Goal: Task Accomplishment & Management: Complete application form

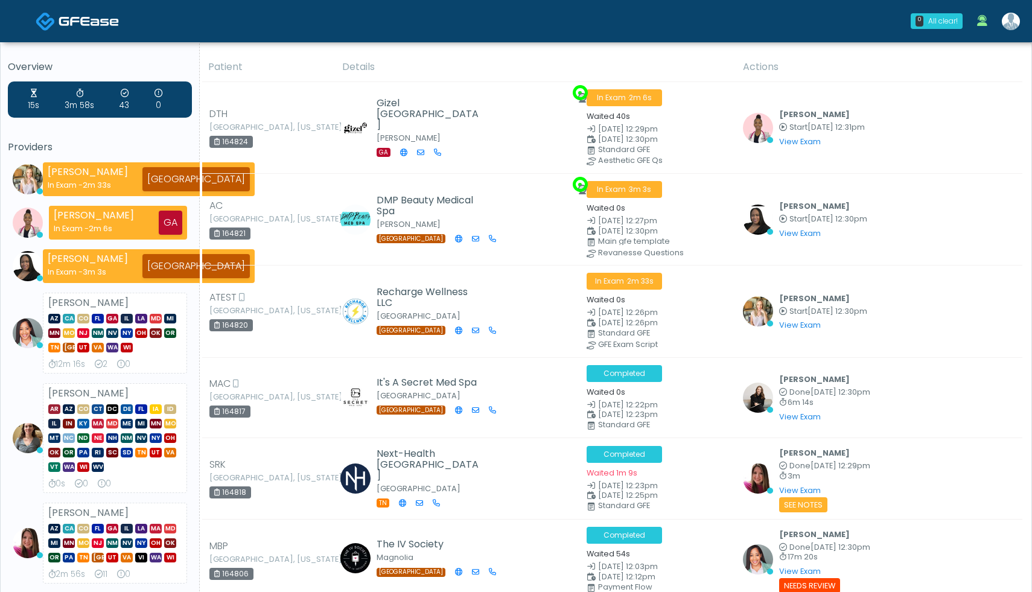
drag, startPoint x: 875, startPoint y: 35, endPoint x: 374, endPoint y: 17, distance: 501.1
click at [380, 17] on div "0 All clear! All clear! Cameron Ellis In Exam - 2m 33s TX Janaira Villalobos In…" at bounding box center [588, 21] width 877 height 40
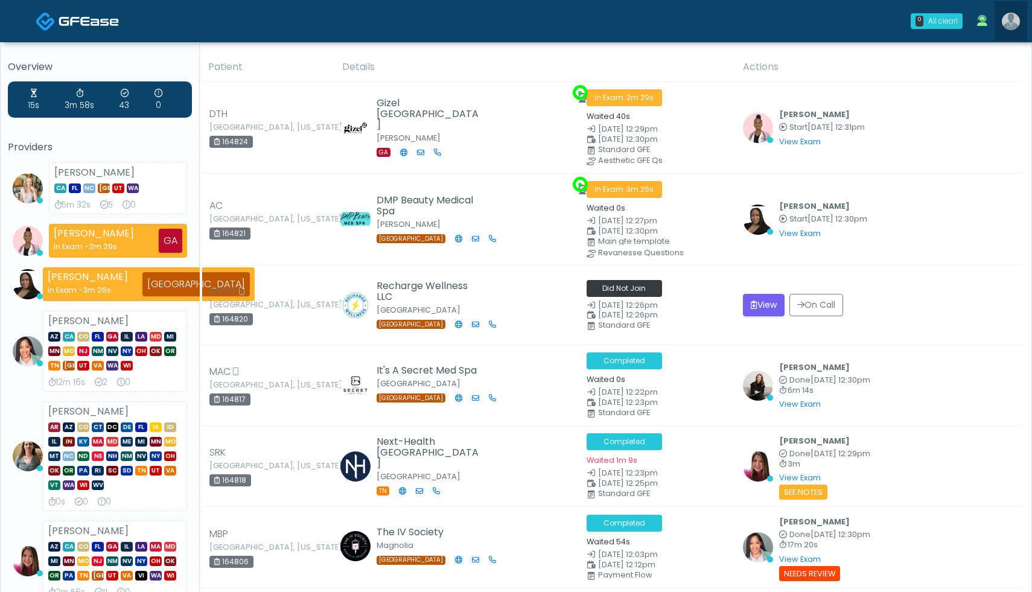
click at [1014, 24] on img at bounding box center [1011, 21] width 18 height 17
click at [1014, 27] on img at bounding box center [1011, 21] width 18 height 17
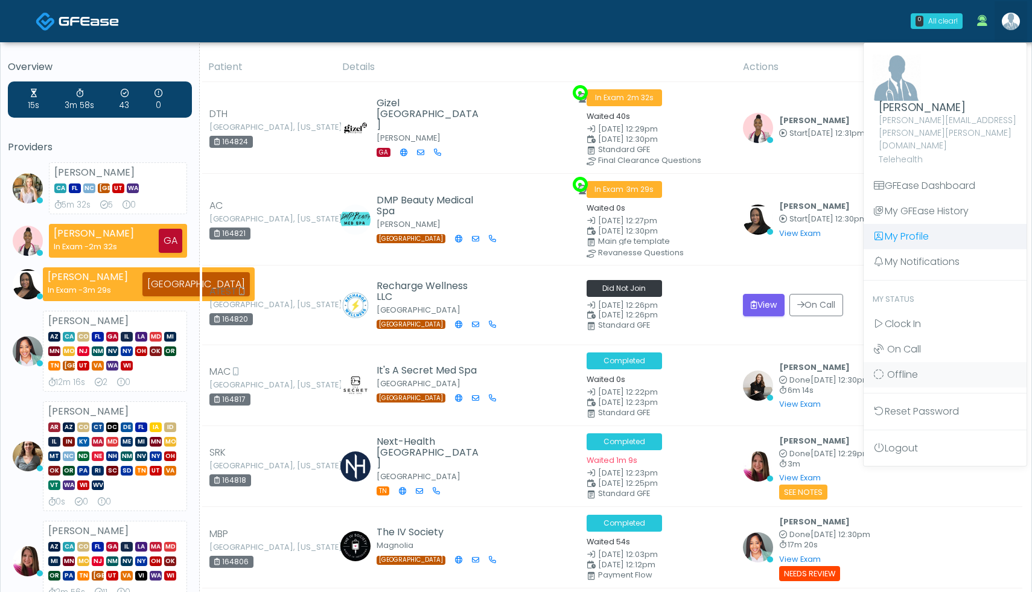
click at [919, 224] on link "My Profile" at bounding box center [944, 236] width 163 height 25
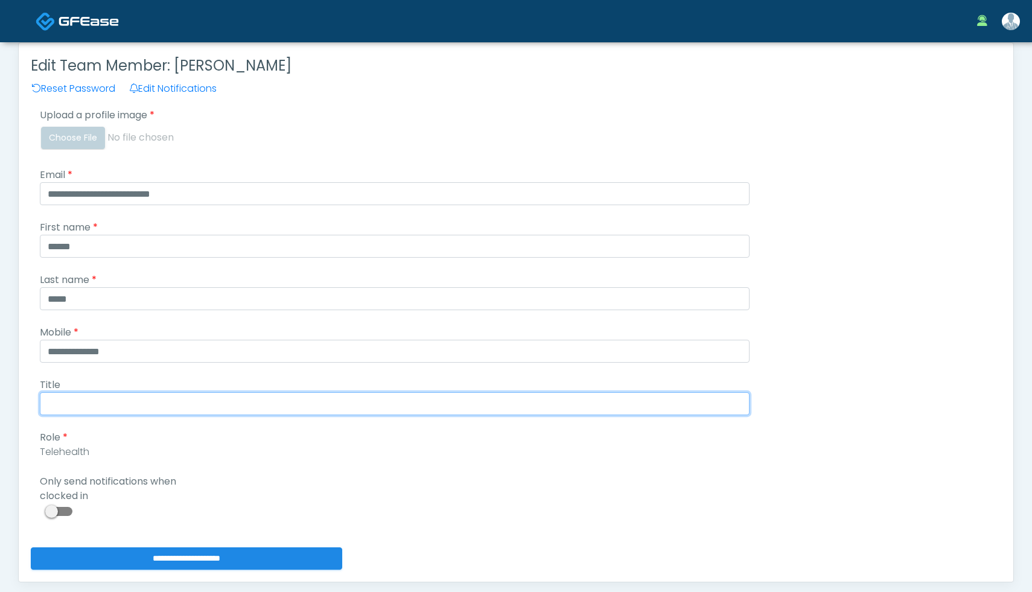
click at [106, 405] on input "Title" at bounding box center [395, 403] width 710 height 23
type input "**********"
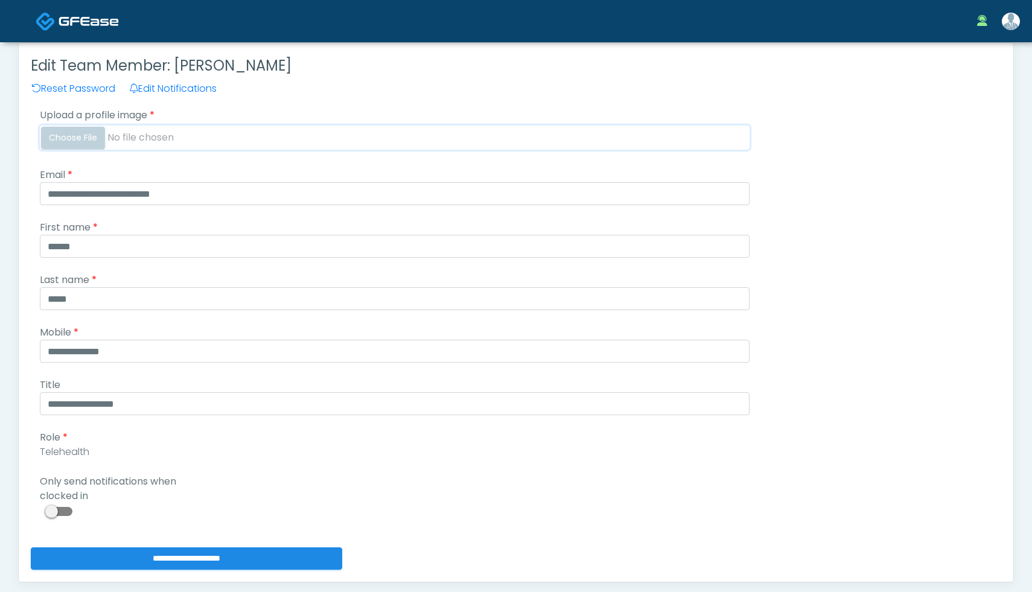
click at [90, 138] on input "Upload a profile image" at bounding box center [395, 137] width 710 height 24
type input "**********"
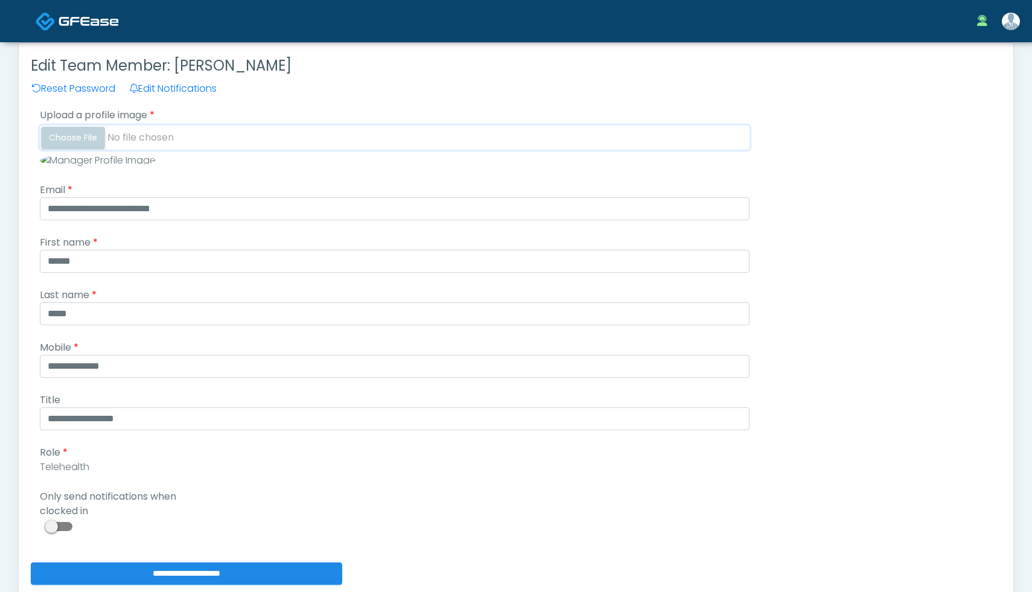
scroll to position [150, 0]
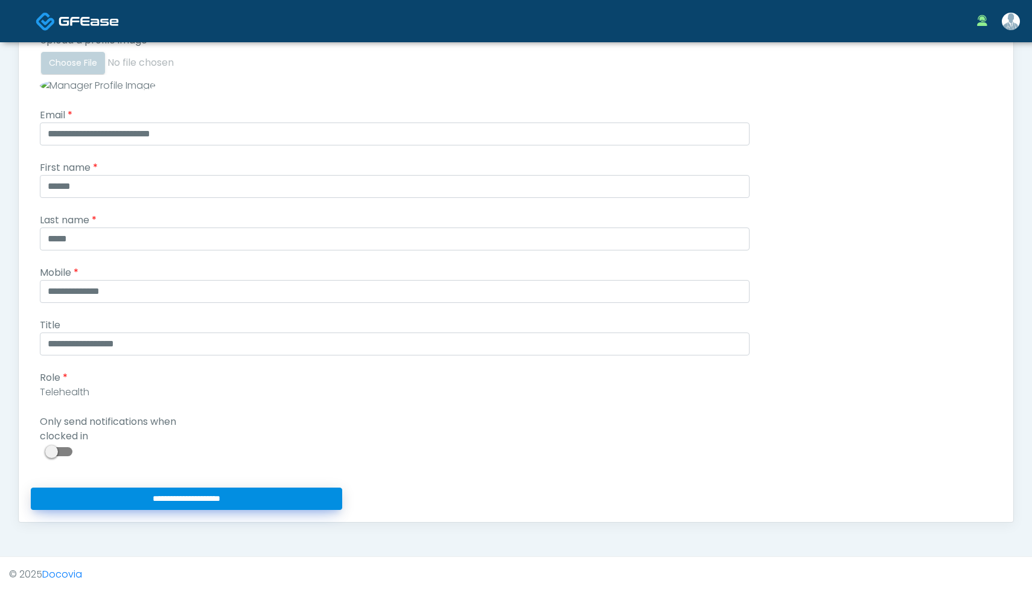
click at [225, 506] on input "**********" at bounding box center [186, 498] width 311 height 22
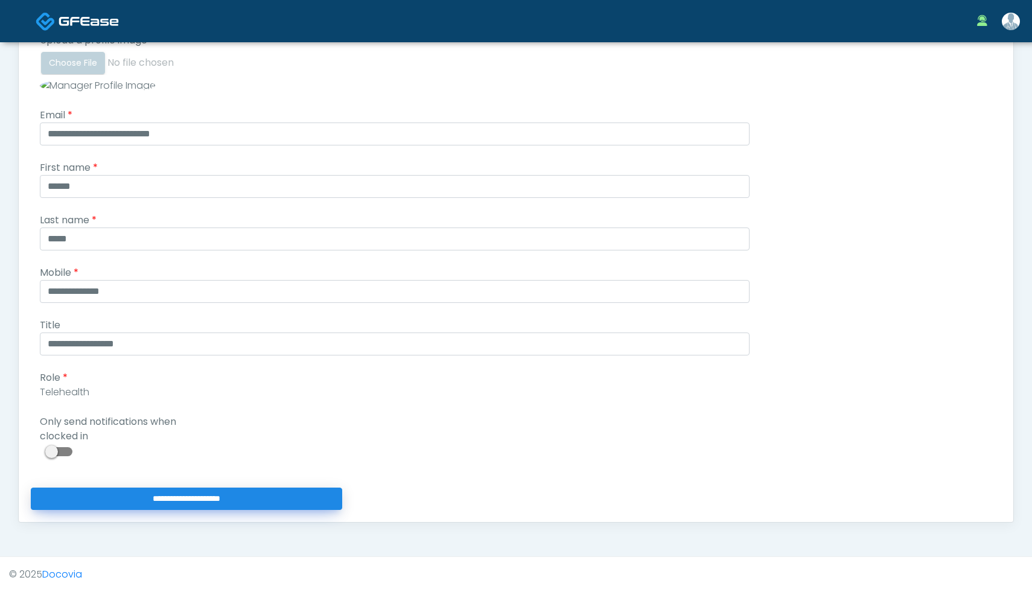
type input "**********"
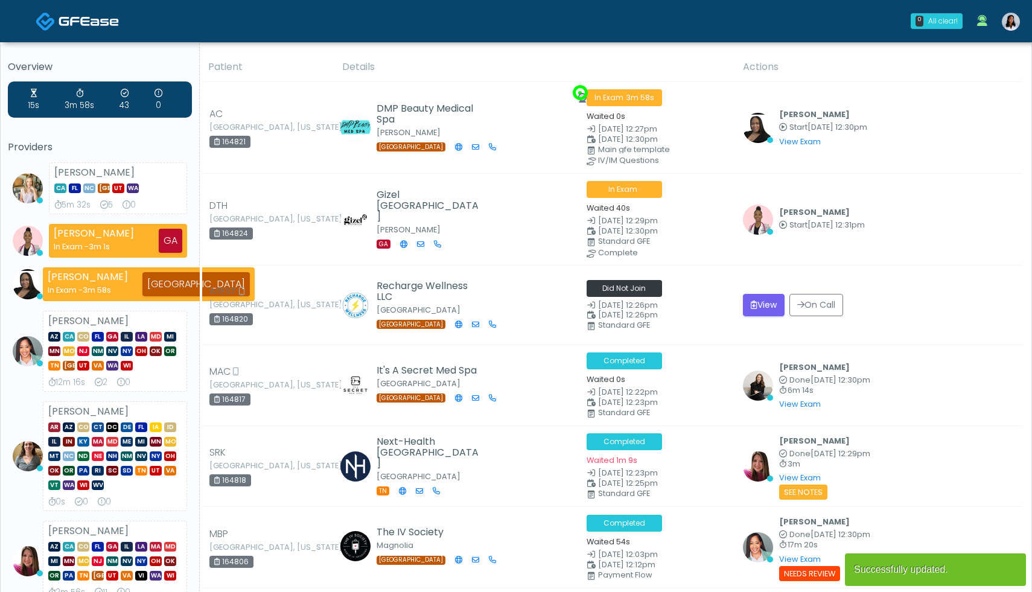
click at [980, 21] on icon at bounding box center [982, 20] width 10 height 11
click at [984, 23] on icon at bounding box center [982, 20] width 10 height 11
click at [1014, 31] on link at bounding box center [1010, 21] width 33 height 40
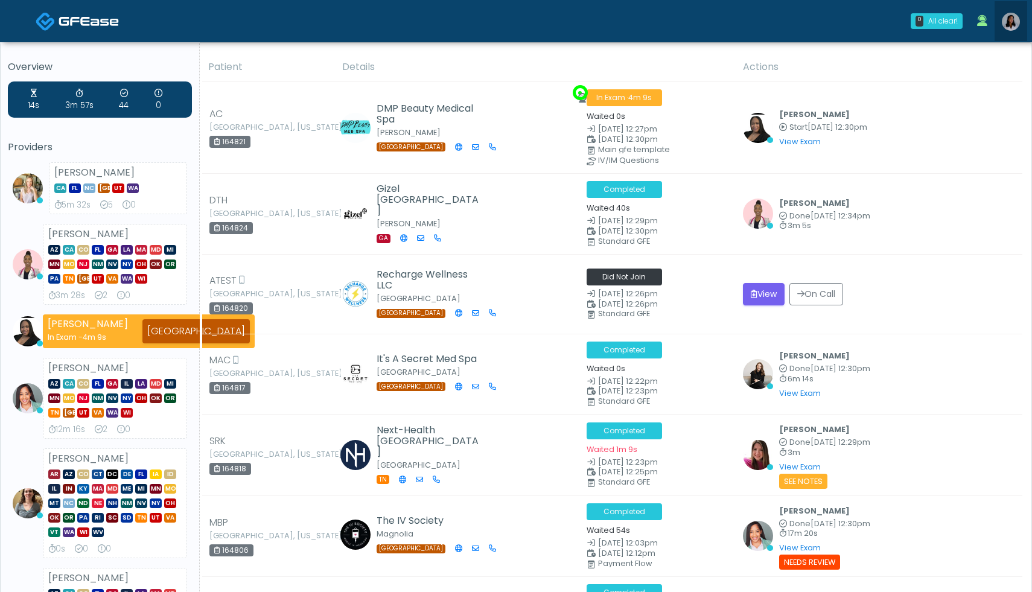
click at [1015, 22] on img at bounding box center [1011, 22] width 18 height 18
click at [1012, 28] on img at bounding box center [1011, 22] width 18 height 18
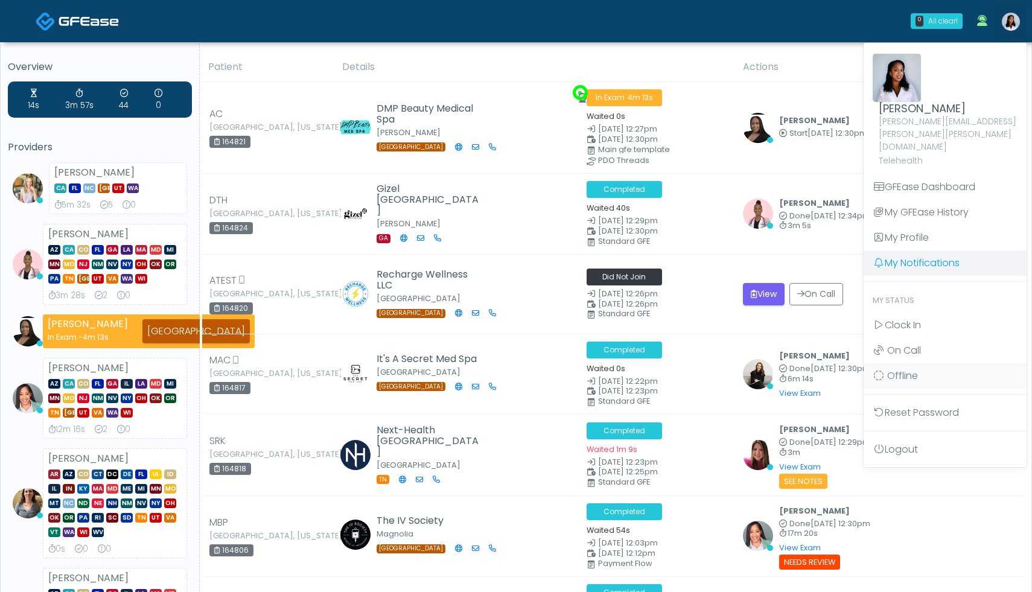
click at [924, 250] on link "My Notifications" at bounding box center [944, 262] width 163 height 25
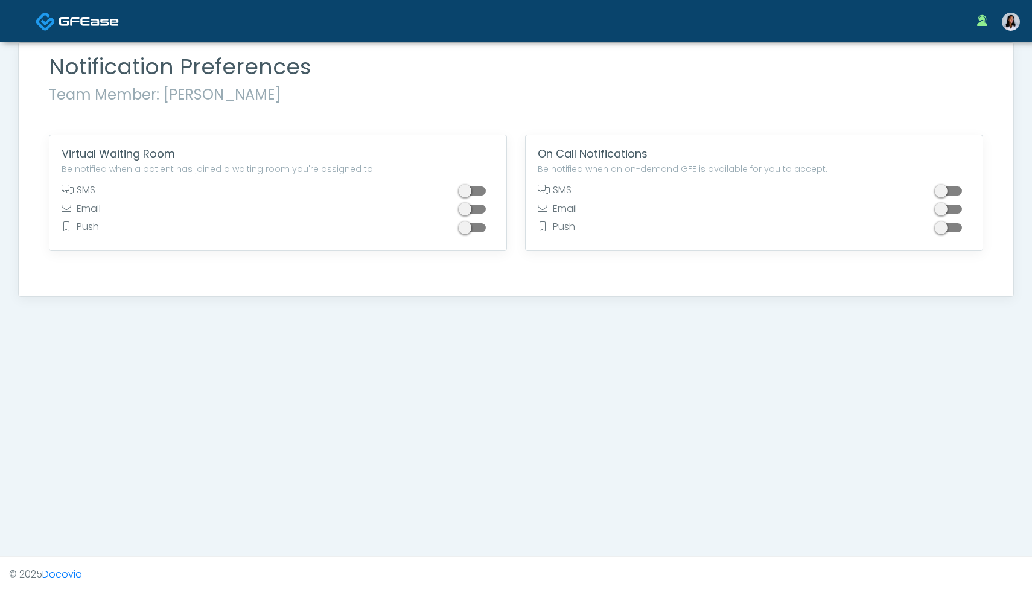
click at [469, 193] on span at bounding box center [474, 190] width 24 height 9
click at [468, 217] on div at bounding box center [473, 211] width 41 height 19
click at [470, 213] on span at bounding box center [474, 209] width 24 height 9
click at [467, 240] on div "Virtual Waiting Room Be notified when a patient has joined a waiting room you'r…" at bounding box center [277, 192] width 457 height 115
click at [466, 228] on span at bounding box center [474, 227] width 24 height 9
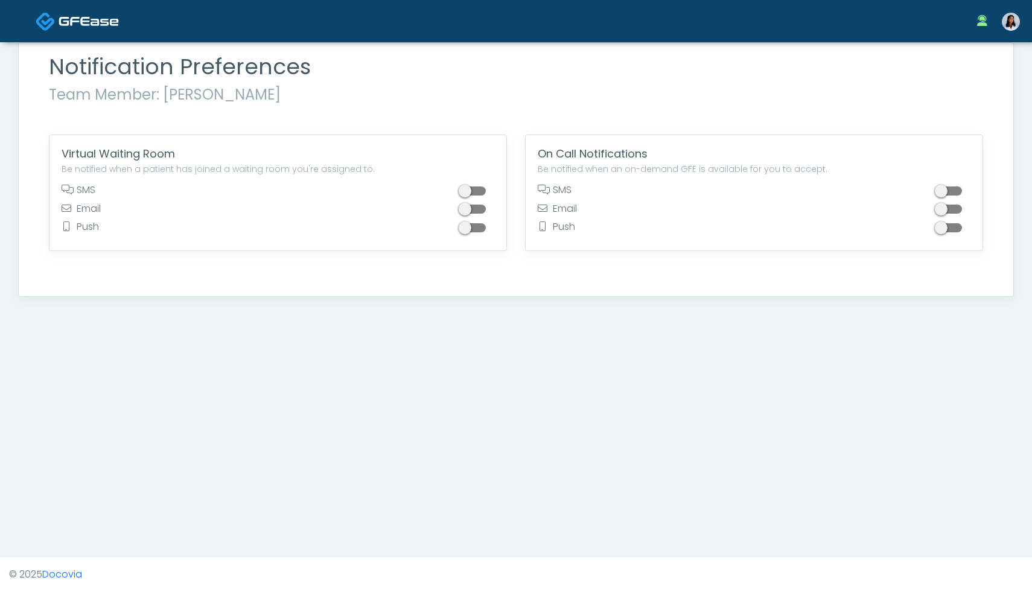
click at [1014, 22] on img at bounding box center [1011, 22] width 18 height 18
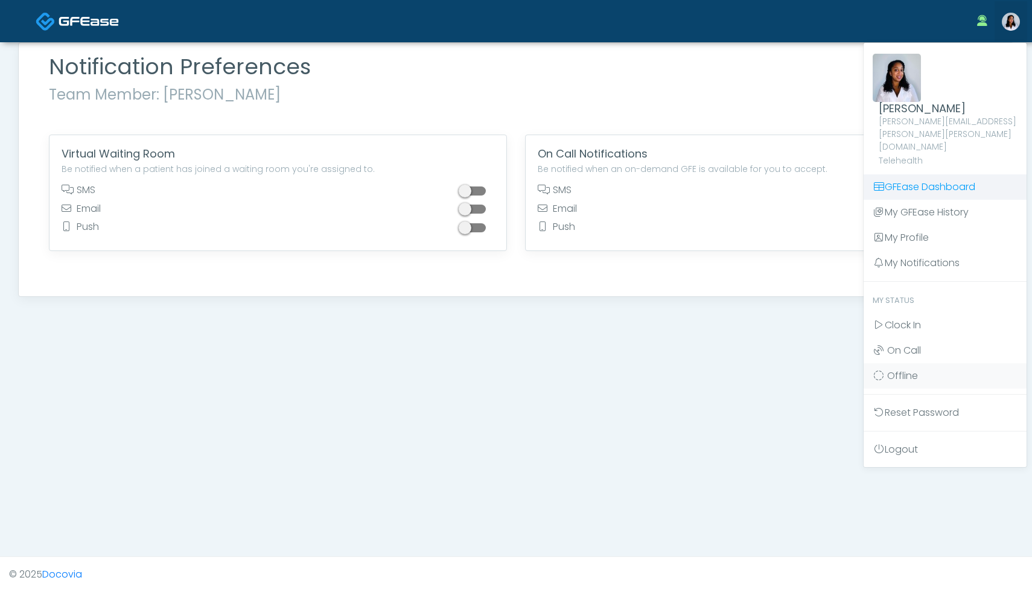
click at [916, 174] on link "GFEase Dashboard" at bounding box center [944, 186] width 163 height 25
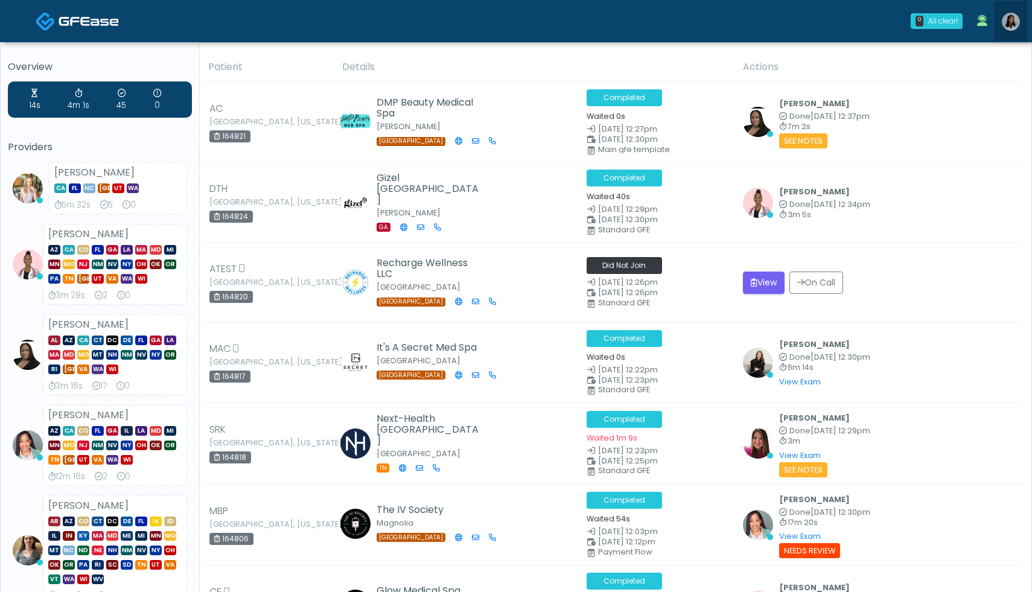
click at [1013, 25] on img at bounding box center [1011, 22] width 18 height 18
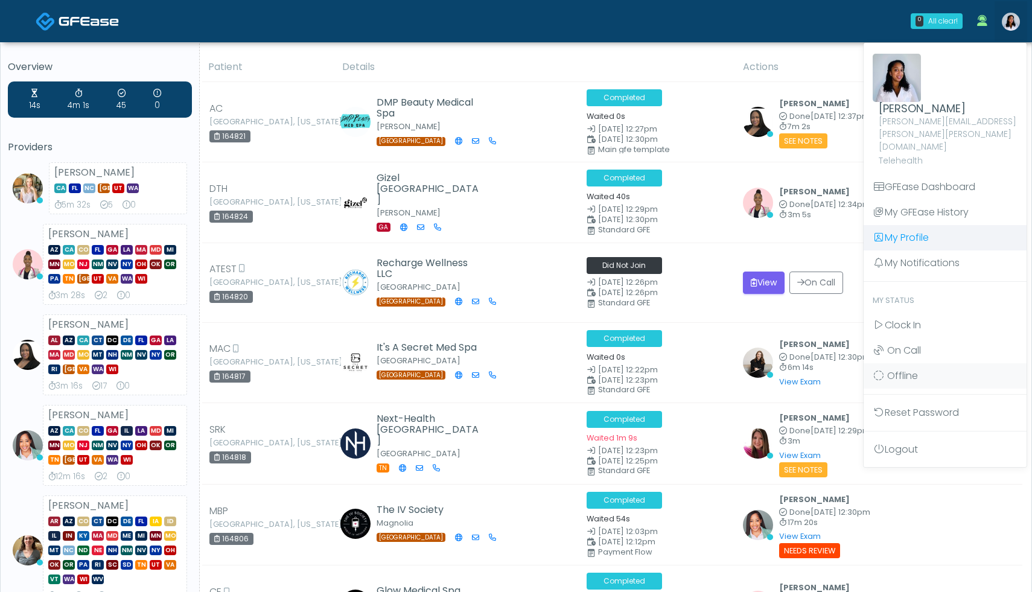
click at [897, 225] on link "My Profile" at bounding box center [944, 237] width 163 height 25
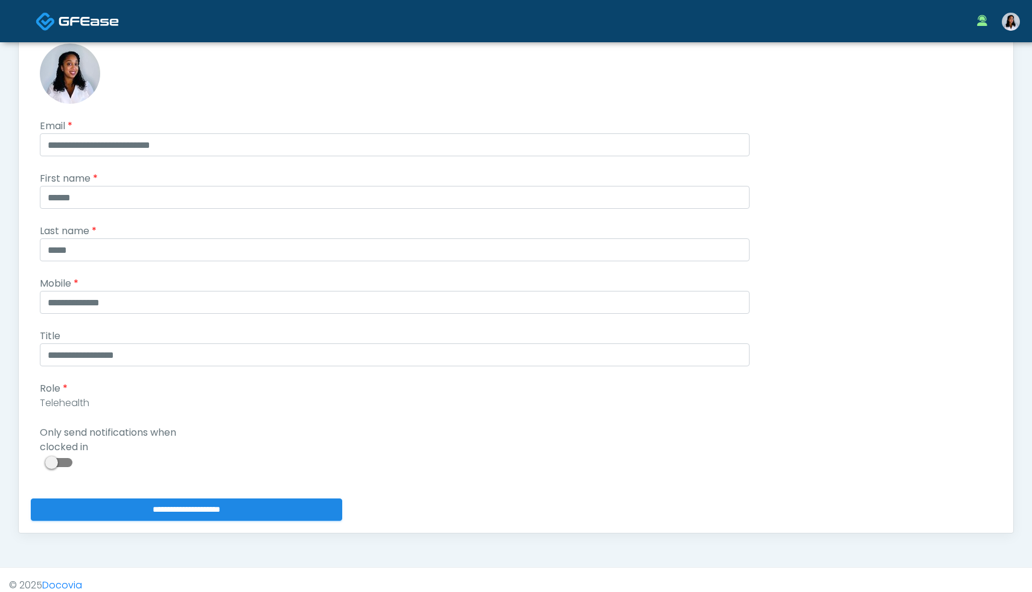
scroll to position [114, 0]
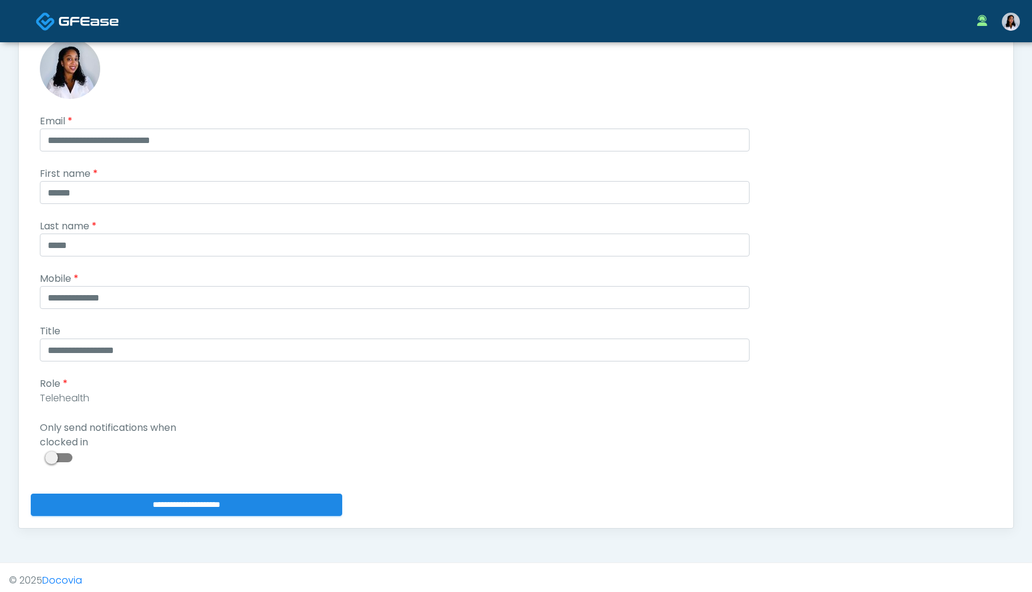
click at [56, 453] on span at bounding box center [60, 457] width 24 height 9
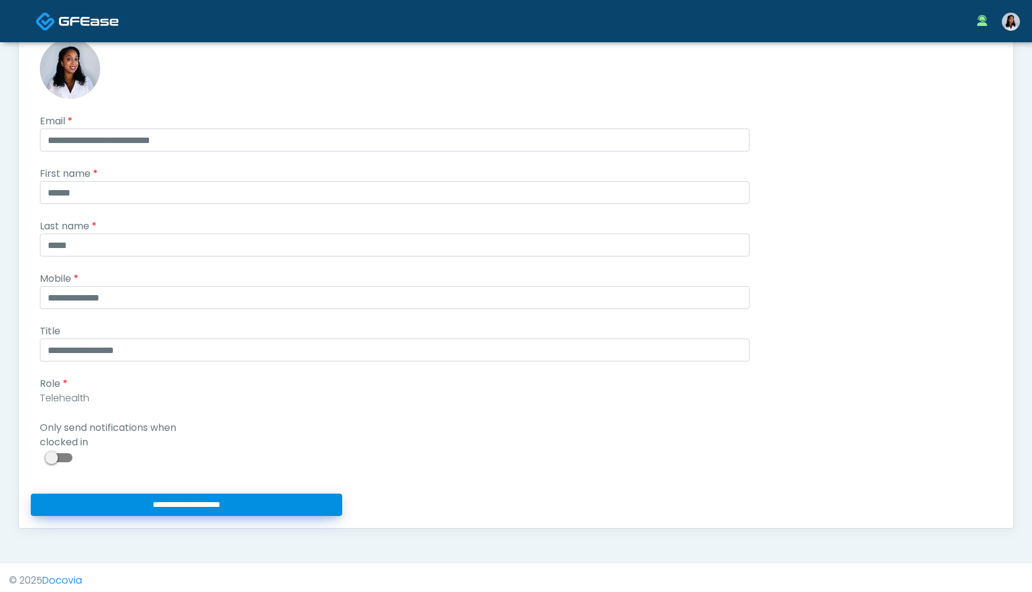
click at [208, 504] on input "**********" at bounding box center [186, 505] width 311 height 22
type input "**********"
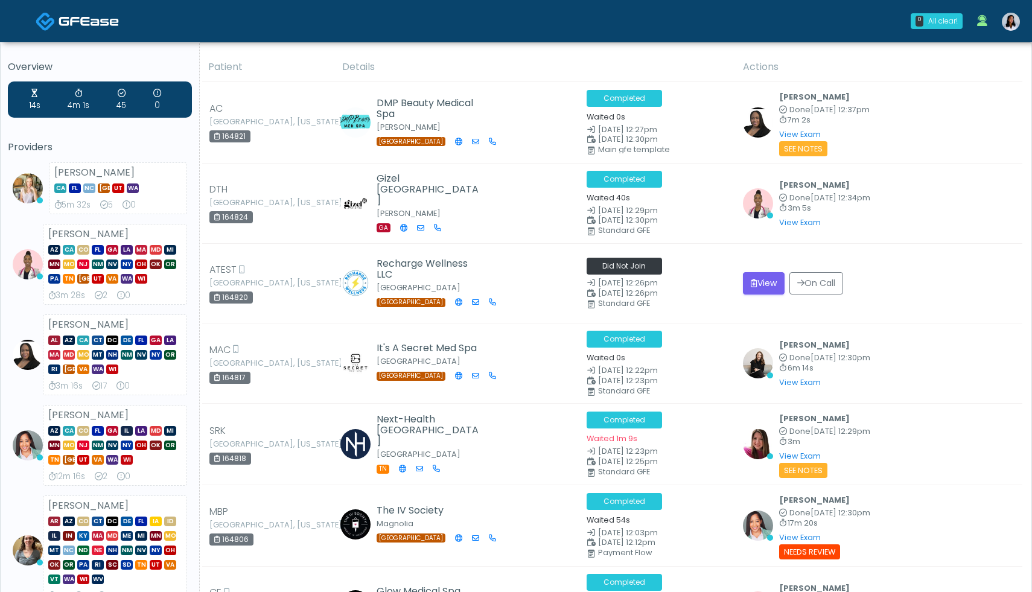
click at [1010, 31] on link at bounding box center [1010, 21] width 33 height 40
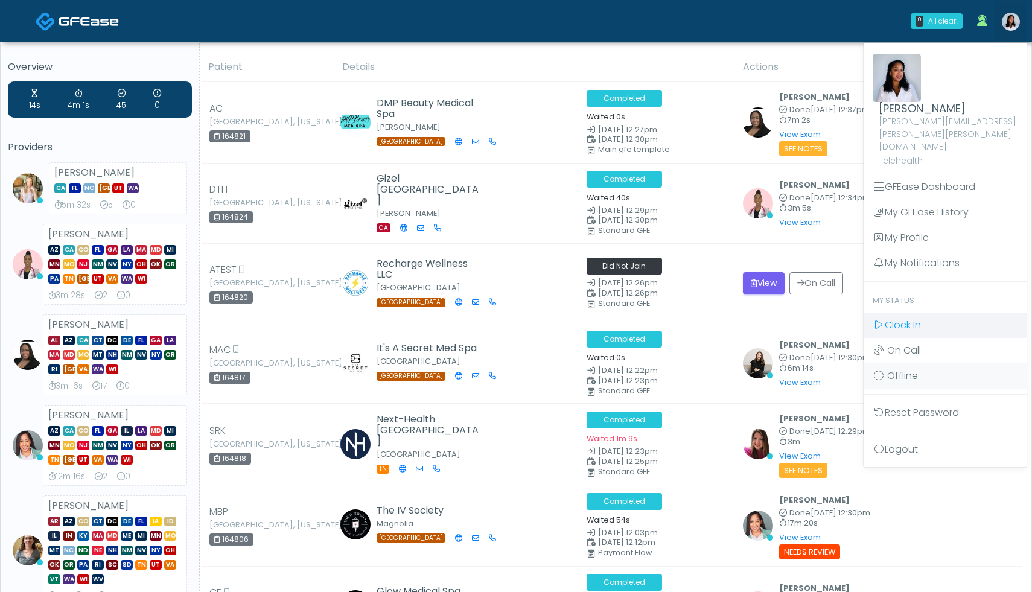
click at [915, 318] on span "Clock In" at bounding box center [902, 325] width 36 height 14
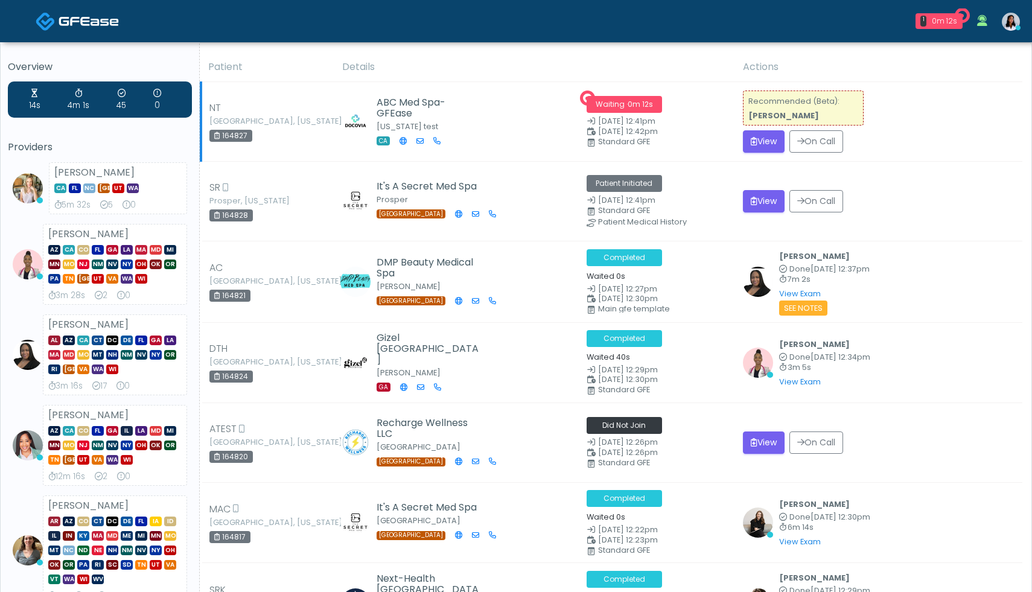
click at [299, 110] on div "NT Beverly Hills, California 164827" at bounding box center [268, 122] width 118 height 42
click at [227, 106] on div "NT" at bounding box center [242, 108] width 66 height 14
click at [753, 141] on button "View" at bounding box center [764, 141] width 42 height 22
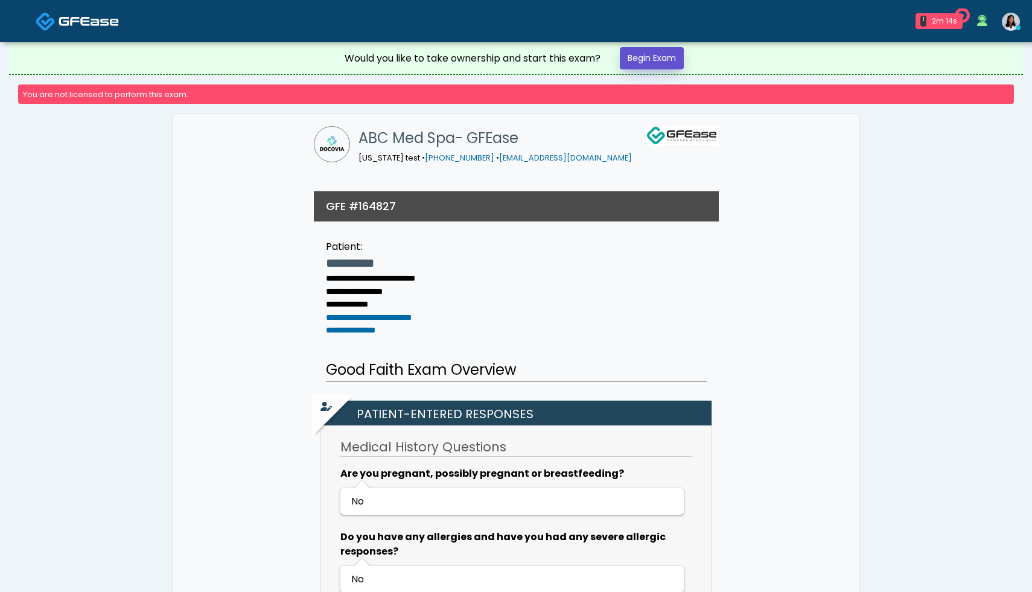
click at [647, 68] on link "Begin Exam" at bounding box center [652, 58] width 64 height 22
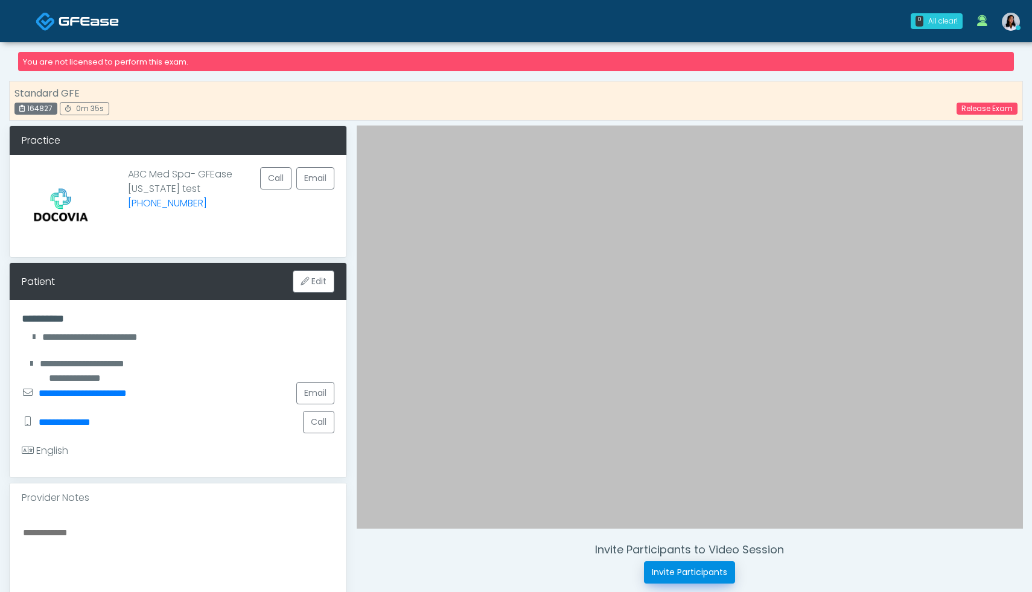
click at [701, 575] on button "Invite Participants" at bounding box center [689, 572] width 91 height 22
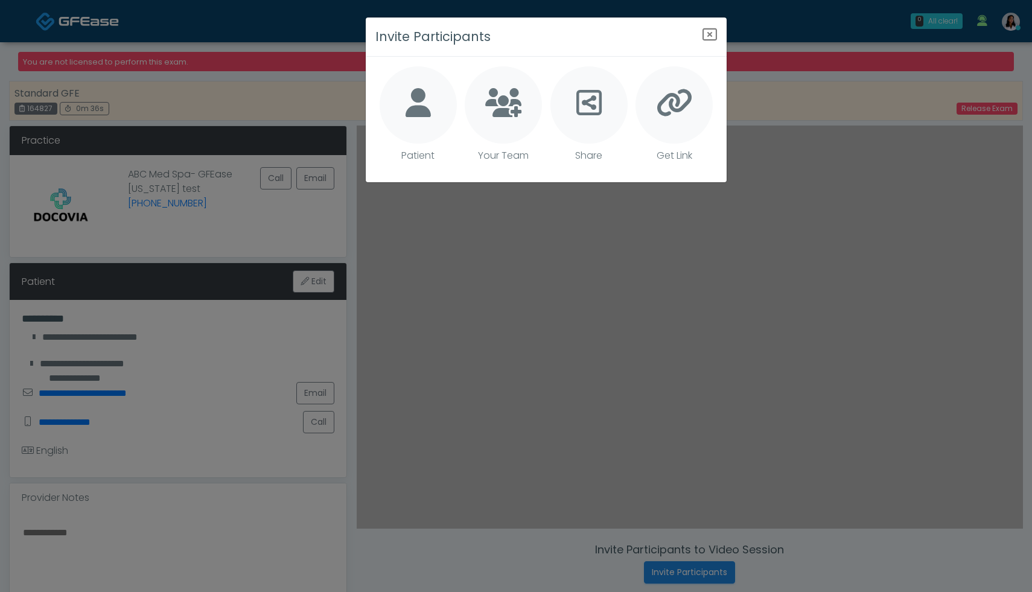
click at [428, 114] on icon at bounding box center [417, 102] width 25 height 29
type textarea "**********"
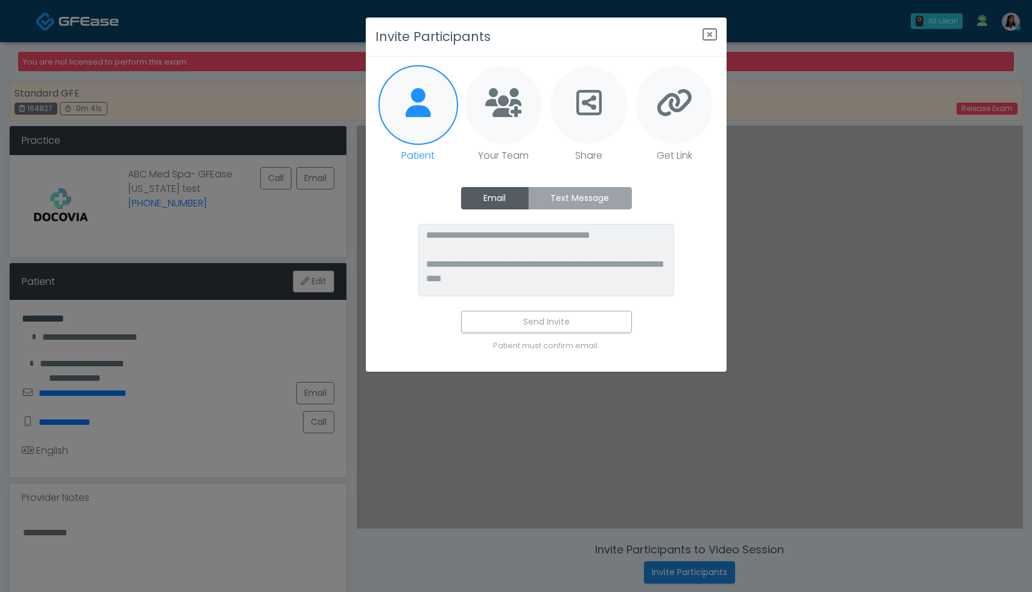
click at [582, 195] on label "Text Message" at bounding box center [580, 198] width 104 height 22
click at [509, 200] on label "Email" at bounding box center [495, 198] width 68 height 22
click at [580, 194] on label "Text Message" at bounding box center [580, 198] width 104 height 22
click at [705, 36] on icon "Close" at bounding box center [709, 34] width 14 height 14
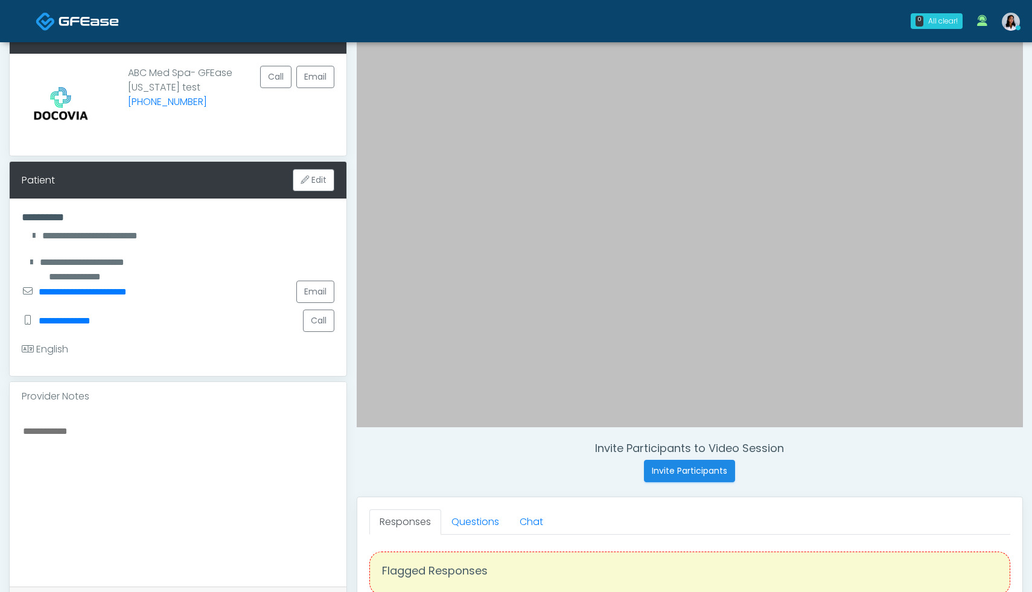
scroll to position [279, 0]
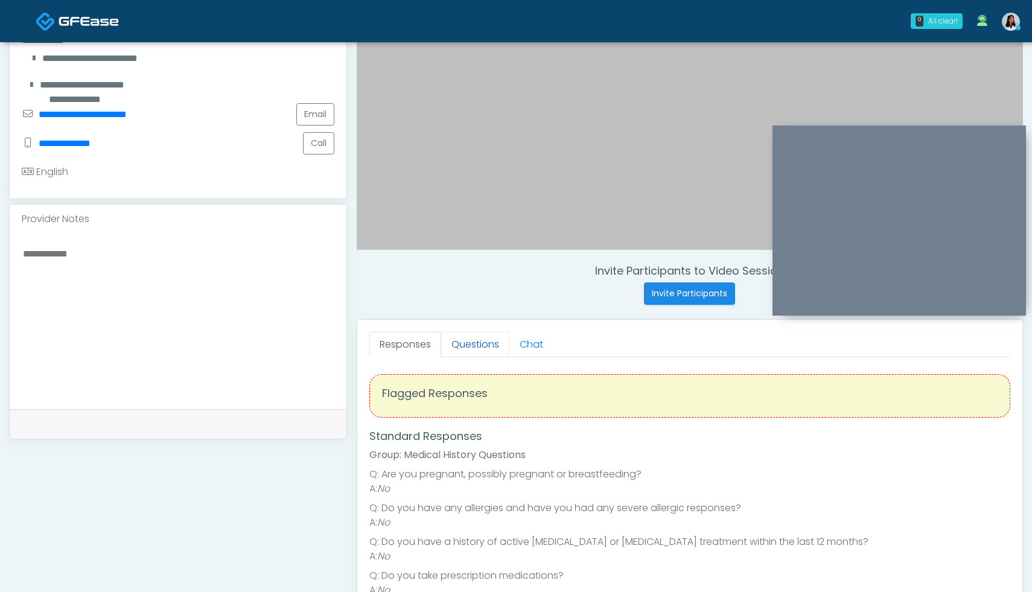
click at [478, 344] on link "Questions" at bounding box center [475, 344] width 68 height 25
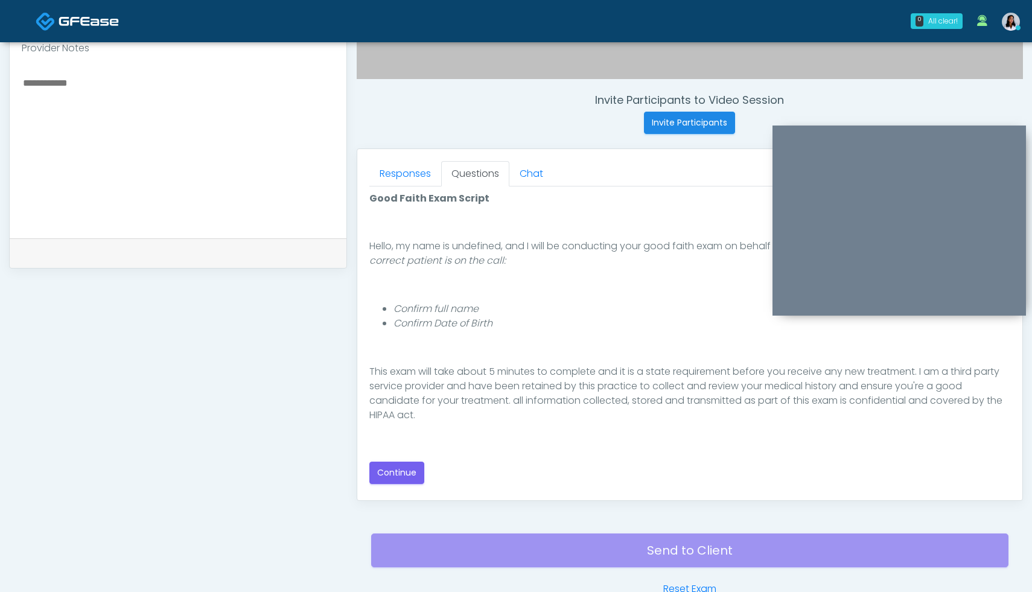
scroll to position [111, 0]
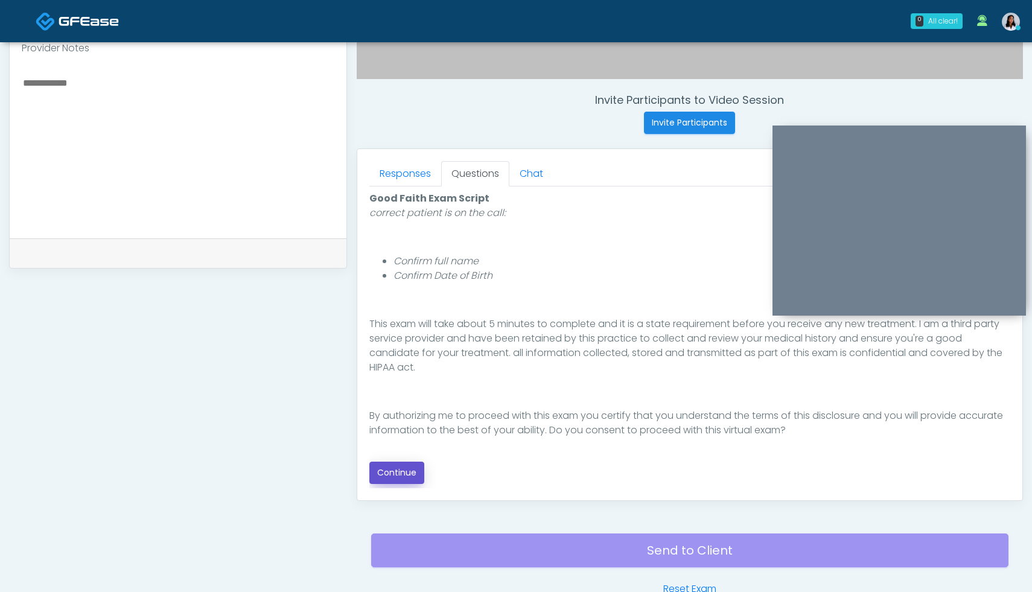
click at [384, 474] on button "Continue" at bounding box center [396, 473] width 55 height 22
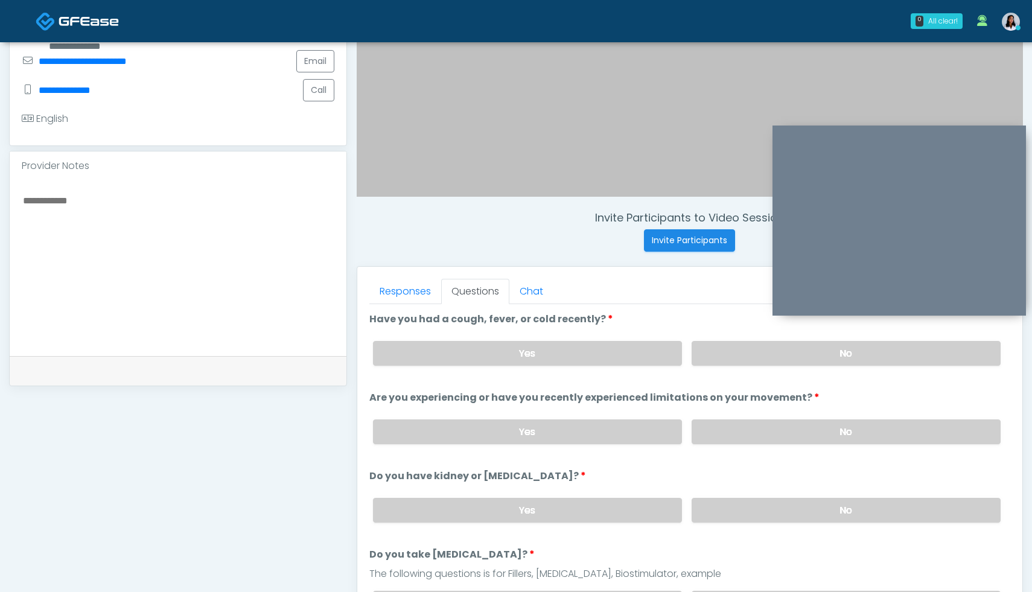
scroll to position [331, 0]
click at [804, 349] on label "No" at bounding box center [845, 353] width 309 height 25
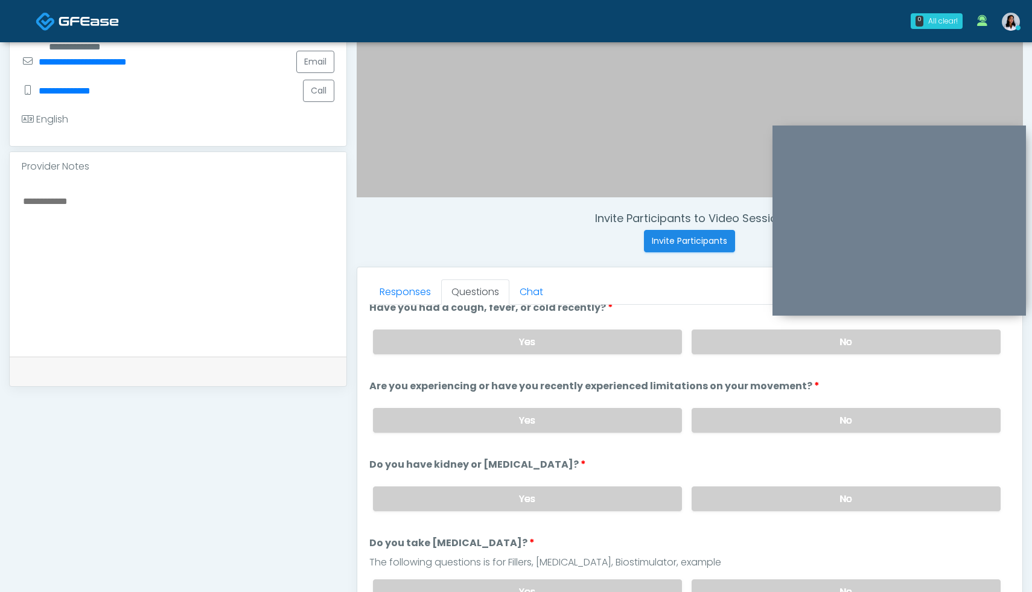
scroll to position [21, 0]
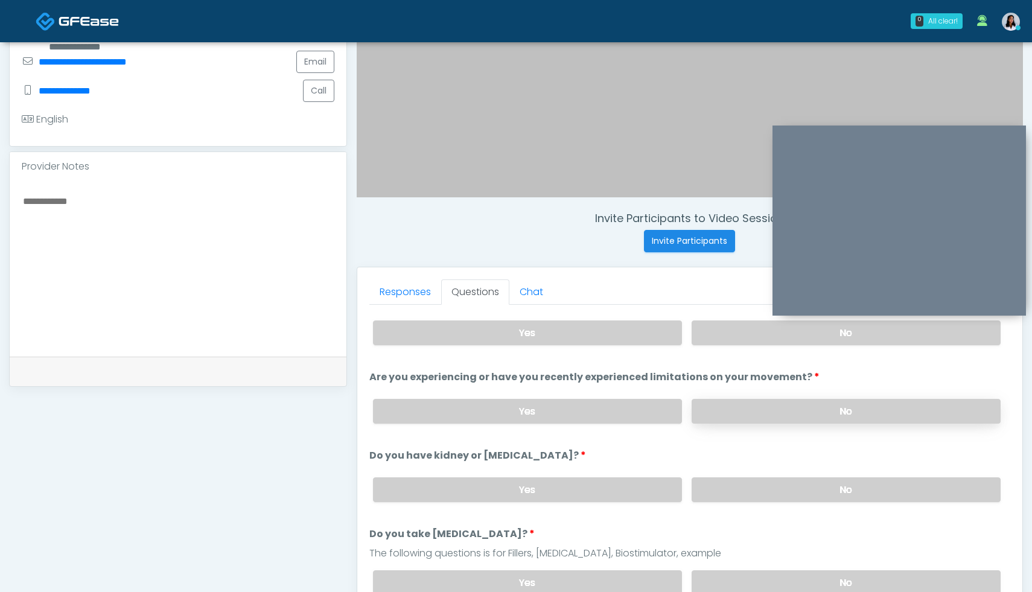
click at [830, 407] on label "No" at bounding box center [845, 411] width 309 height 25
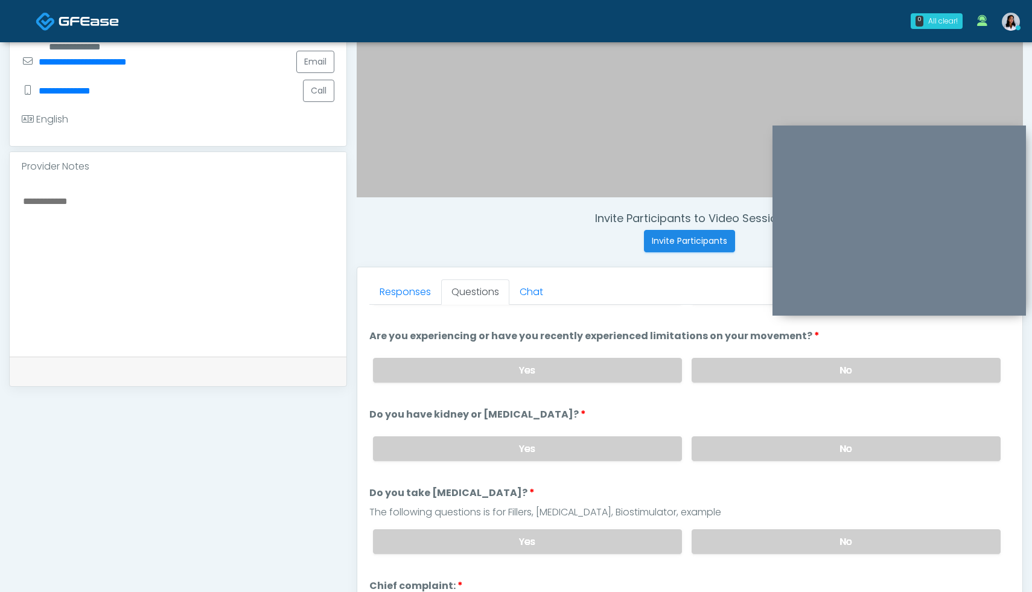
scroll to position [63, 0]
click at [796, 451] on label "No" at bounding box center [845, 448] width 309 height 25
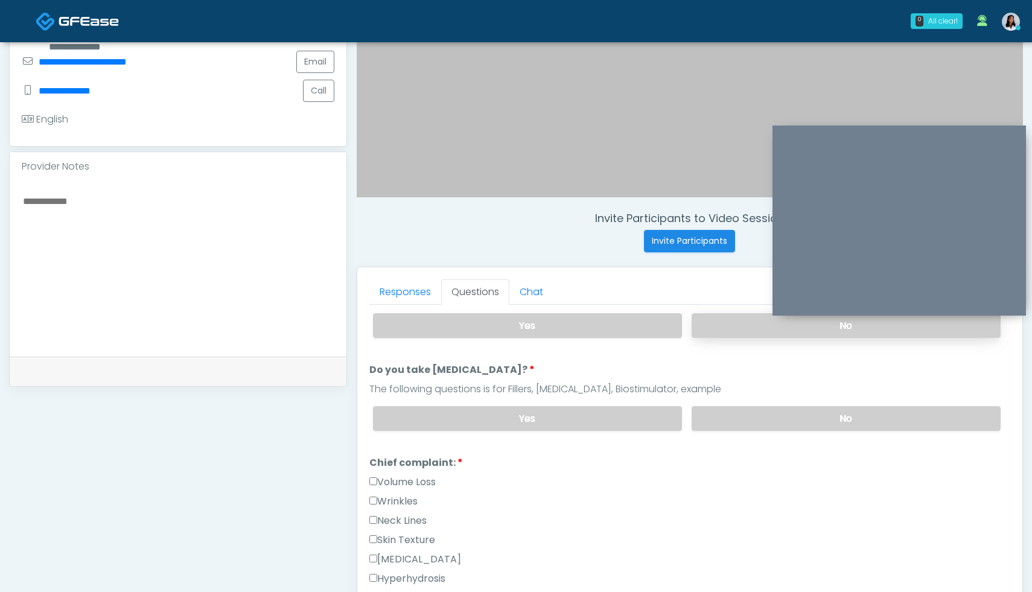
scroll to position [191, 0]
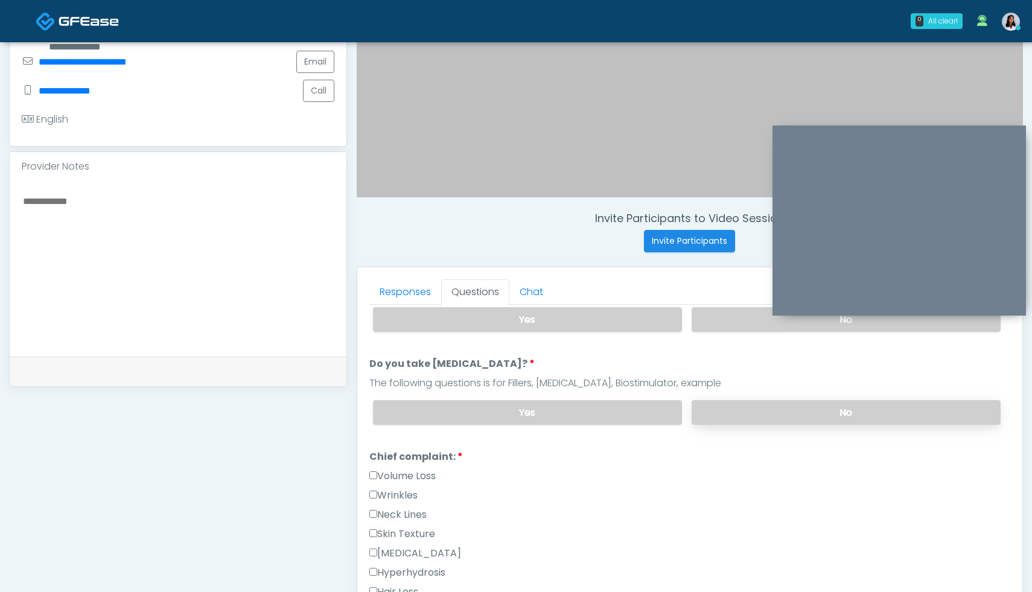
click at [821, 407] on label "No" at bounding box center [845, 412] width 309 height 25
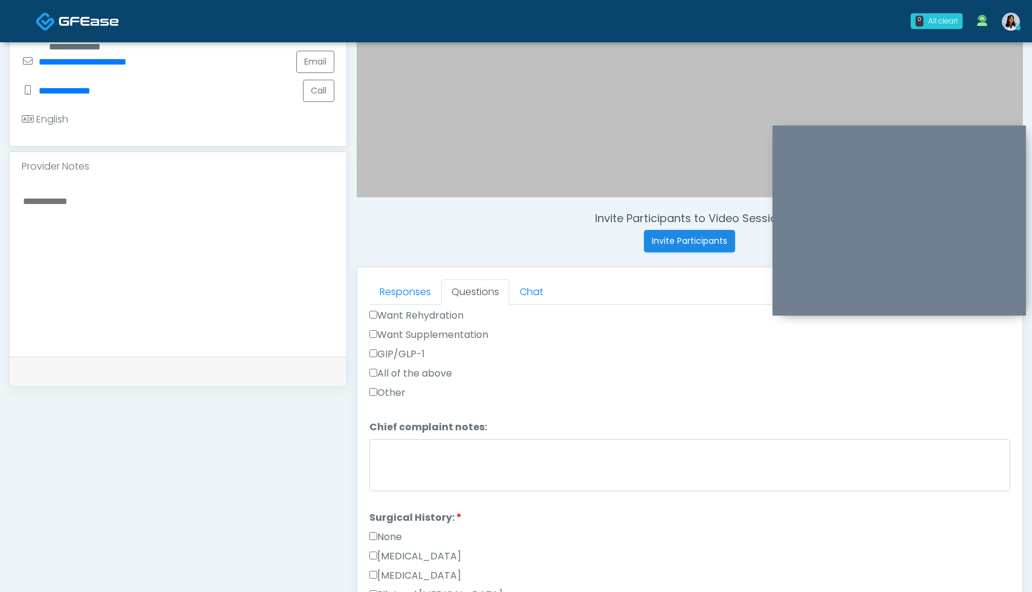
scroll to position [513, 0]
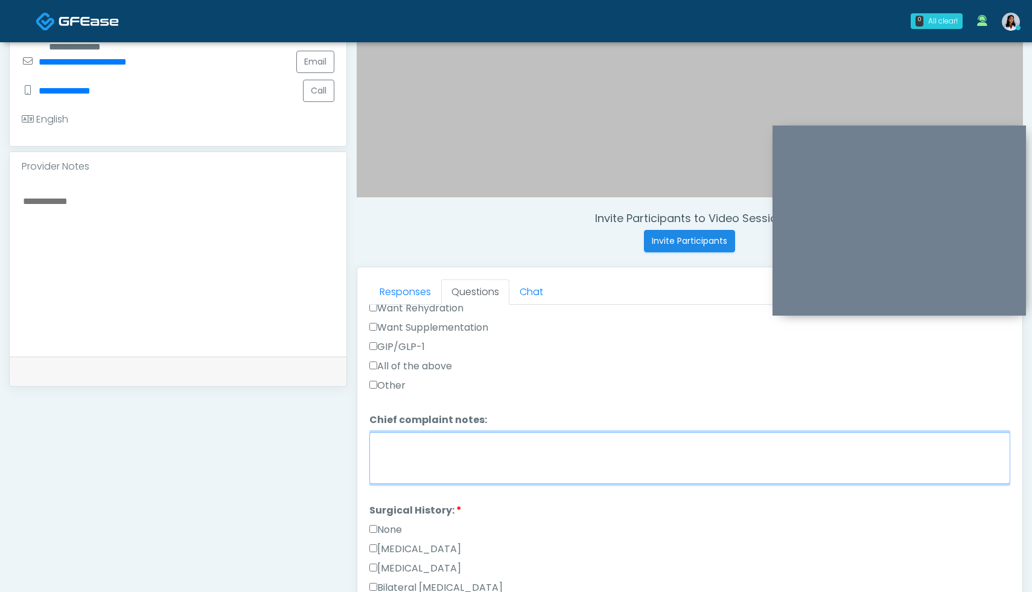
click at [446, 462] on textarea "Chief complaint notes:" at bounding box center [689, 458] width 641 height 52
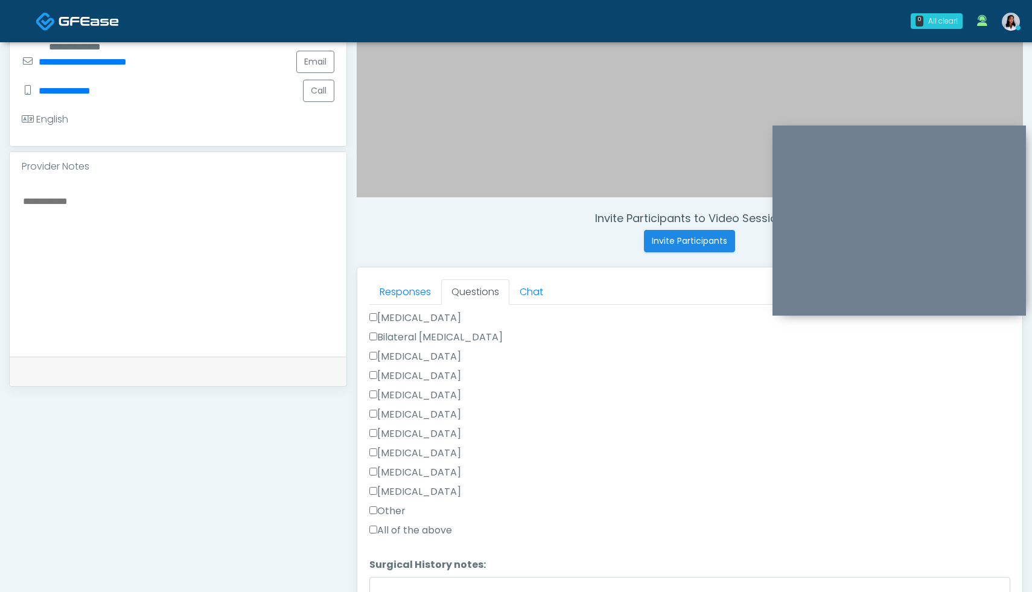
scroll to position [781, 0]
type textarea "**********"
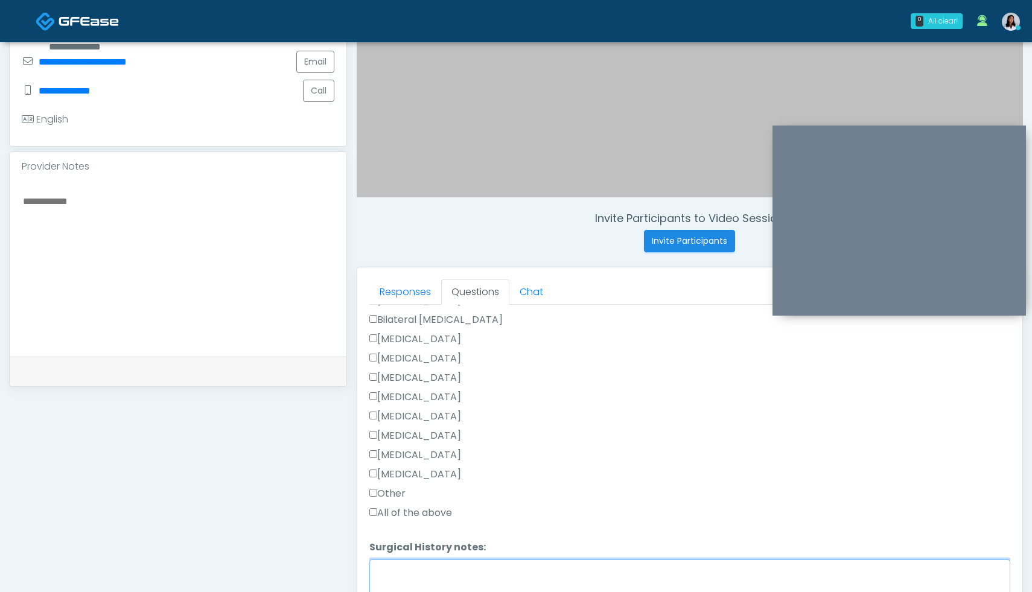
click at [430, 574] on textarea "Surgical History notes:" at bounding box center [689, 585] width 641 height 52
type textarea "**********"
click at [373, 496] on label "Other" at bounding box center [387, 493] width 36 height 14
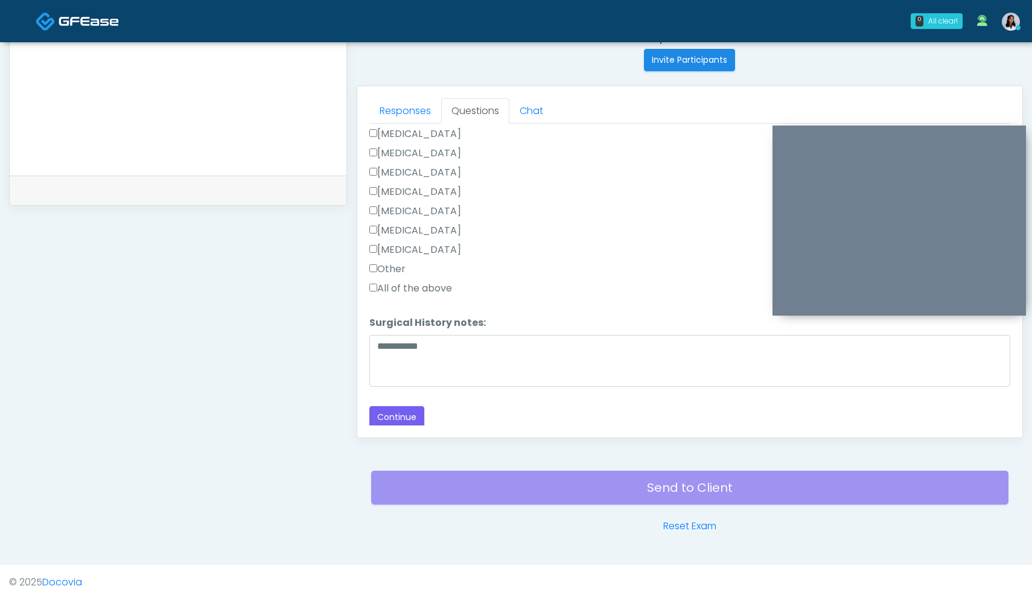
scroll to position [512, 0]
click at [405, 414] on button "Continue" at bounding box center [396, 418] width 55 height 22
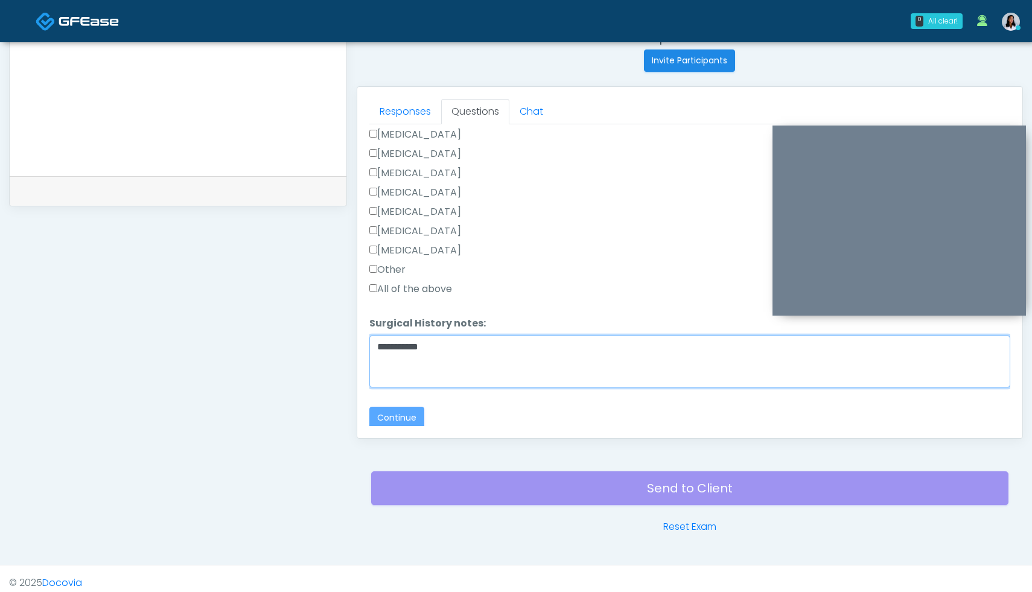
click at [396, 348] on textarea "**********" at bounding box center [689, 361] width 641 height 52
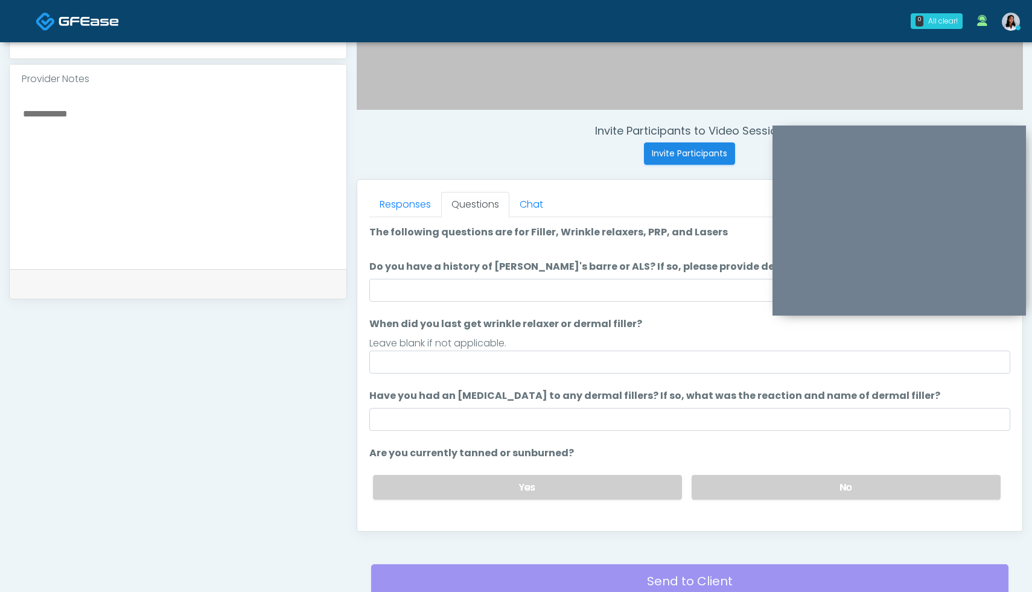
scroll to position [413, 0]
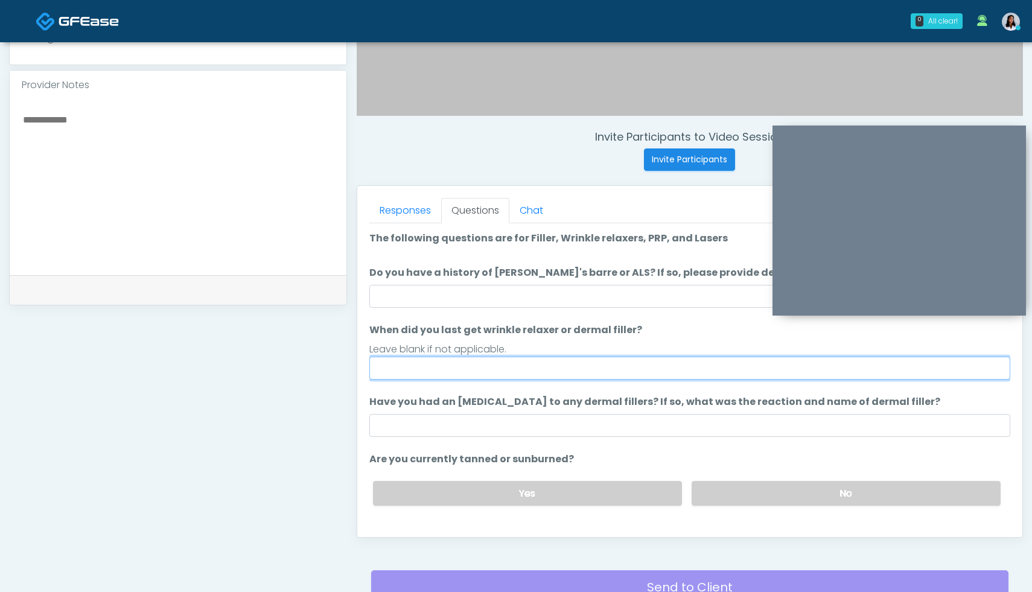
click at [698, 364] on input "When did you last get wrinkle relaxer or dermal filler?" at bounding box center [689, 368] width 641 height 23
type input "**********"
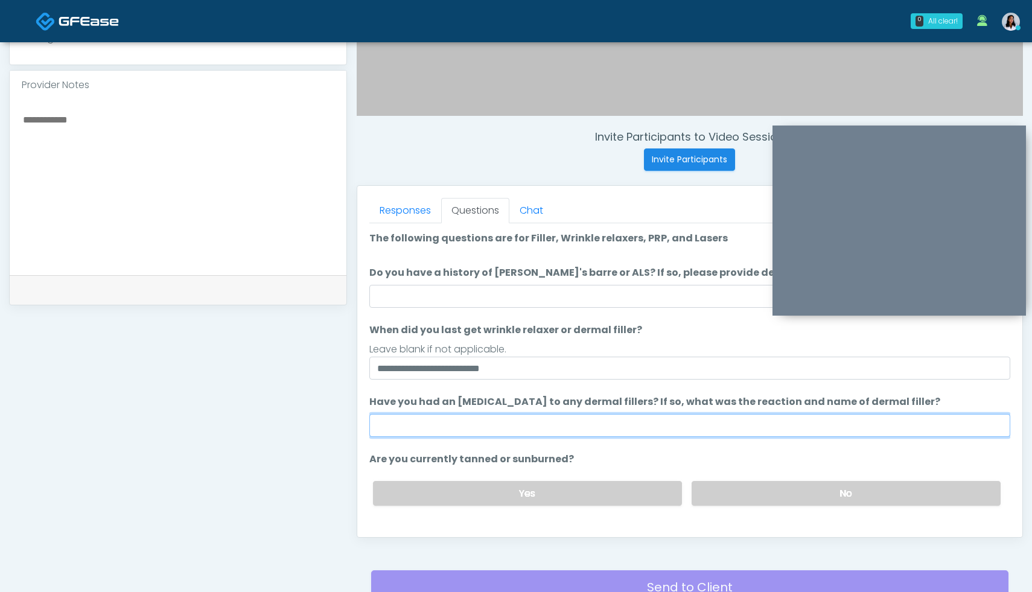
click at [659, 428] on input "Have you had an allergic response to any dermal fillers? If so, what was the re…" at bounding box center [689, 425] width 641 height 23
type input "**********"
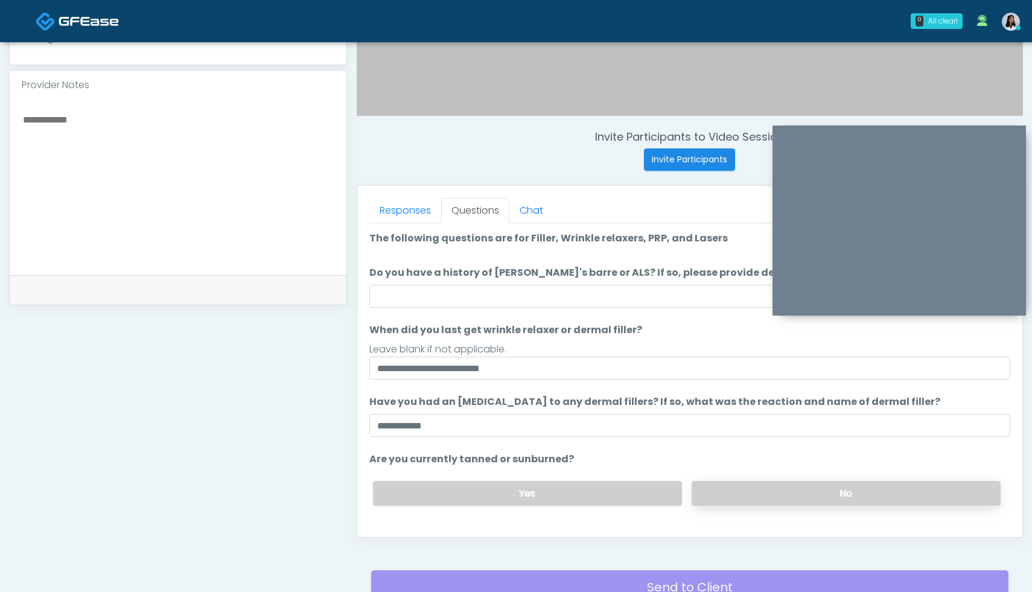
click at [840, 486] on label "No" at bounding box center [845, 493] width 309 height 25
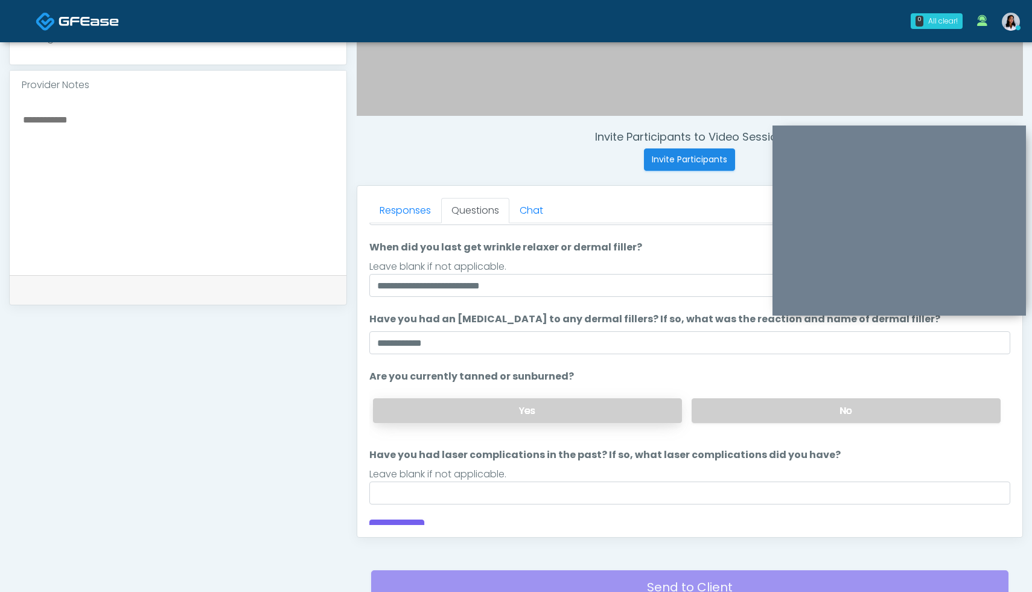
scroll to position [99, 0]
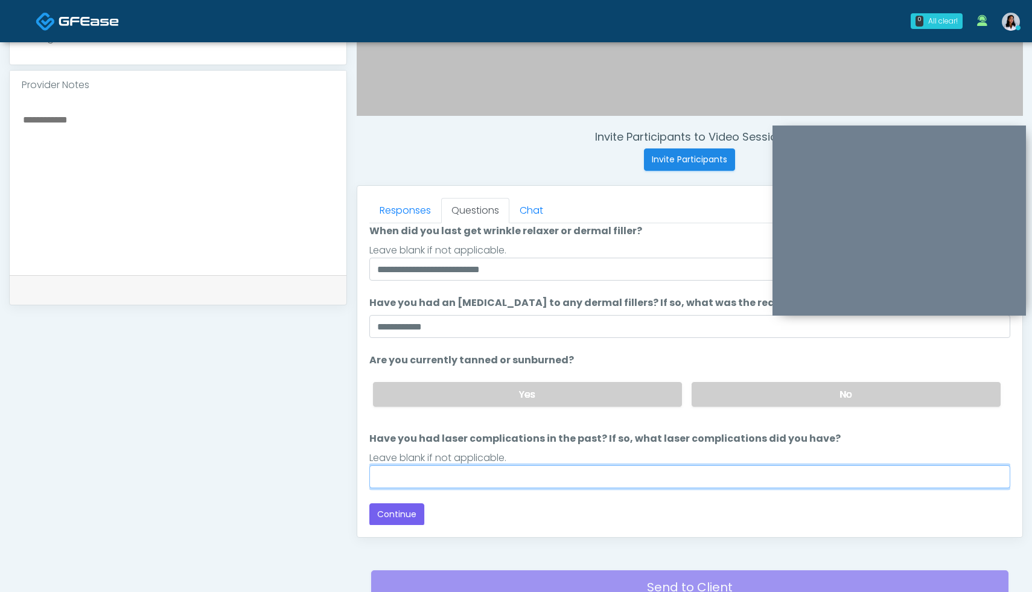
click at [425, 469] on input "Have you had laser complications in the past? If so, what laser complications d…" at bounding box center [689, 476] width 641 height 23
type input "**"
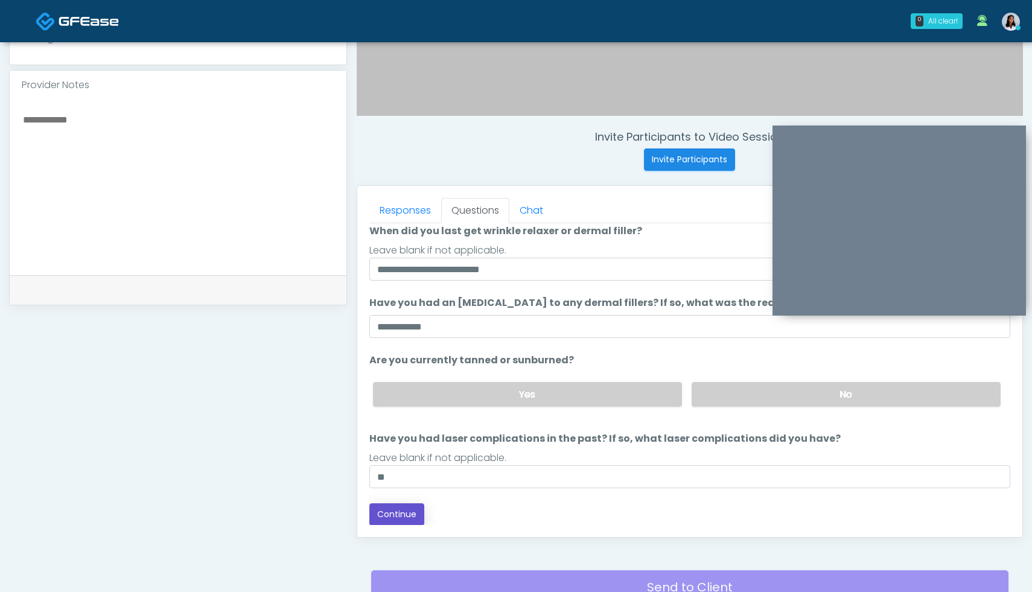
click at [412, 515] on button "Continue" at bounding box center [396, 514] width 55 height 22
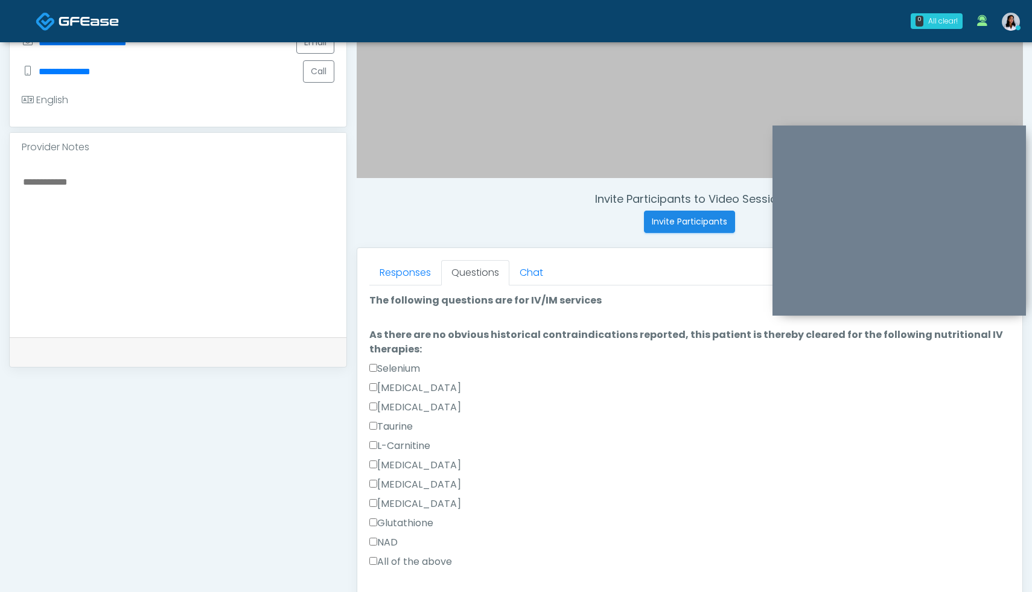
scroll to position [346, 0]
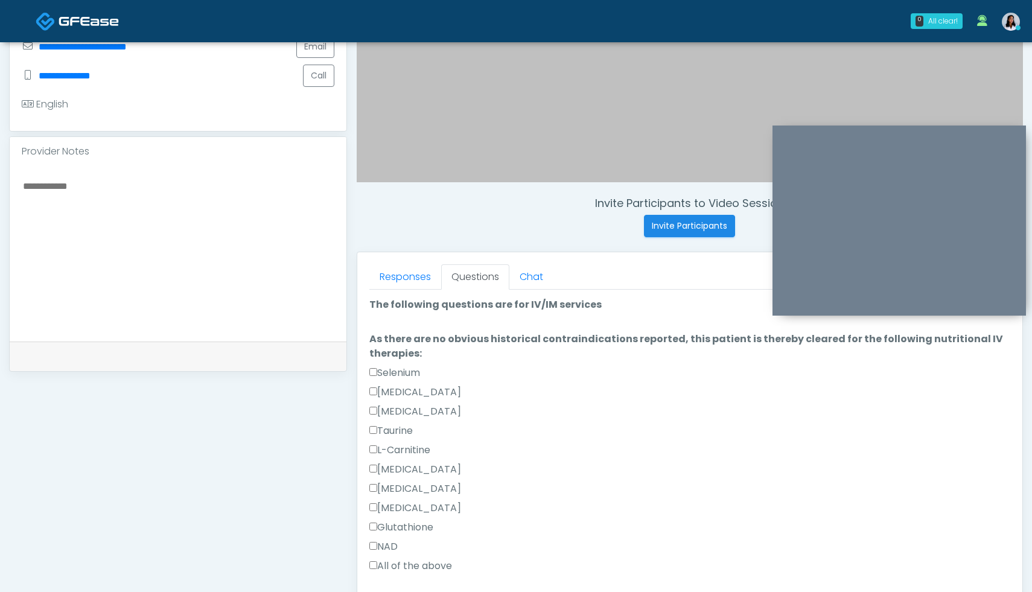
drag, startPoint x: 851, startPoint y: 348, endPoint x: 686, endPoint y: 368, distance: 165.9
click at [686, 368] on li "As there are no obvious historical contraindications reported, this patient is …" at bounding box center [689, 455] width 641 height 246
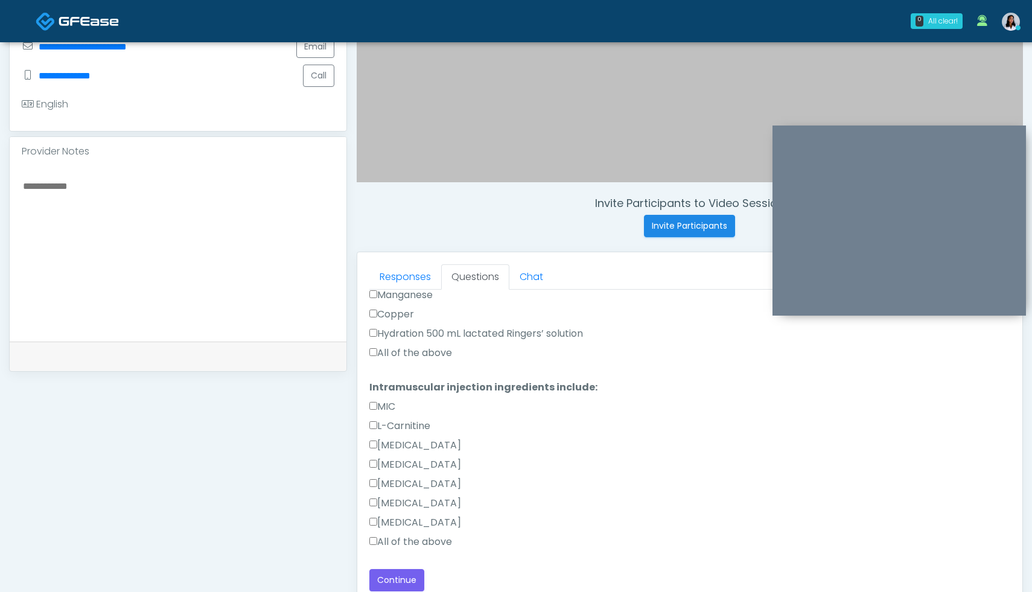
scroll to position [392, 0]
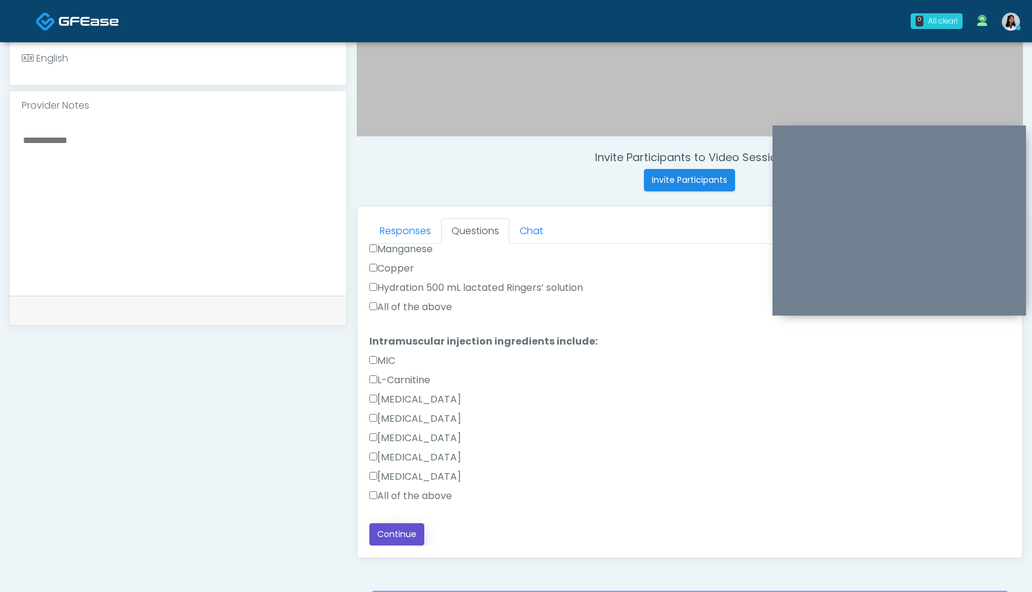
click at [402, 532] on button "Continue" at bounding box center [396, 534] width 55 height 22
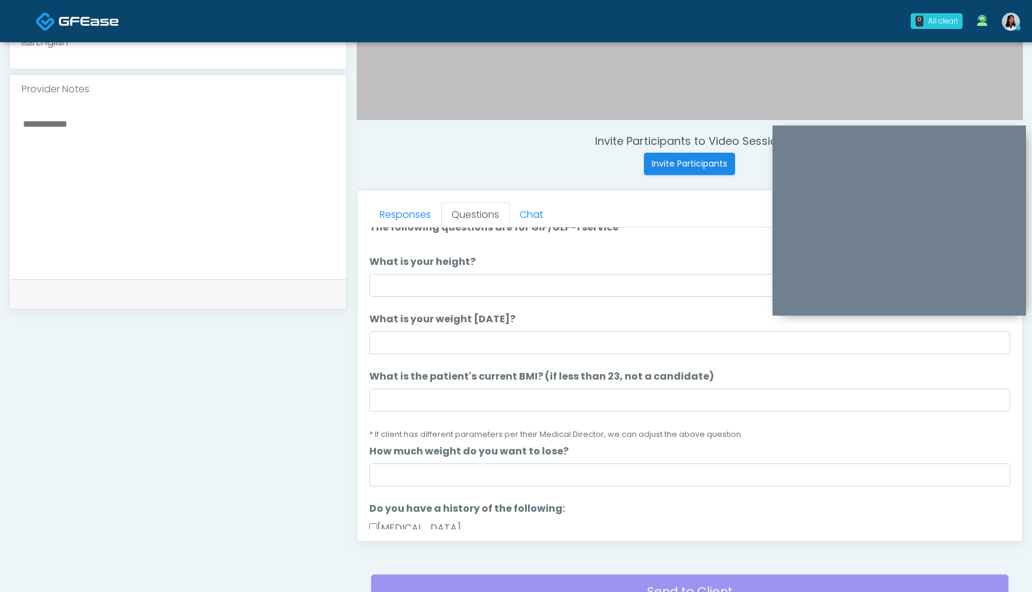
scroll to position [0, 0]
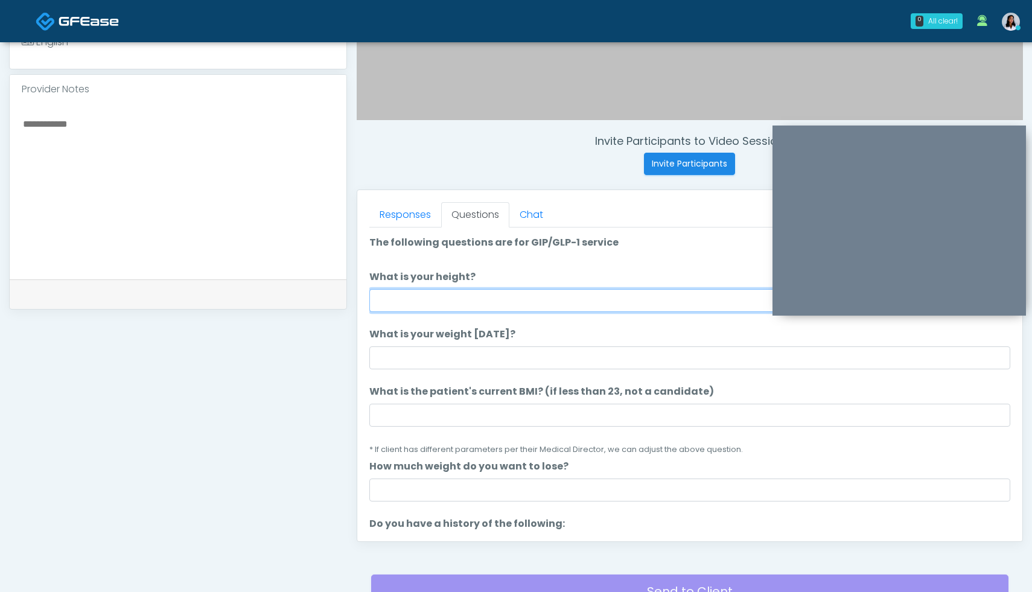
click at [513, 301] on input "What is your height?" at bounding box center [689, 300] width 641 height 23
type input "***"
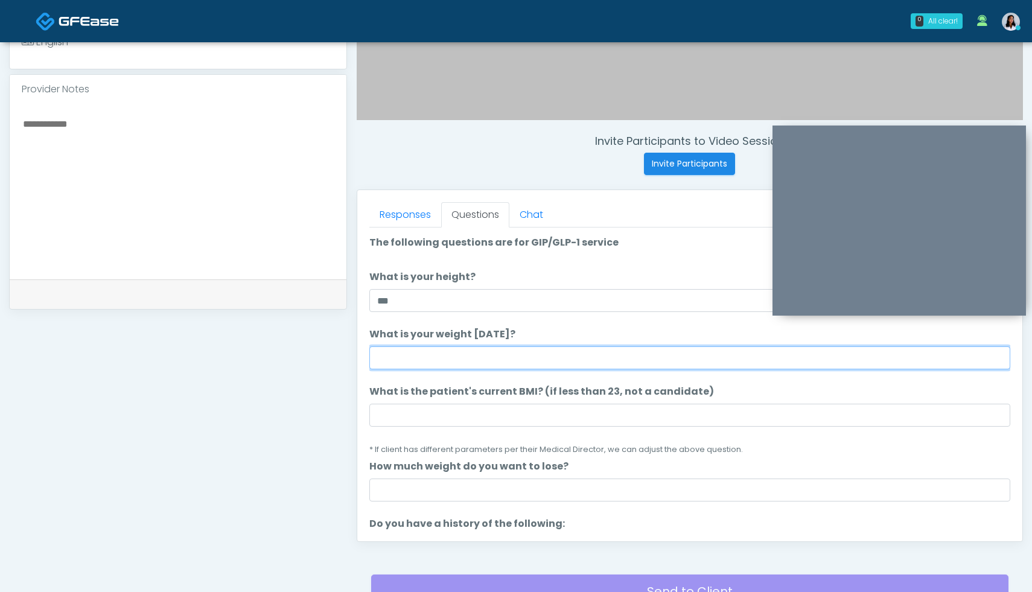
click at [535, 348] on input "What is your weight today?" at bounding box center [689, 357] width 641 height 23
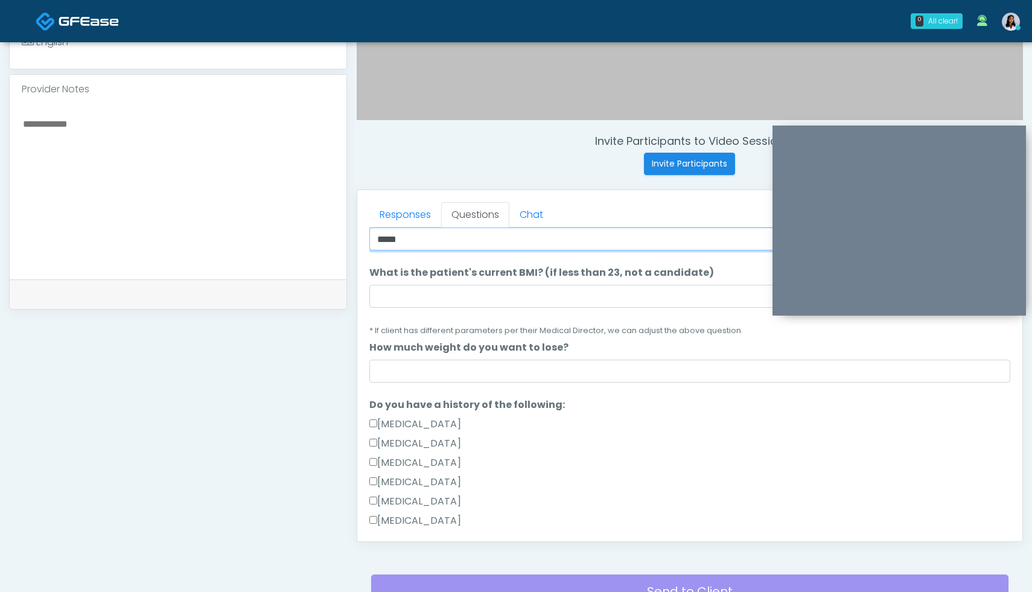
scroll to position [131, 0]
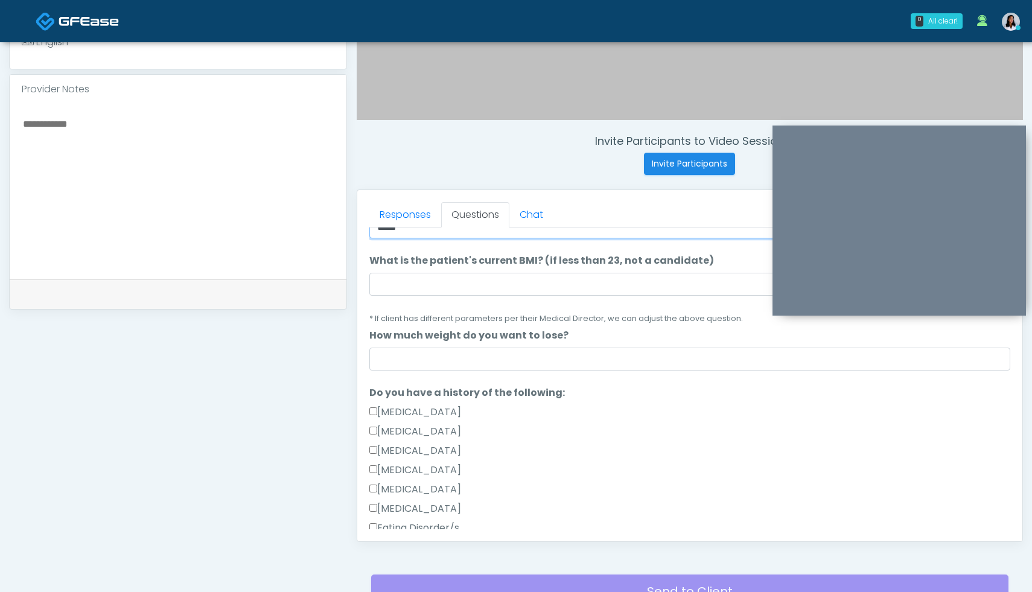
type input "*****"
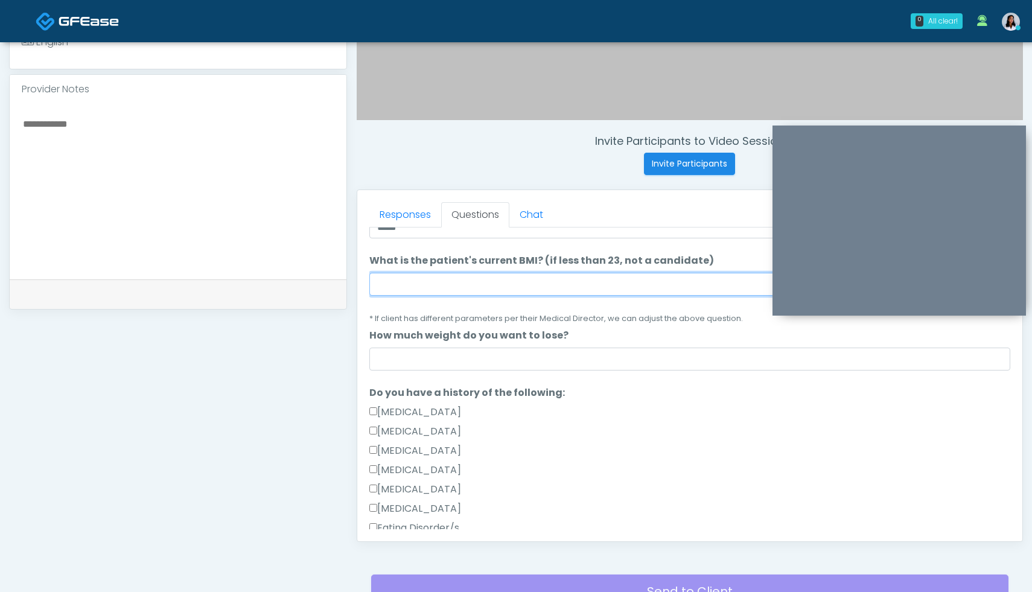
click at [398, 287] on input "What is the patient's current BMI? (if less than 23, not a candidate)" at bounding box center [689, 284] width 641 height 23
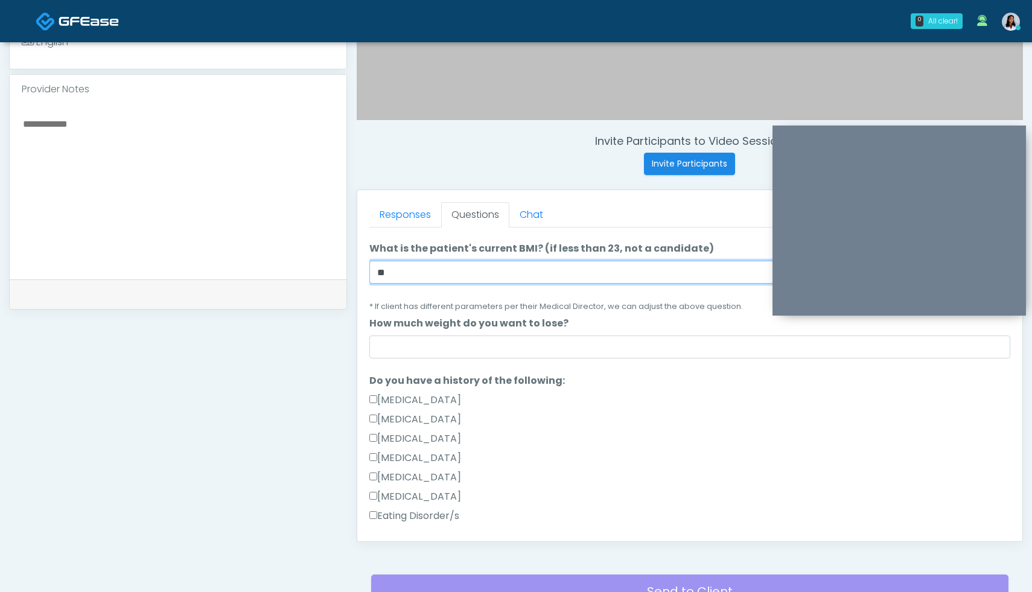
type input "**"
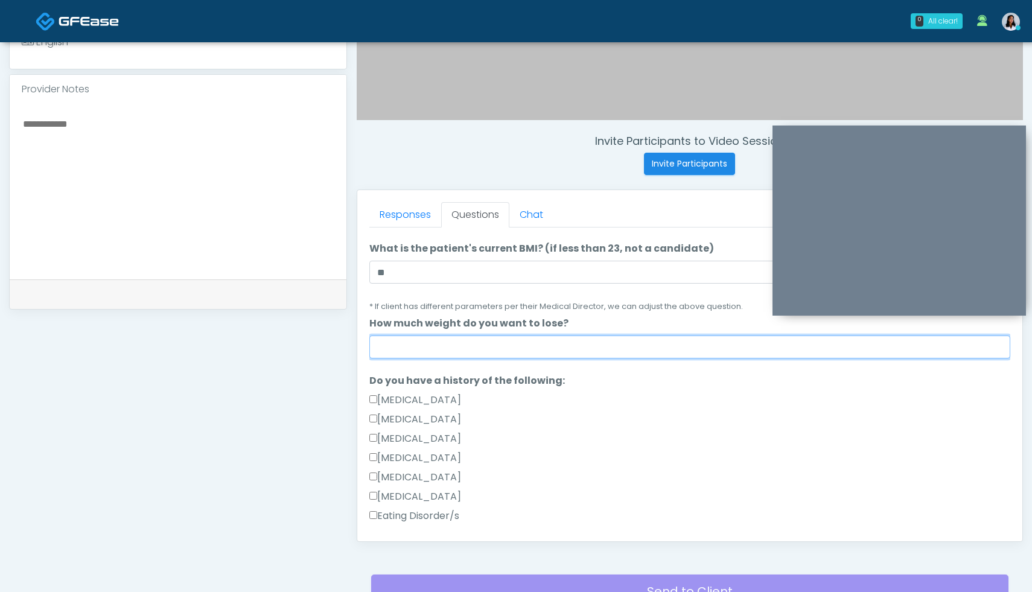
click at [473, 352] on input "How much weight do you want to lose?" at bounding box center [689, 346] width 641 height 23
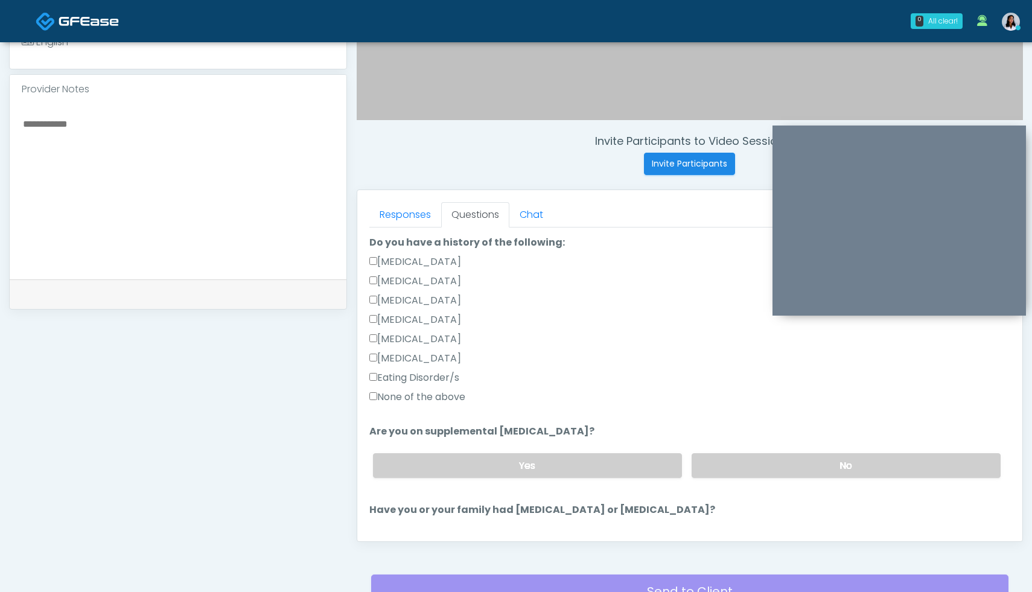
scroll to position [273, 0]
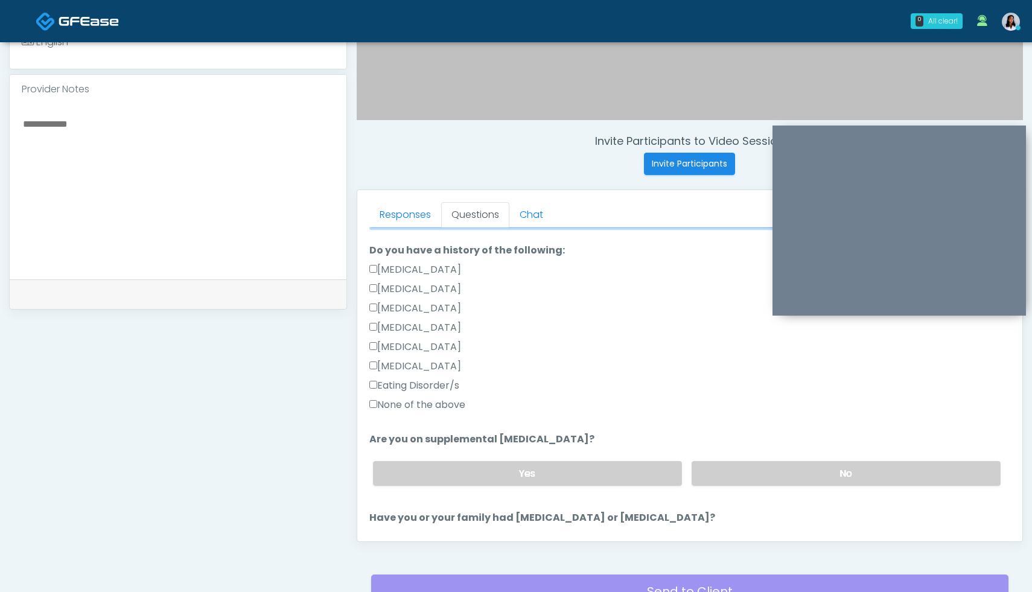
type input "*****"
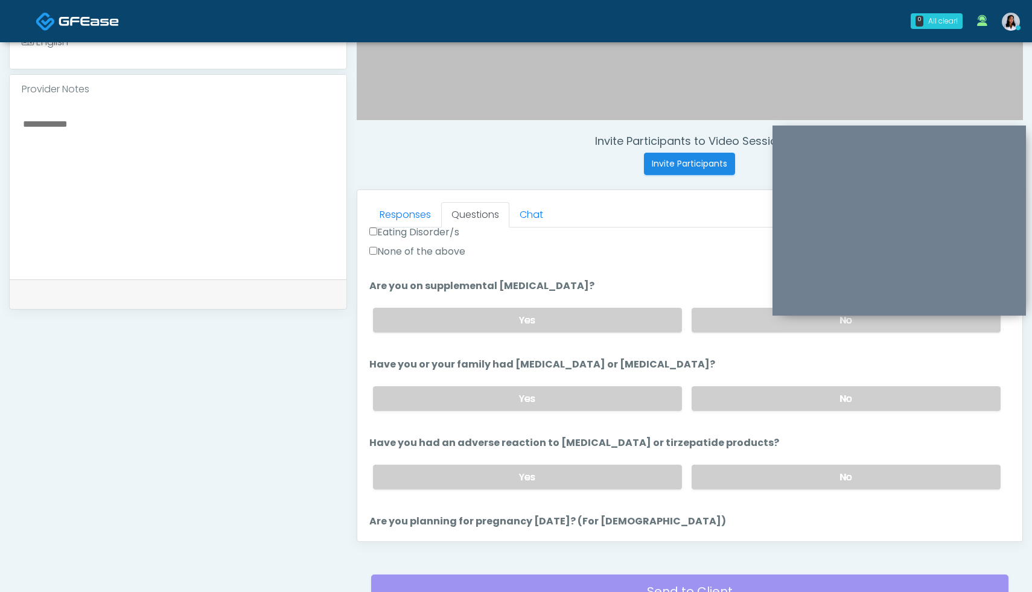
scroll to position [422, 0]
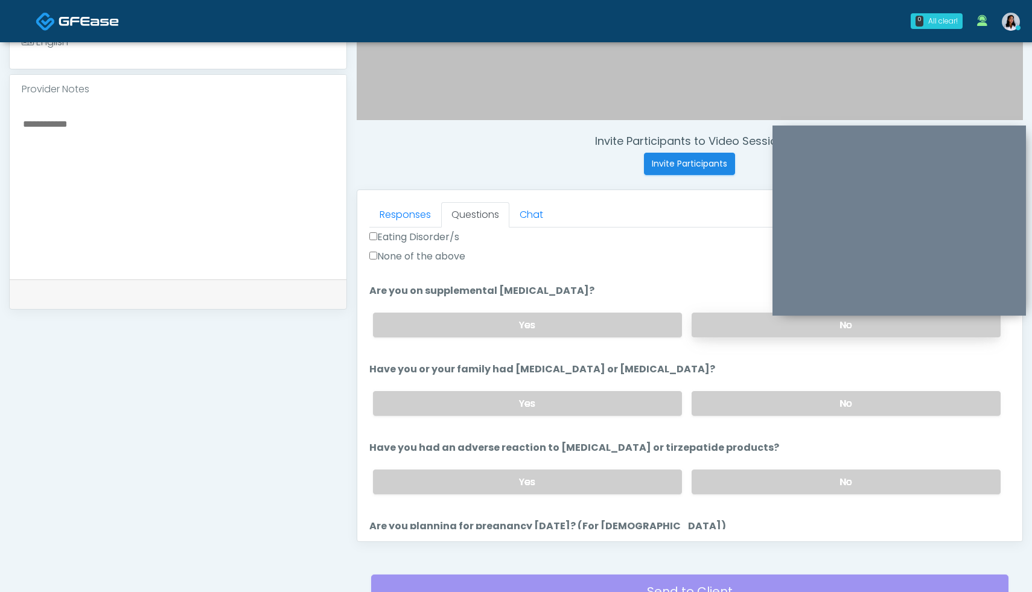
click at [740, 326] on label "No" at bounding box center [845, 325] width 309 height 25
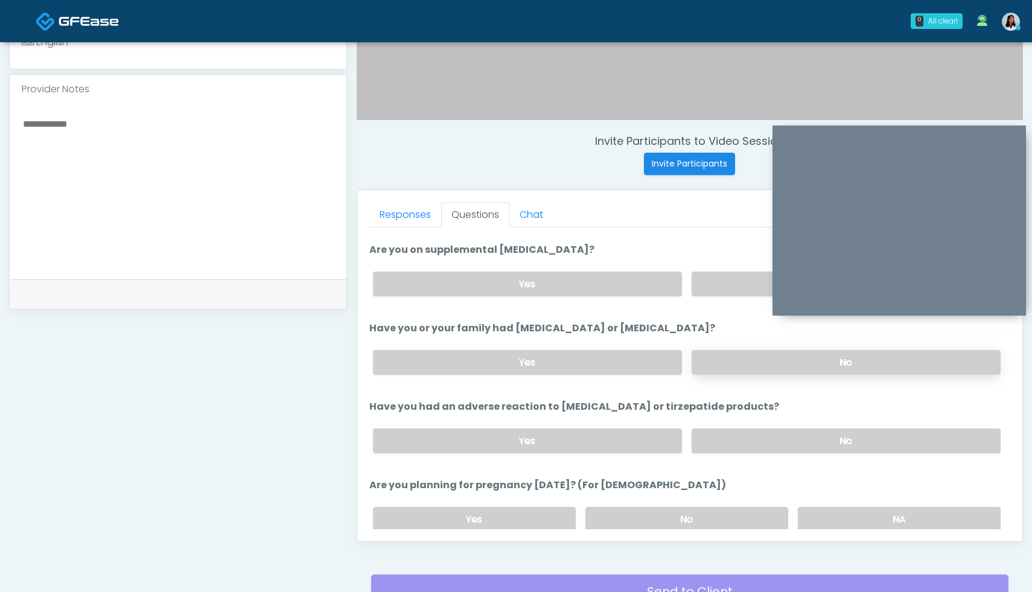
scroll to position [465, 0]
click at [770, 362] on label "No" at bounding box center [845, 360] width 309 height 25
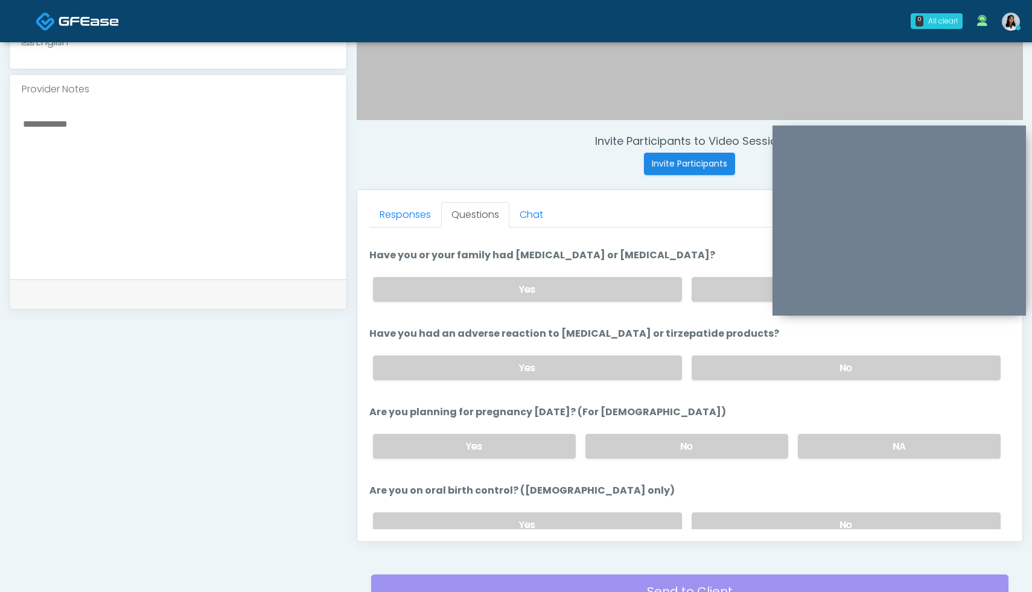
scroll to position [545, 0]
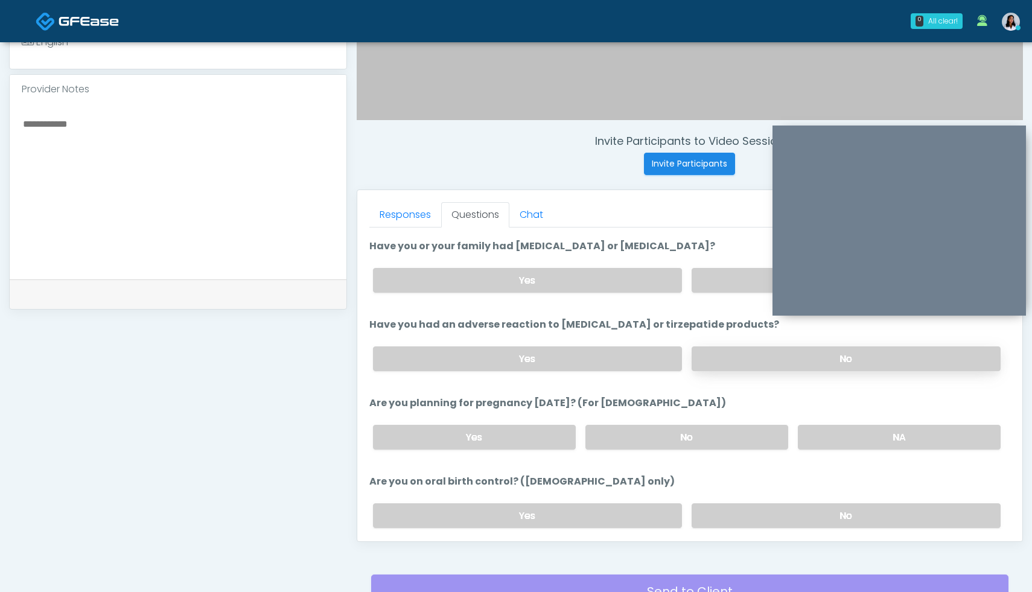
click at [817, 352] on label "No" at bounding box center [845, 358] width 309 height 25
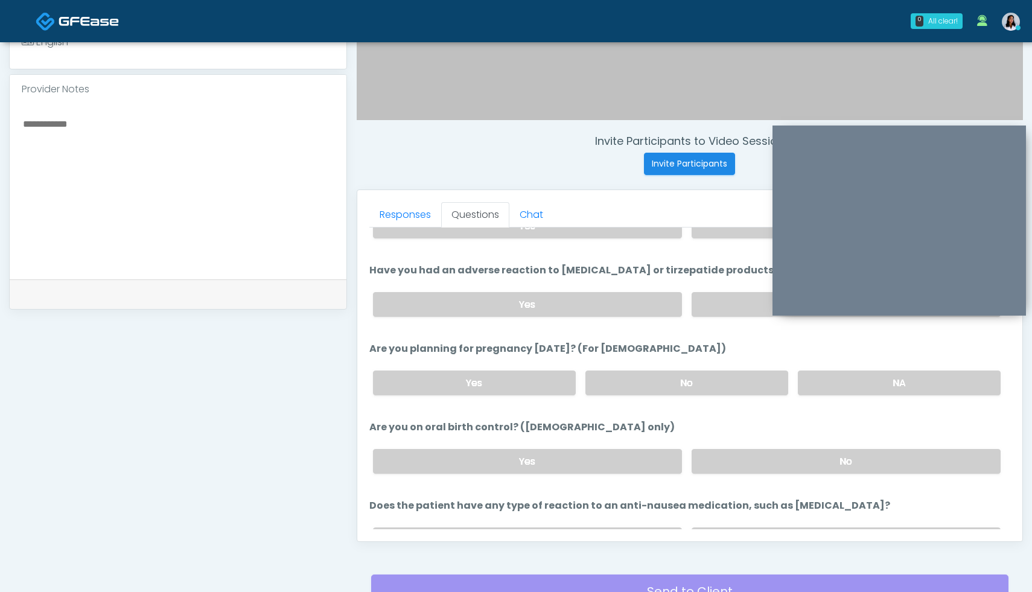
scroll to position [600, 0]
click at [720, 384] on label "No" at bounding box center [686, 382] width 203 height 25
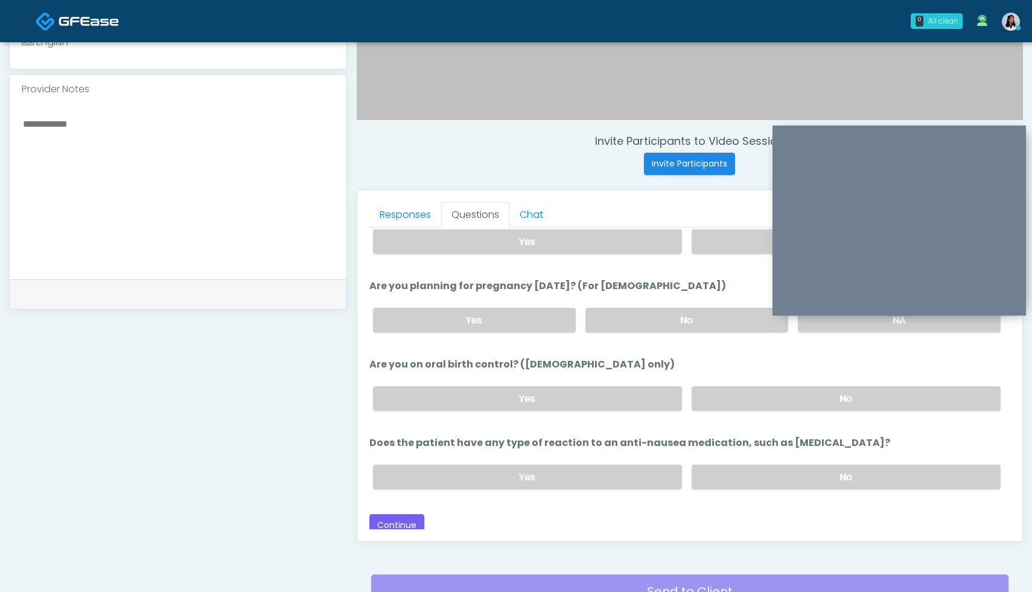
scroll to position [665, 0]
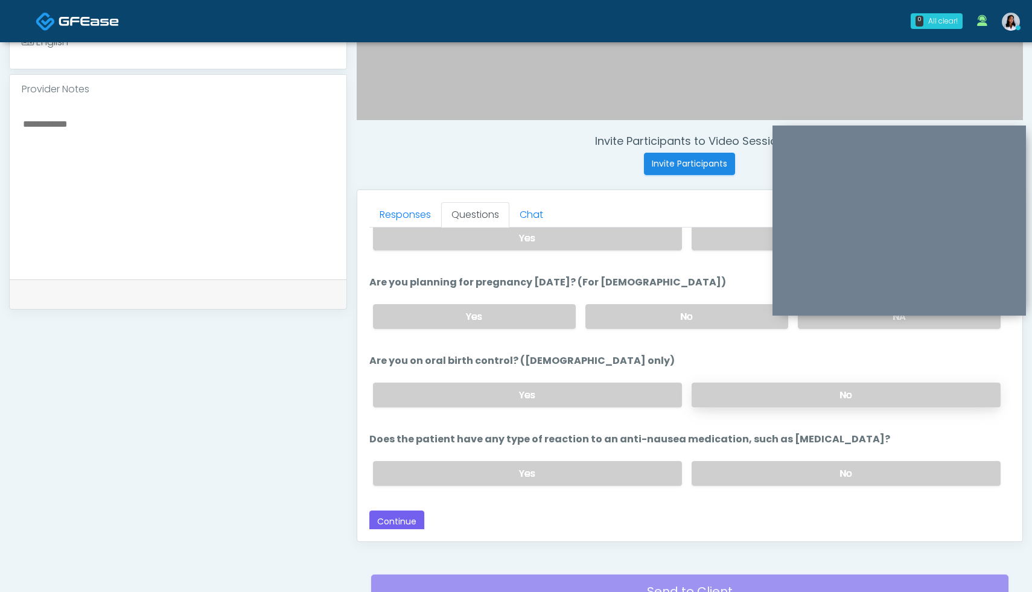
click at [842, 389] on label "No" at bounding box center [845, 395] width 309 height 25
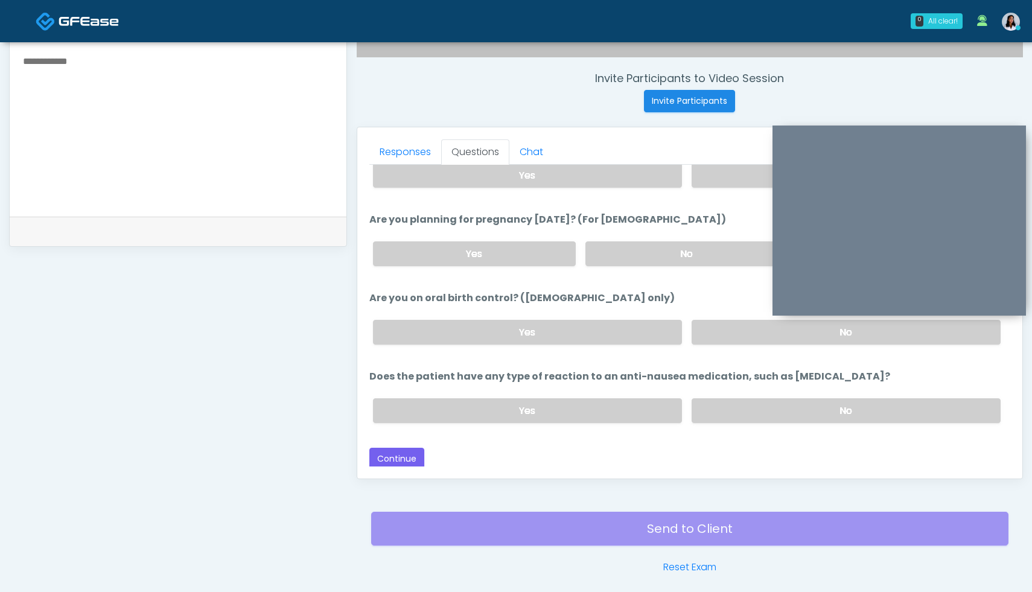
scroll to position [474, 0]
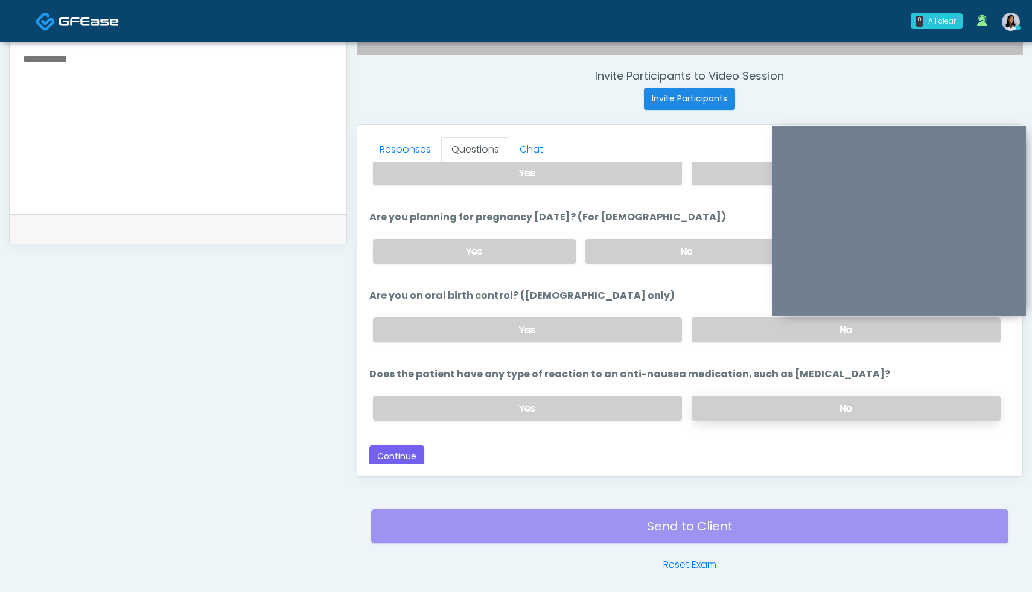
click at [825, 403] on label "No" at bounding box center [845, 408] width 309 height 25
click at [379, 446] on button "Continue" at bounding box center [396, 456] width 55 height 22
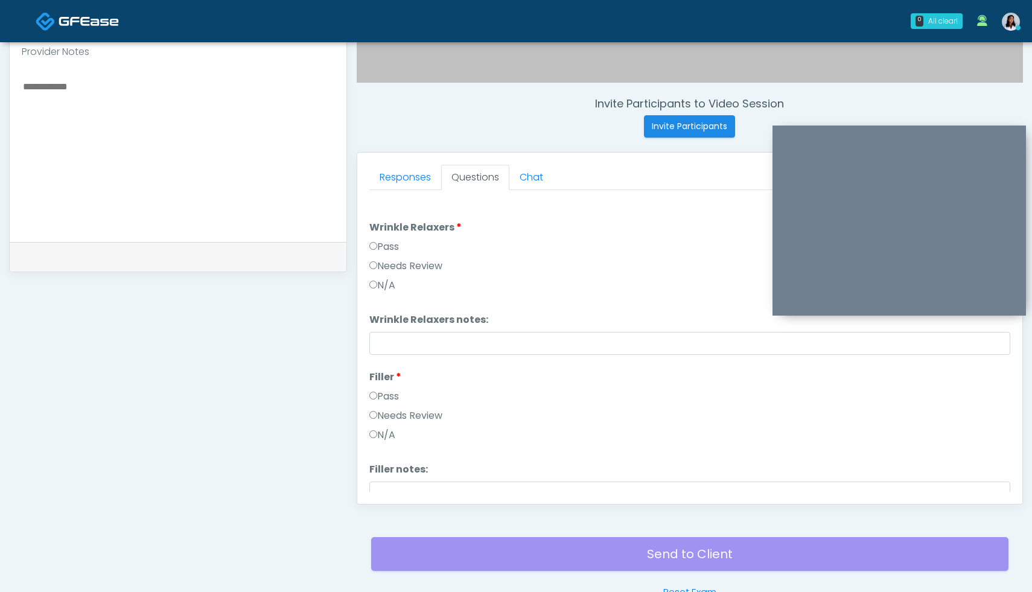
scroll to position [444, 0]
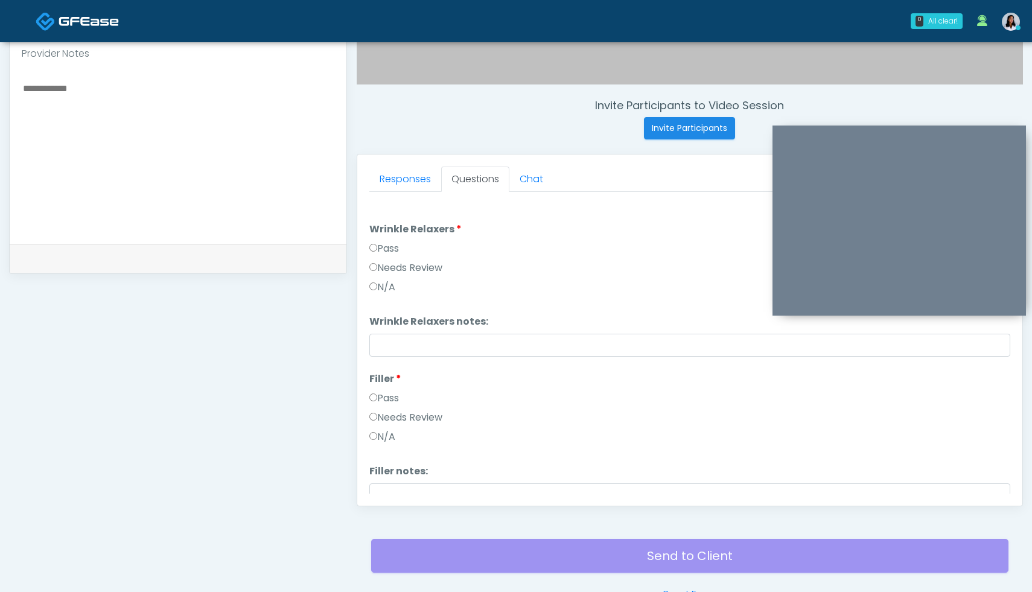
click at [379, 249] on label "Pass" at bounding box center [384, 248] width 30 height 14
click at [373, 392] on label "Pass" at bounding box center [384, 398] width 30 height 14
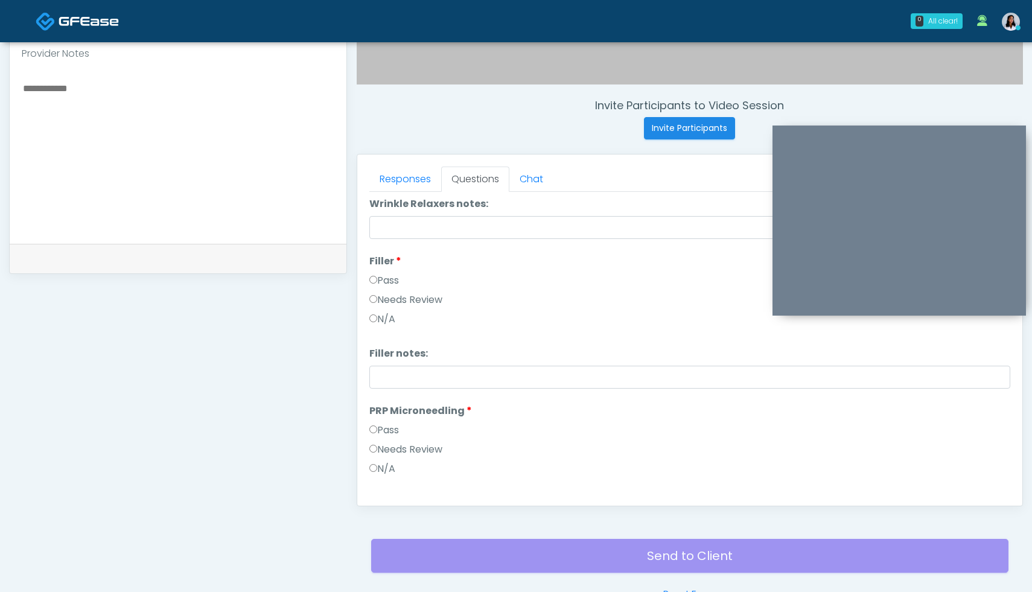
scroll to position [171, 0]
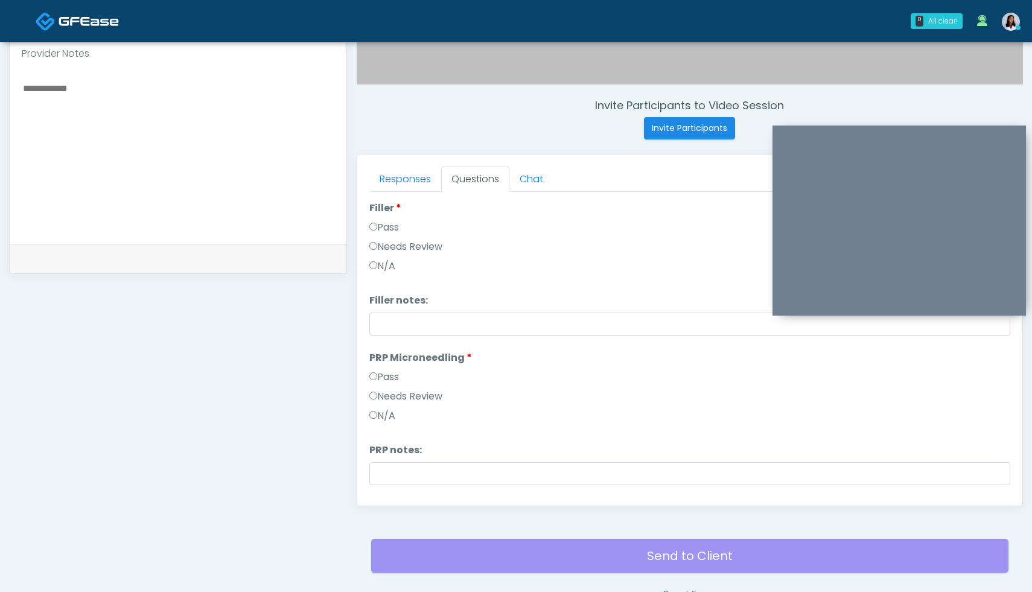
click at [374, 372] on label "Pass" at bounding box center [384, 377] width 30 height 14
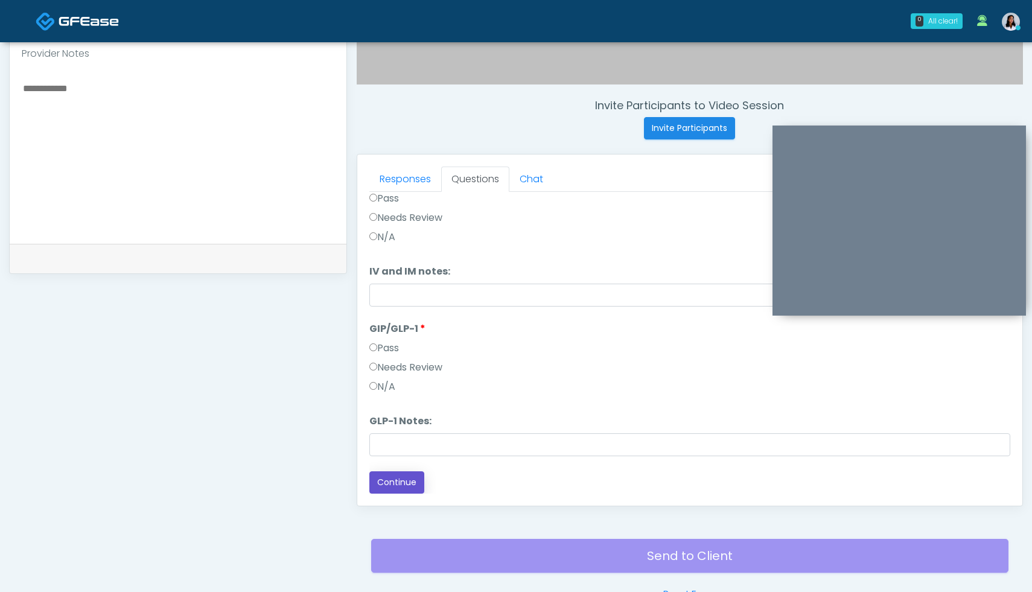
click at [400, 485] on button "Continue" at bounding box center [396, 482] width 55 height 22
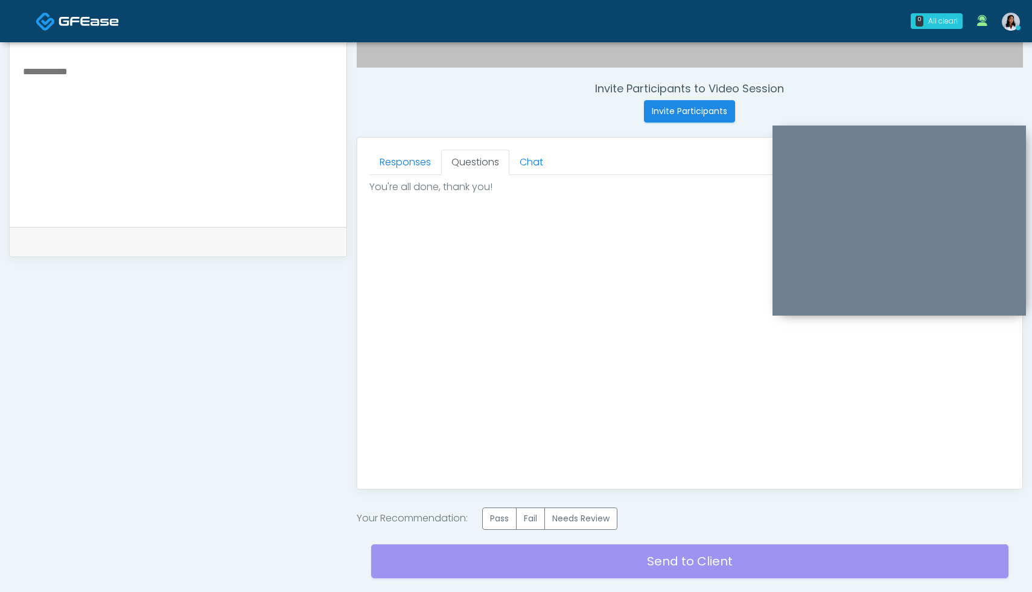
scroll to position [464, 0]
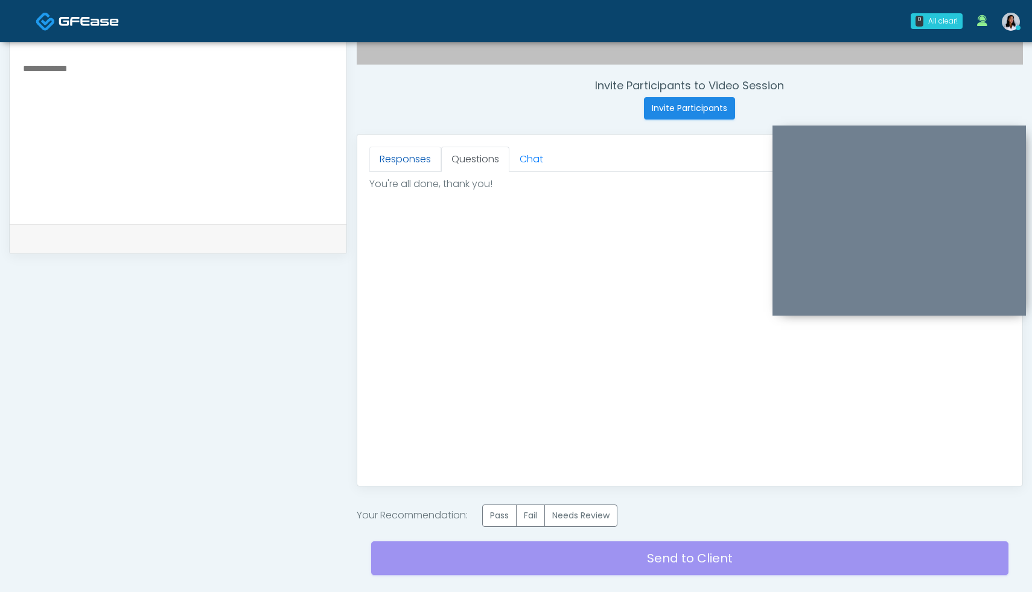
click at [418, 159] on link "Responses" at bounding box center [405, 159] width 72 height 25
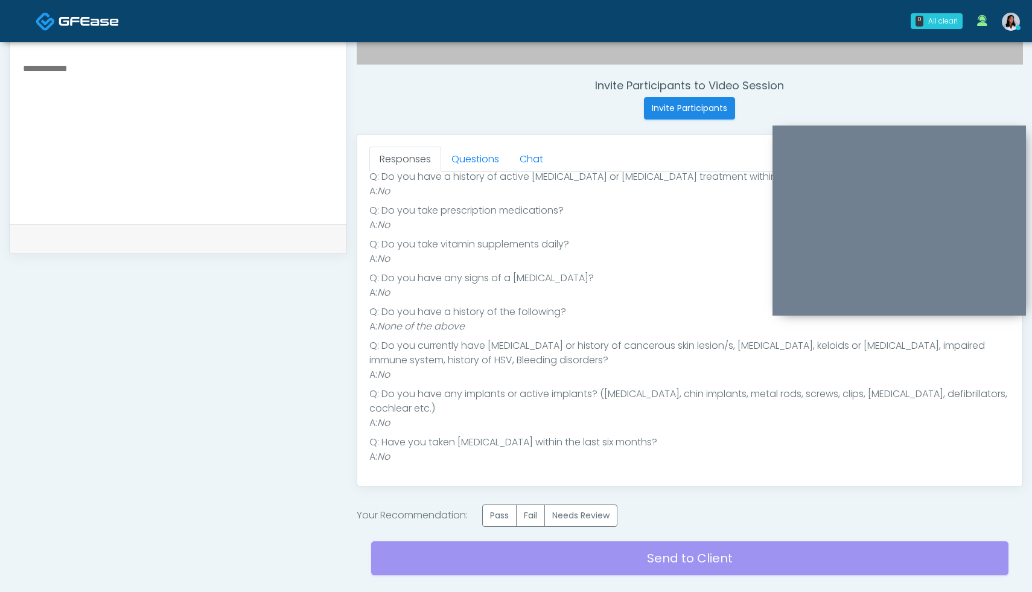
scroll to position [0, 0]
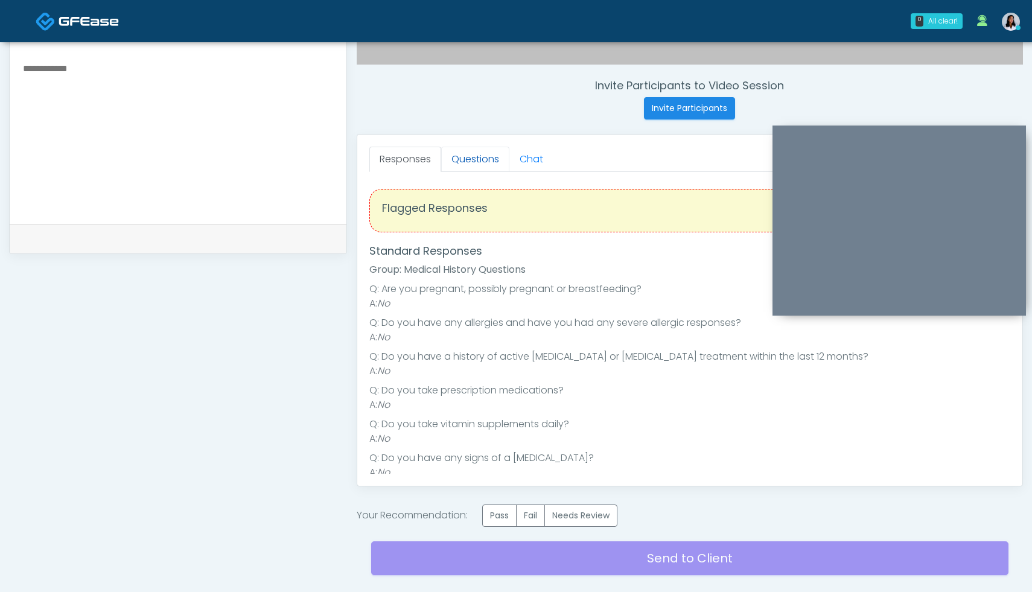
click at [480, 156] on link "Questions" at bounding box center [475, 159] width 68 height 25
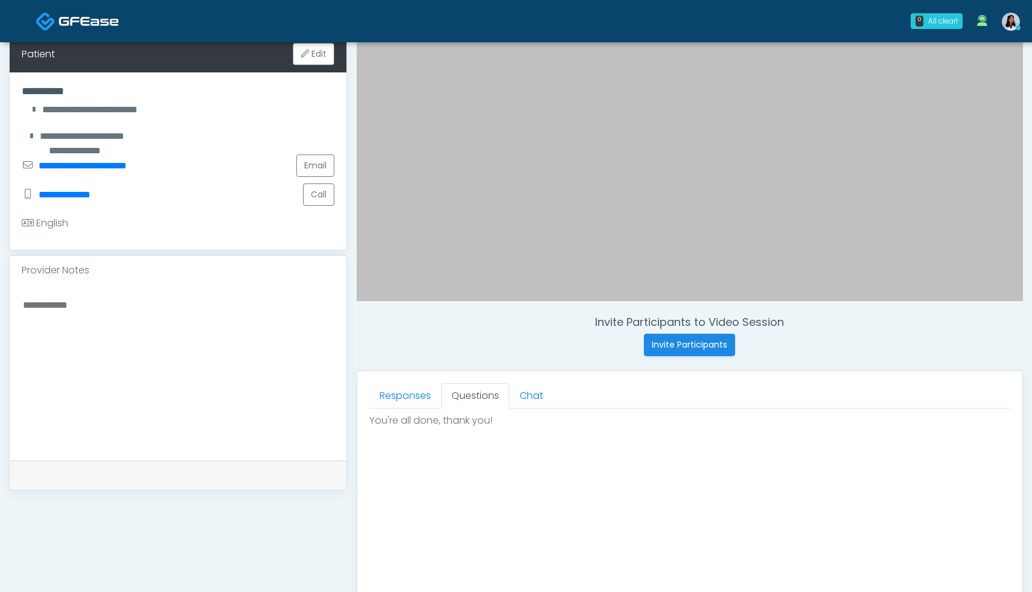
scroll to position [230, 0]
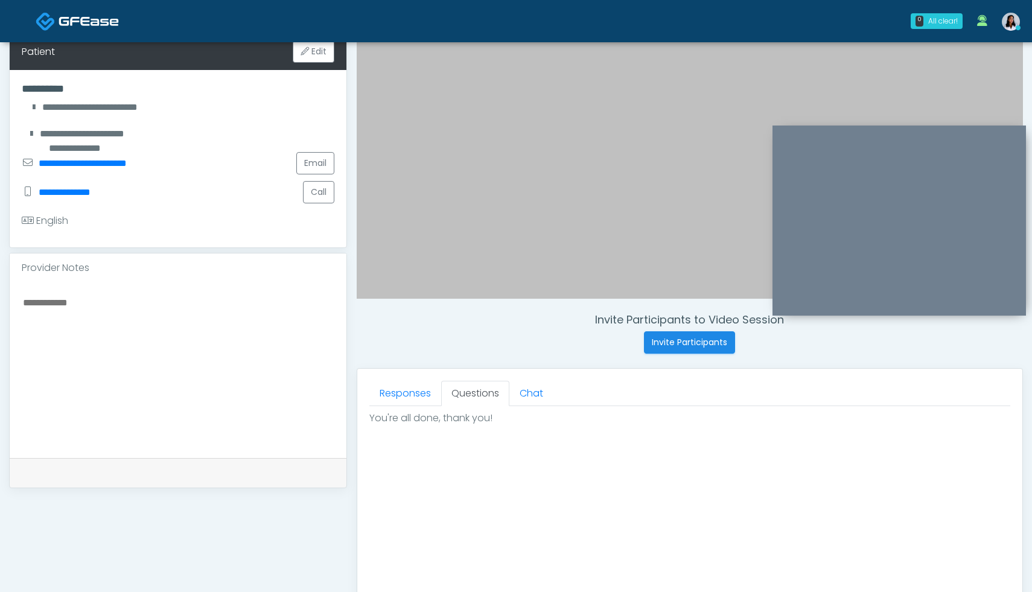
click at [97, 299] on textarea at bounding box center [178, 367] width 313 height 147
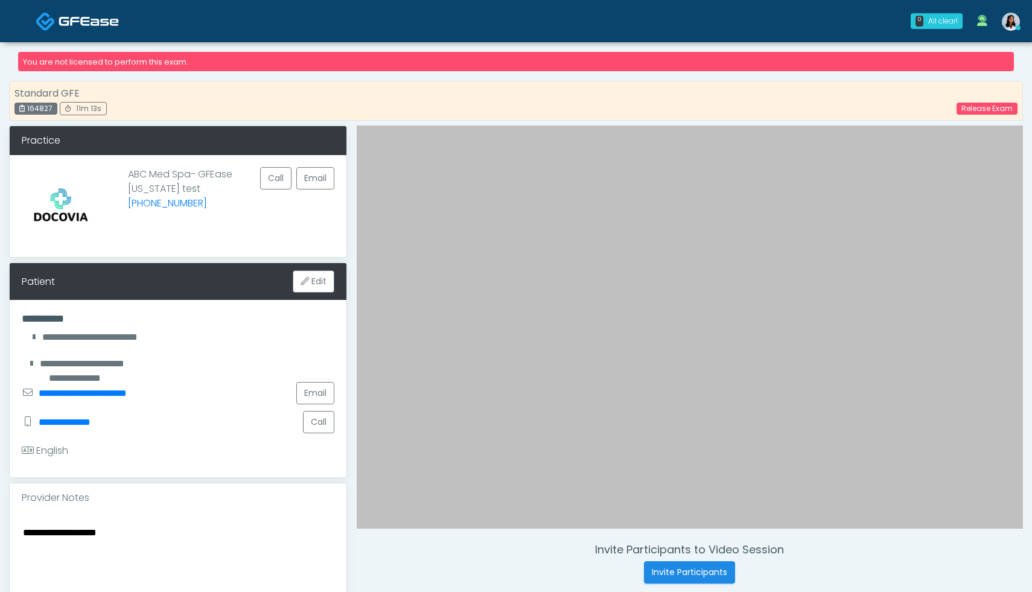
scroll to position [95, 0]
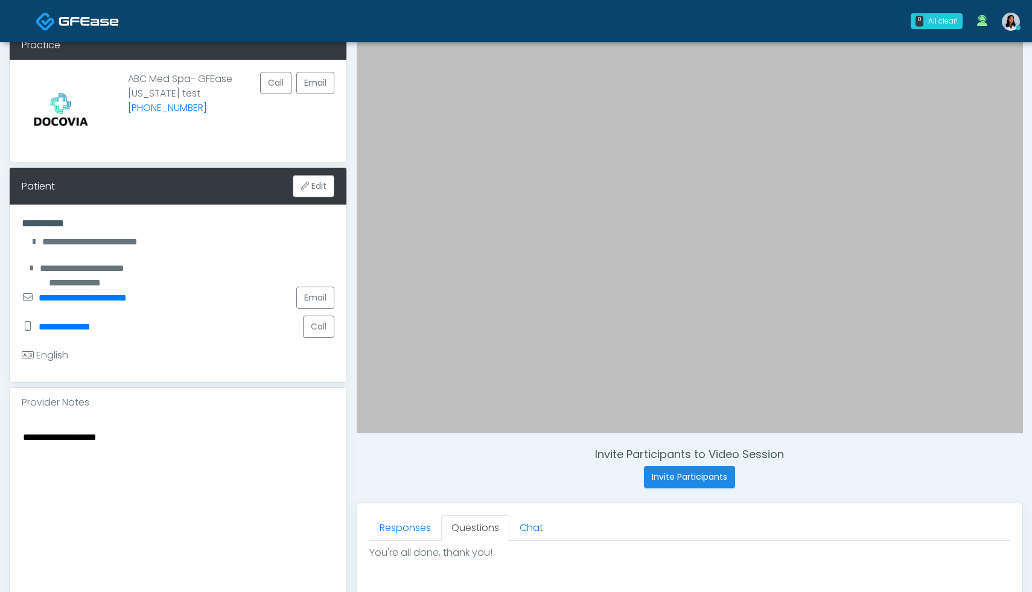
type textarea "**********"
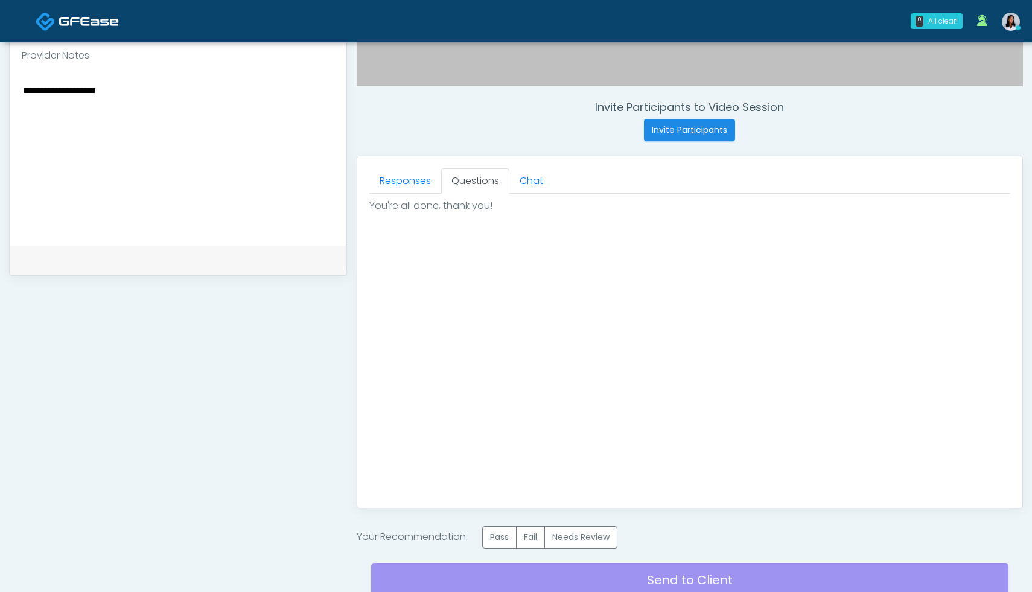
scroll to position [463, 0]
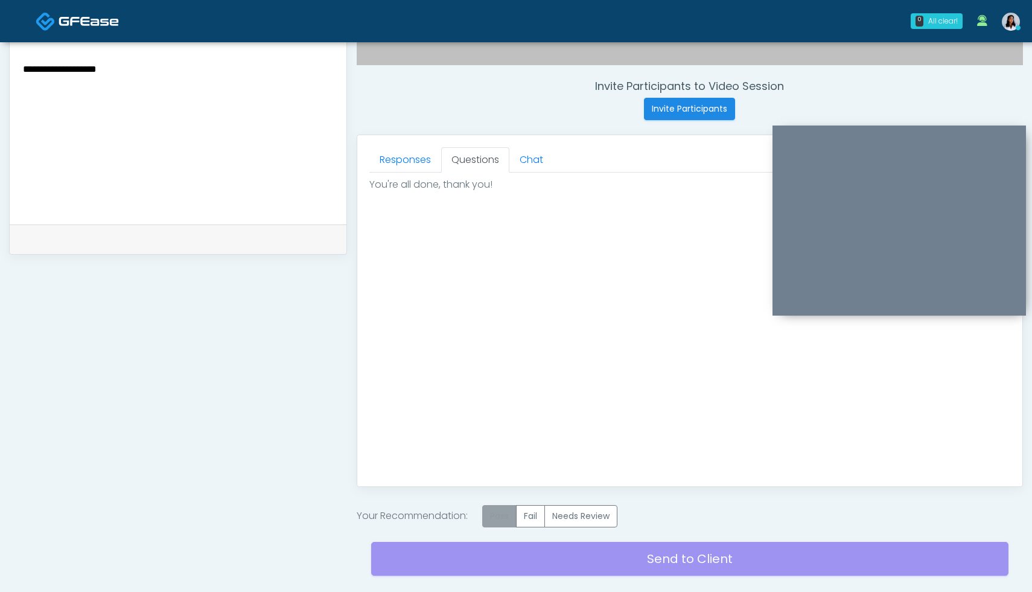
click at [507, 513] on label "Pass" at bounding box center [499, 516] width 34 height 22
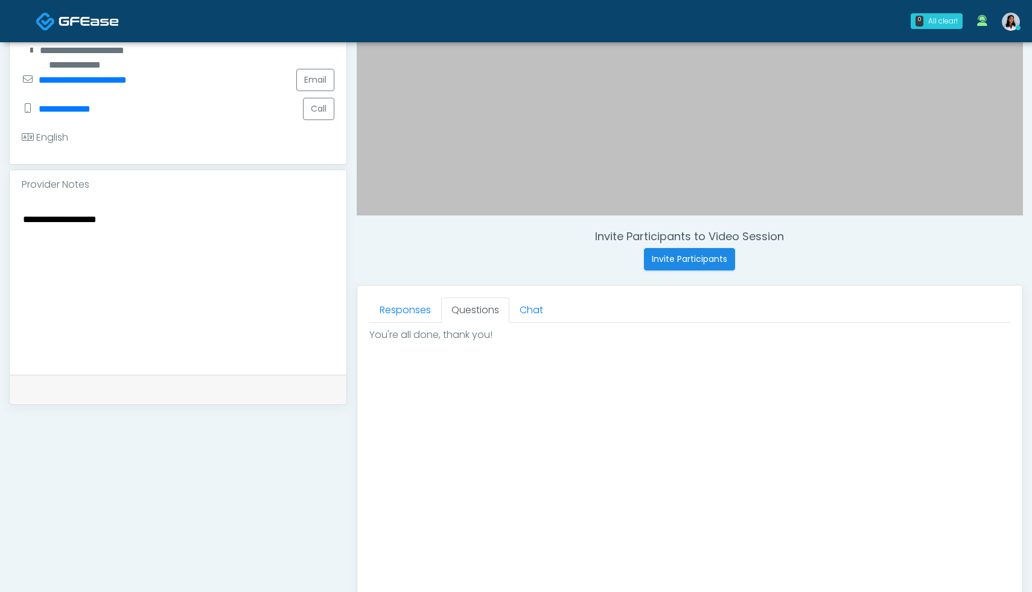
scroll to position [542, 0]
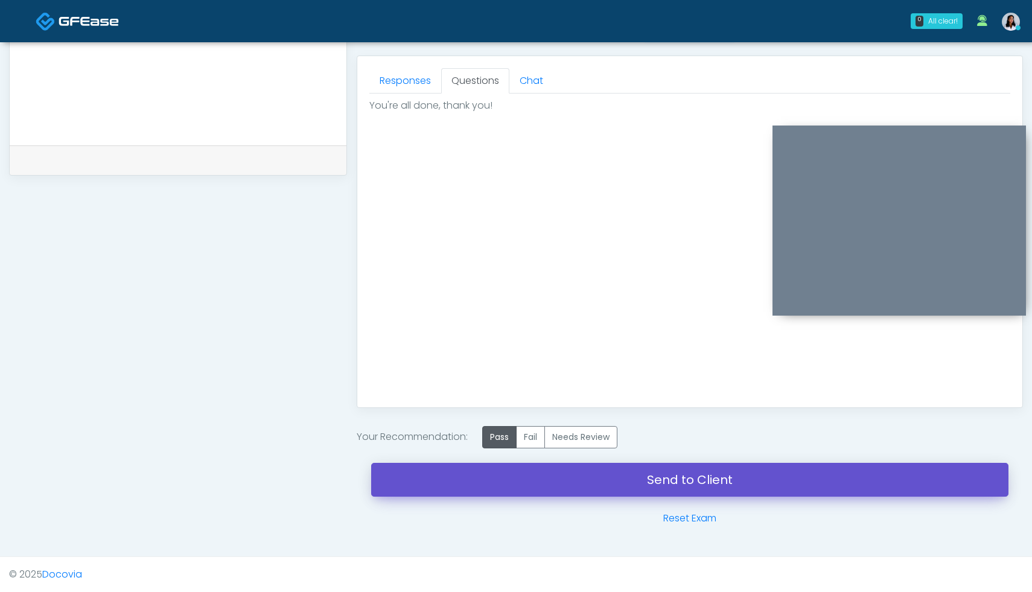
click at [728, 481] on link "Send to Client" at bounding box center [689, 480] width 637 height 34
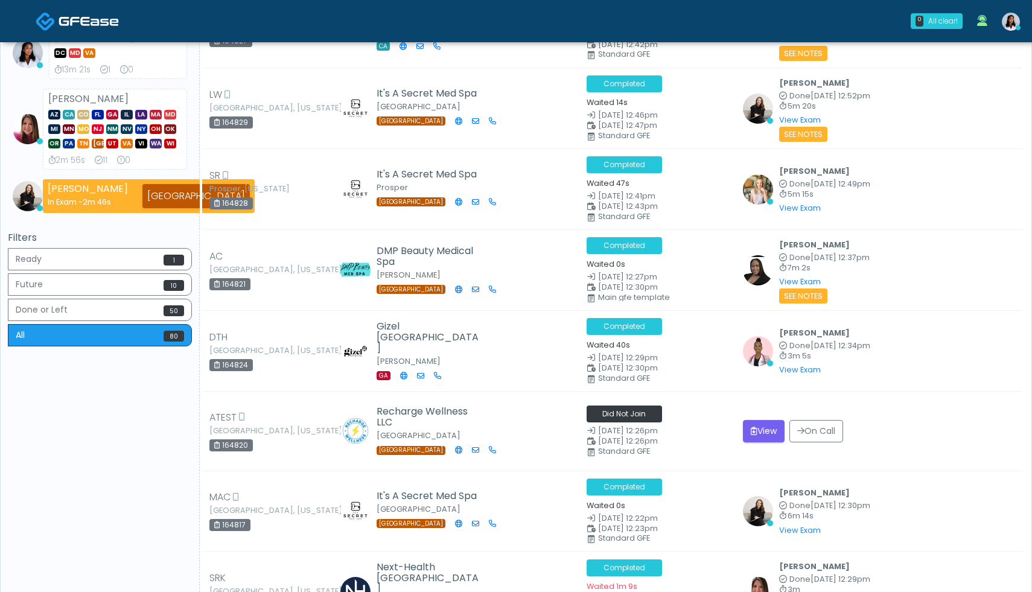
scroll to position [568, 0]
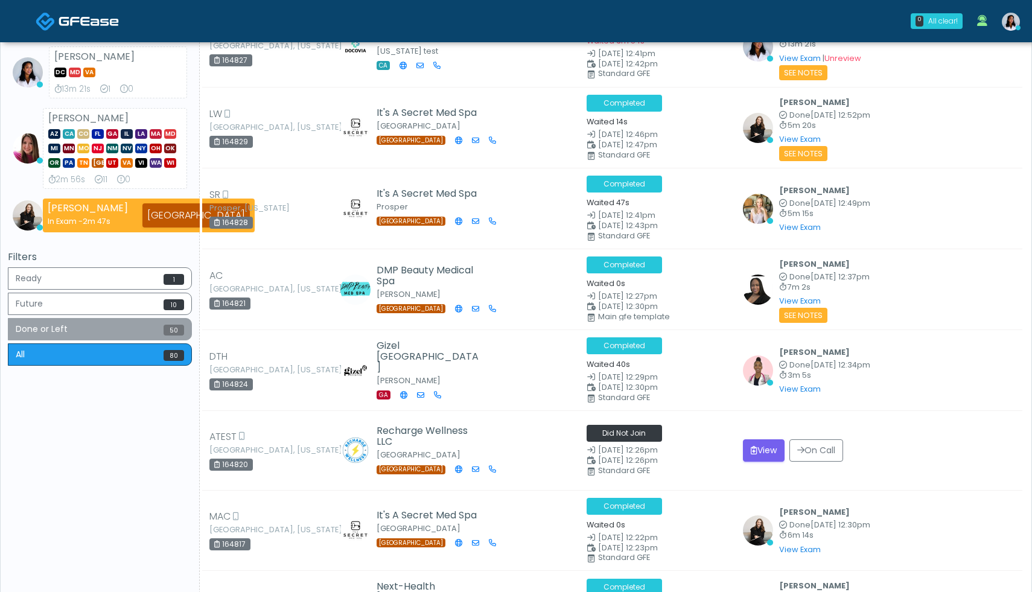
click at [86, 330] on button "Done or Left 50" at bounding box center [100, 329] width 184 height 22
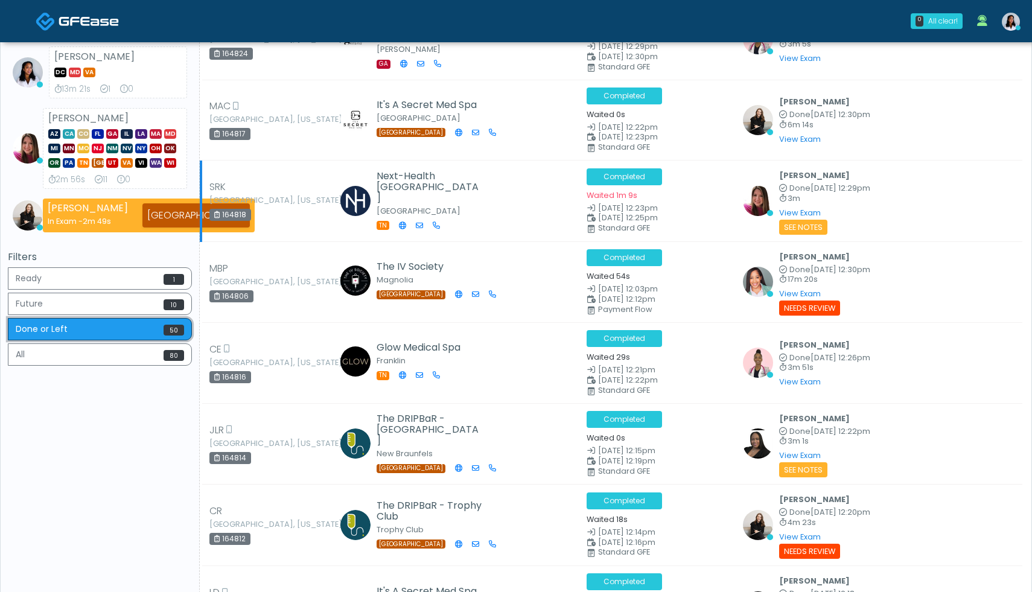
scroll to position [0, 0]
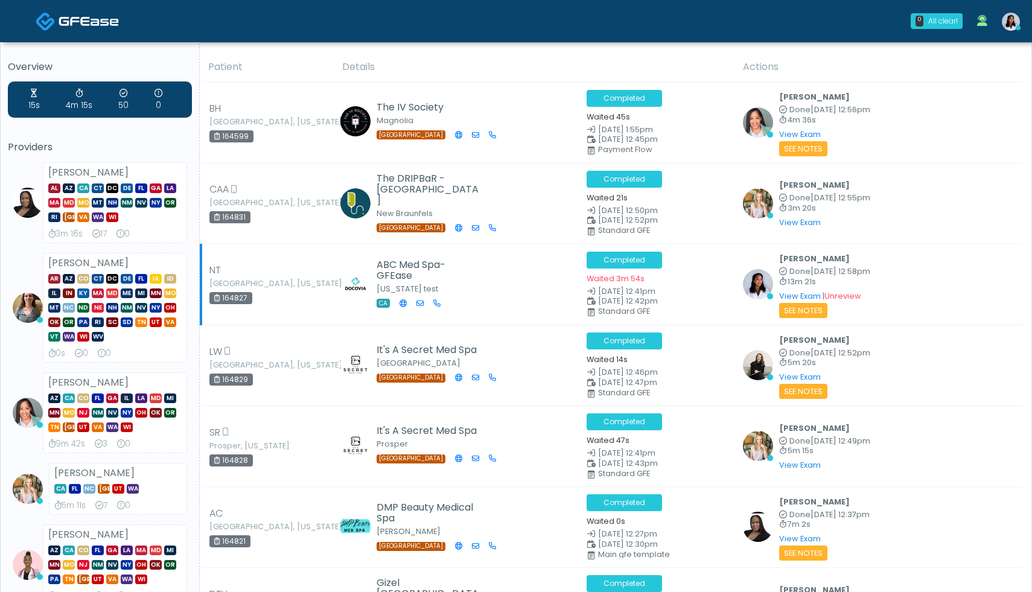
click at [789, 312] on small "See Notes" at bounding box center [803, 310] width 48 height 15
click at [820, 258] on b "[PERSON_NAME]" at bounding box center [814, 258] width 71 height 10
click at [783, 297] on link "View Exam" at bounding box center [800, 296] width 42 height 10
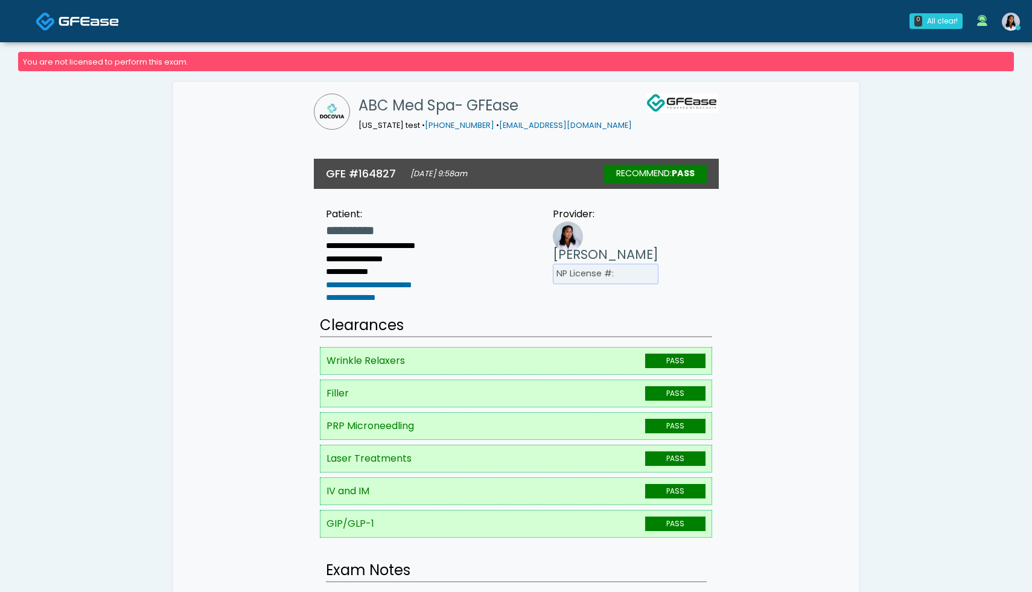
click at [624, 275] on li "NP License #:" at bounding box center [606, 274] width 106 height 21
click at [602, 270] on li "NP License #:" at bounding box center [606, 274] width 106 height 21
click at [1012, 20] on img at bounding box center [1011, 22] width 18 height 18
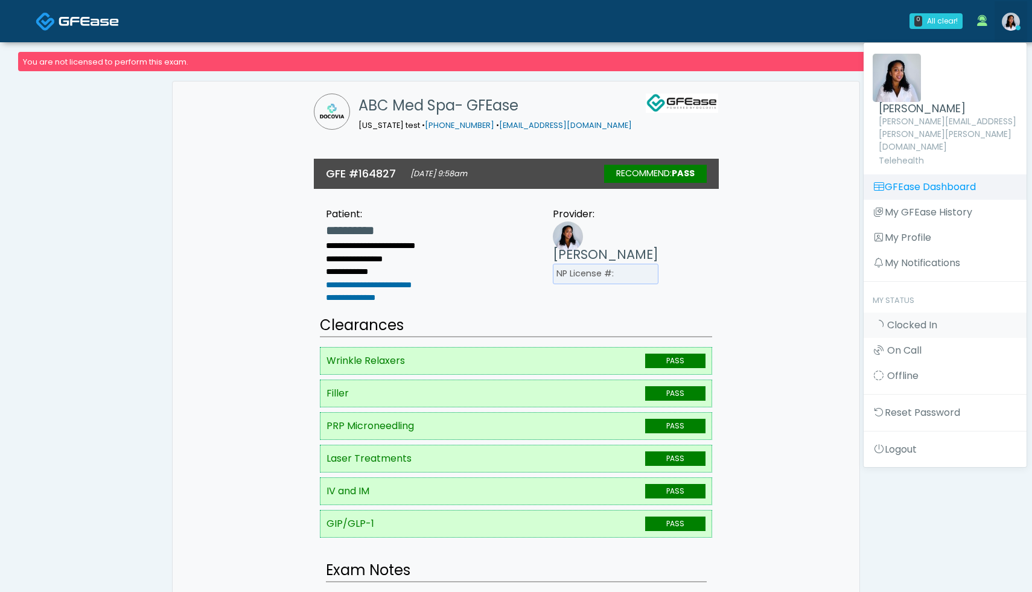
click at [931, 174] on link "GFEase Dashboard" at bounding box center [944, 186] width 163 height 25
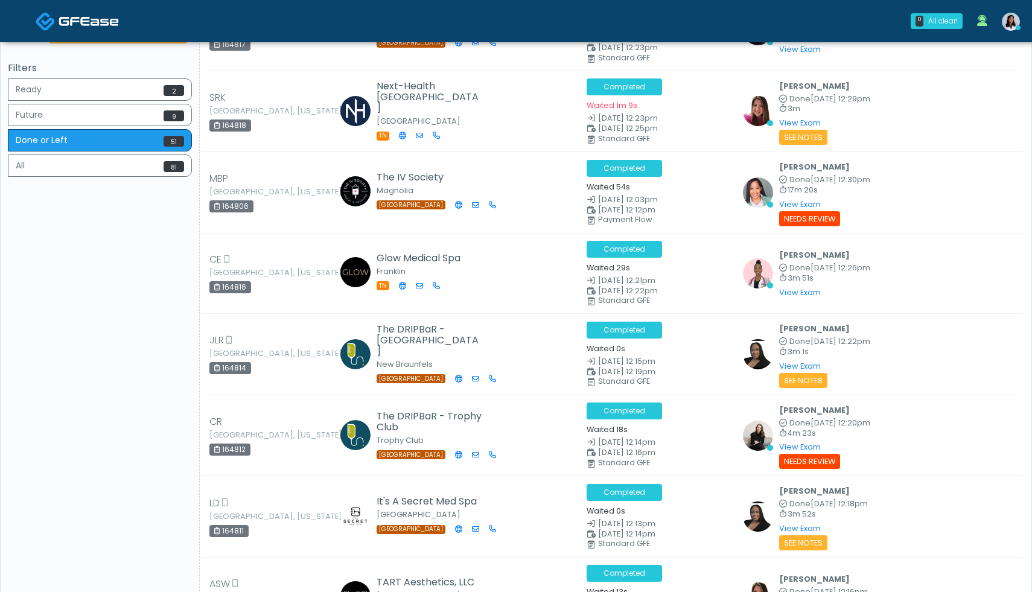
scroll to position [719, 0]
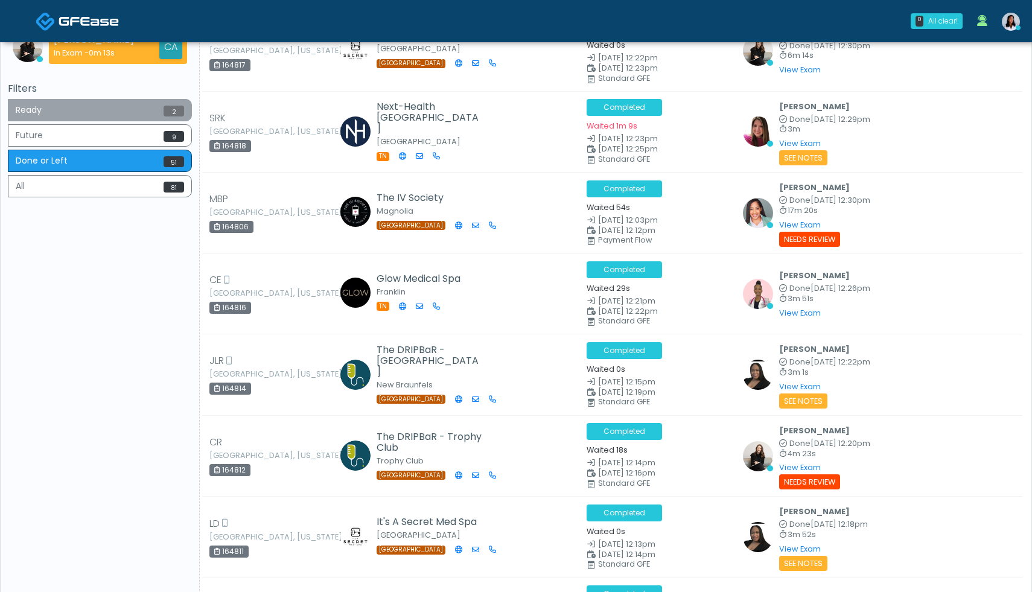
click at [120, 115] on button "Ready 2" at bounding box center [100, 110] width 184 height 22
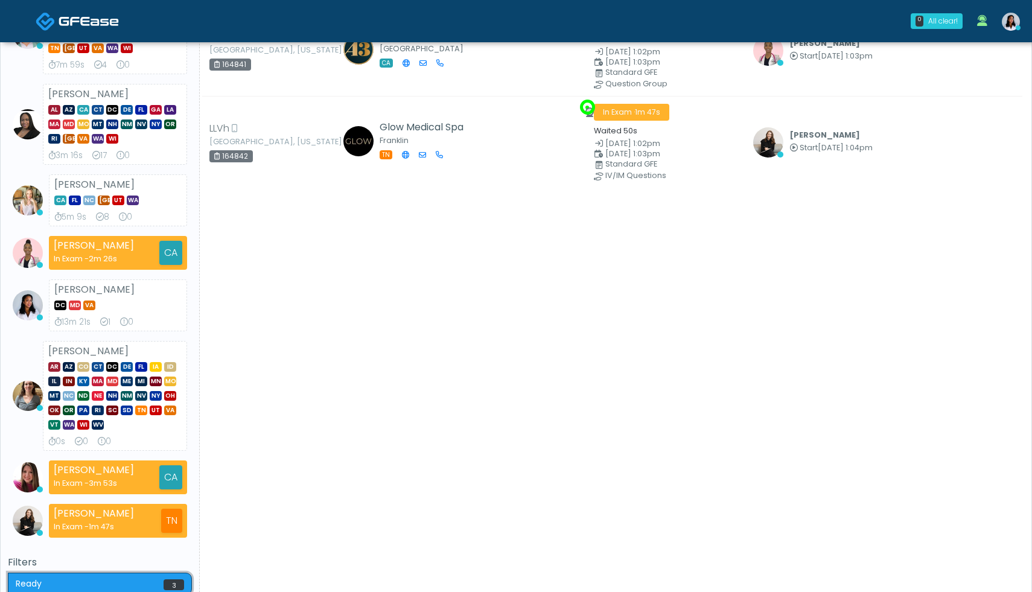
scroll to position [0, 0]
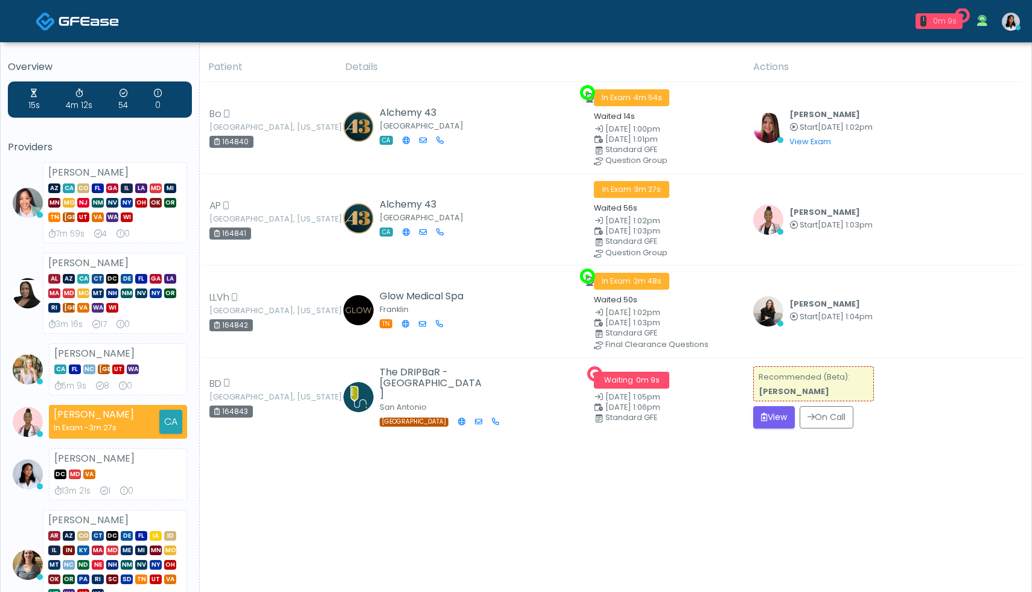
click at [953, 25] on div "0m 9s" at bounding box center [944, 21] width 27 height 11
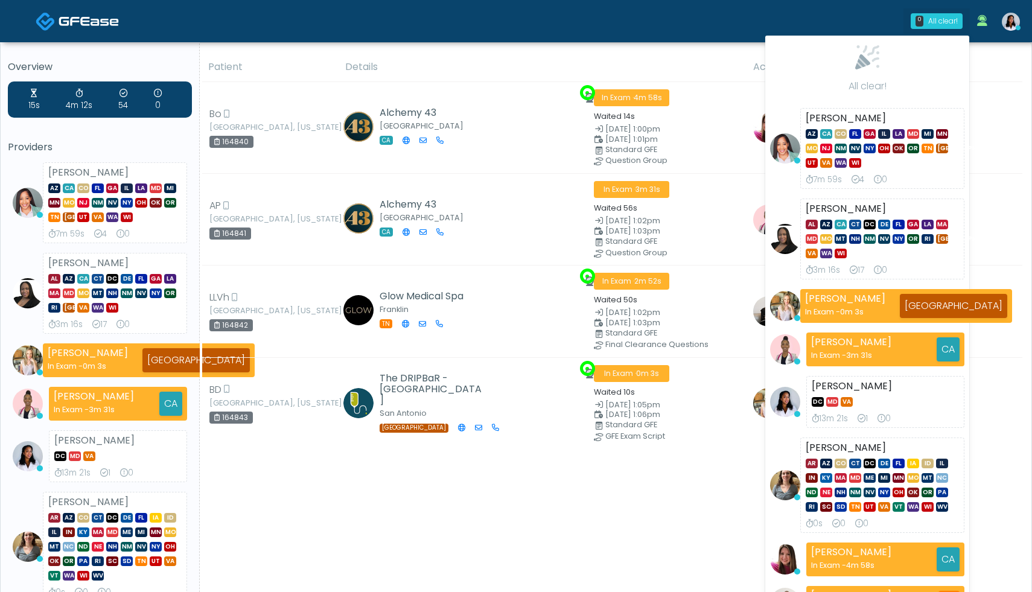
click at [839, 14] on div "0 All clear! All clear! Jennifer Ekeh AZ CA CO FL GA IL LA MD MI MN MO NJ NM NV…" at bounding box center [588, 21] width 877 height 40
click at [418, 525] on div "Patient Details Actions" at bounding box center [611, 461] width 822 height 818
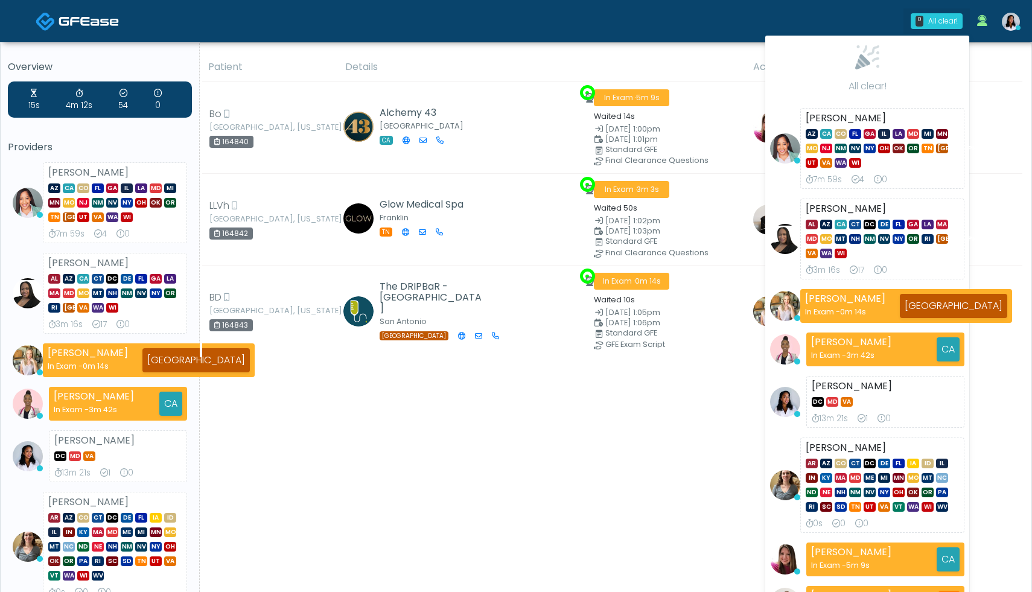
click at [1006, 75] on th "Actions" at bounding box center [884, 67] width 276 height 30
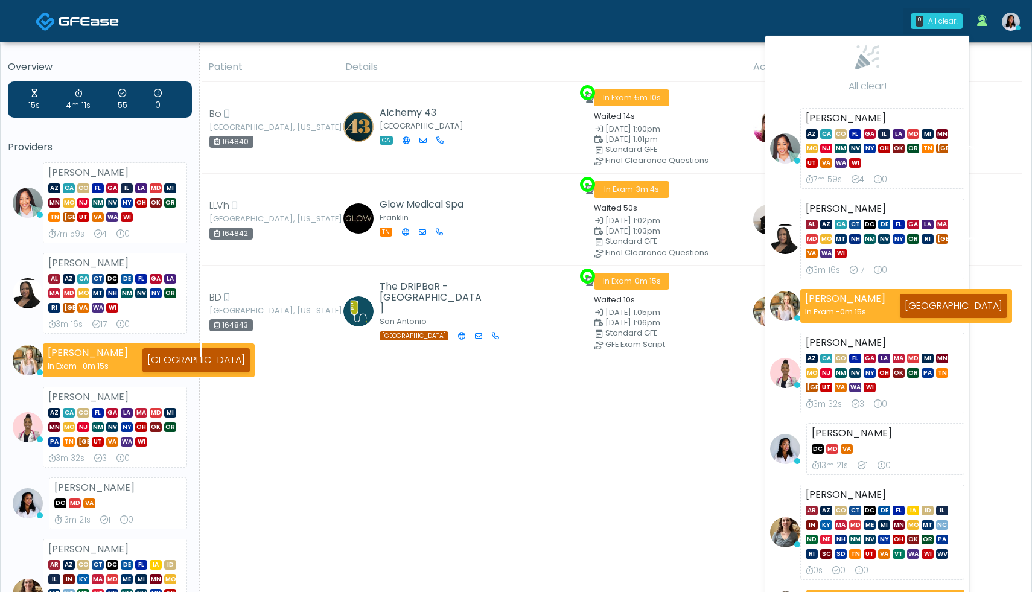
click at [875, 19] on div "0 All clear! All clear! Jennifer Ekeh AZ CA CO FL GA IL LA MD MI MN MO NJ NM NV…" at bounding box center [588, 21] width 877 height 40
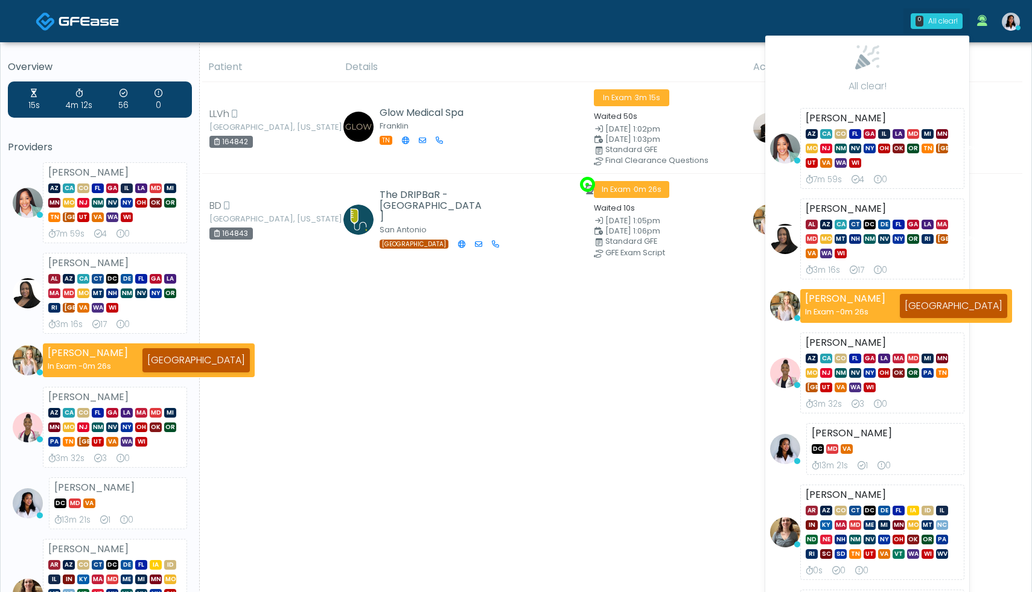
click at [798, 22] on div "0 All clear! All clear! Jennifer Ekeh AZ CA CO FL GA IL LA MD MI MN MO NJ NM NV…" at bounding box center [588, 21] width 877 height 40
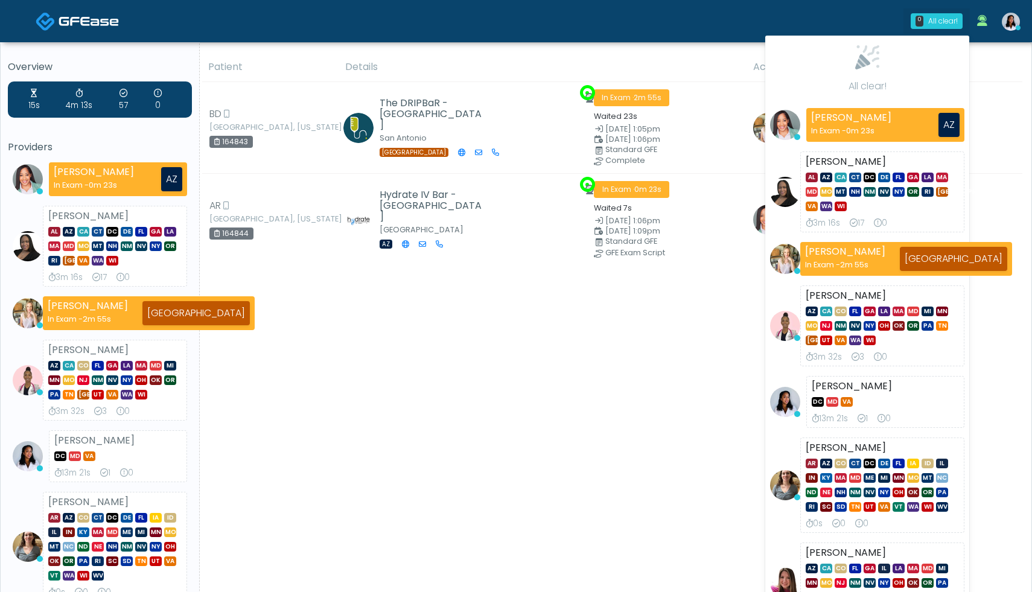
click at [877, 16] on div "0 All clear! All clear! Jennifer Ekeh In Exam - 0m 23s AZ Veronica Weatherspoon…" at bounding box center [588, 21] width 877 height 40
click at [937, 23] on div "All clear!" at bounding box center [943, 21] width 30 height 11
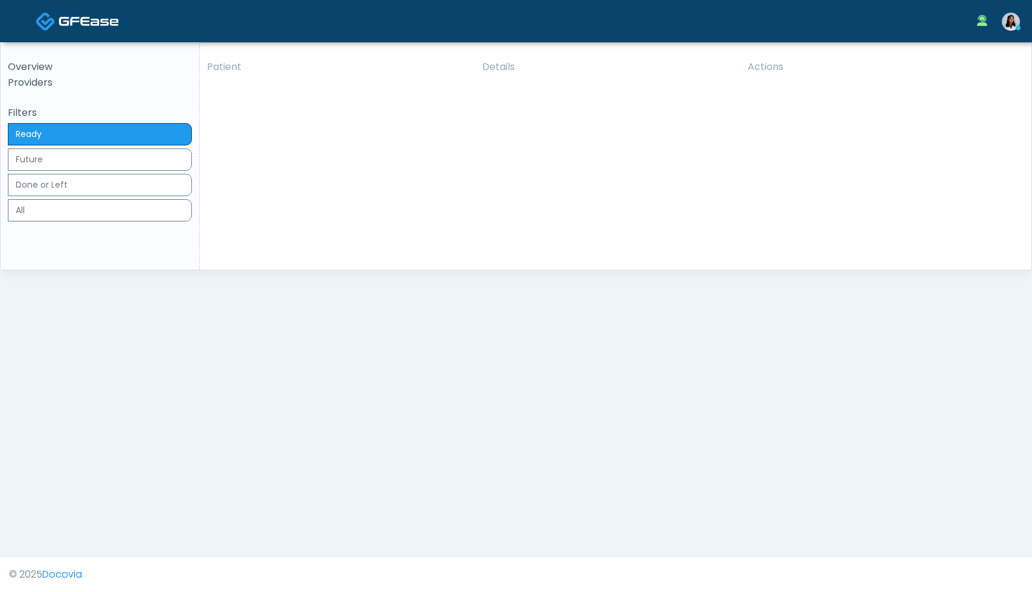
click div "17"
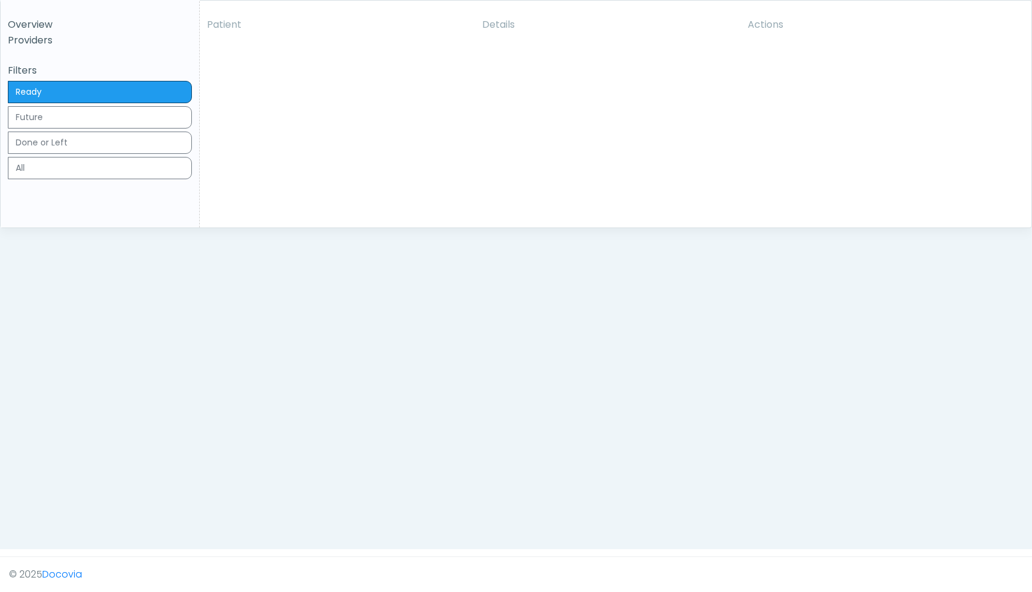
scroll to position [395, 0]
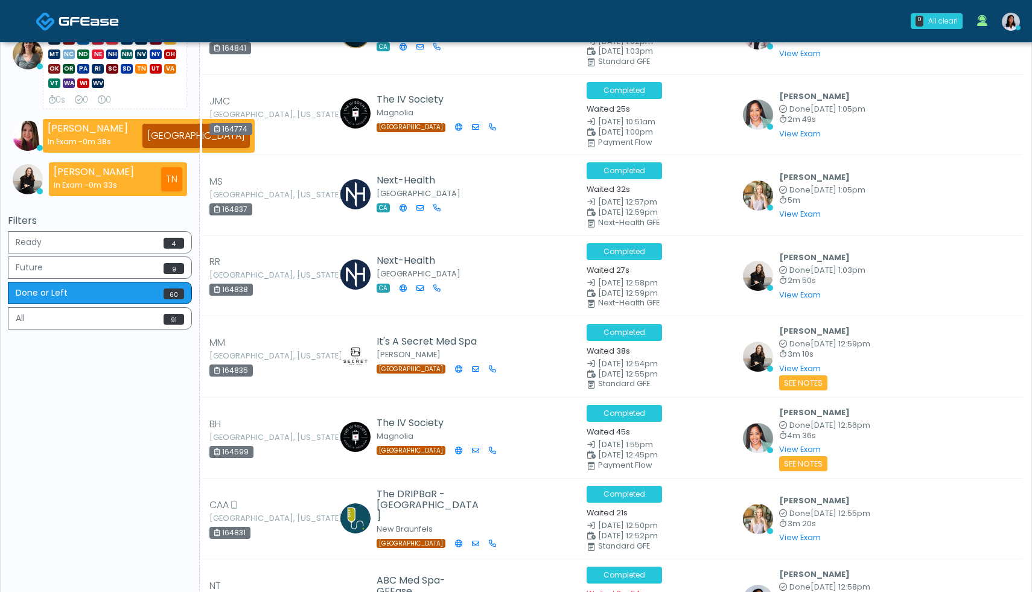
scroll to position [328, 0]
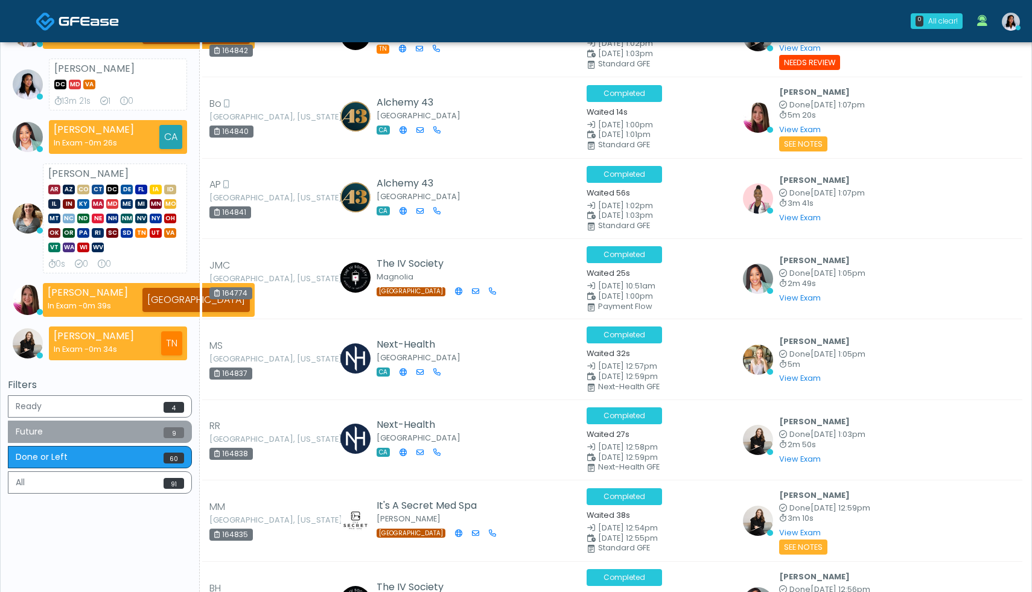
click at [95, 429] on button "Future 9" at bounding box center [100, 432] width 184 height 22
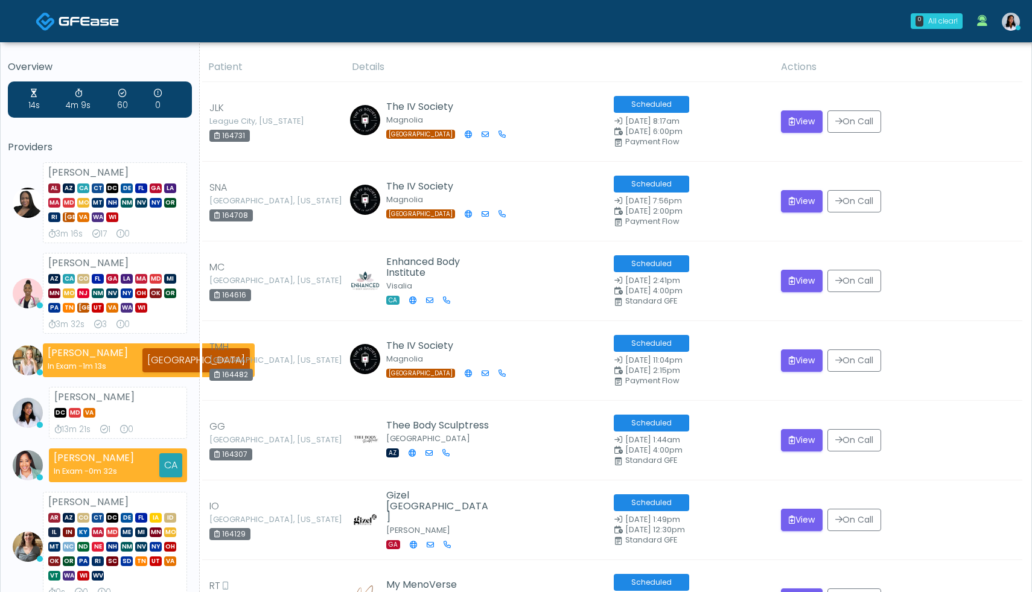
scroll to position [348, 0]
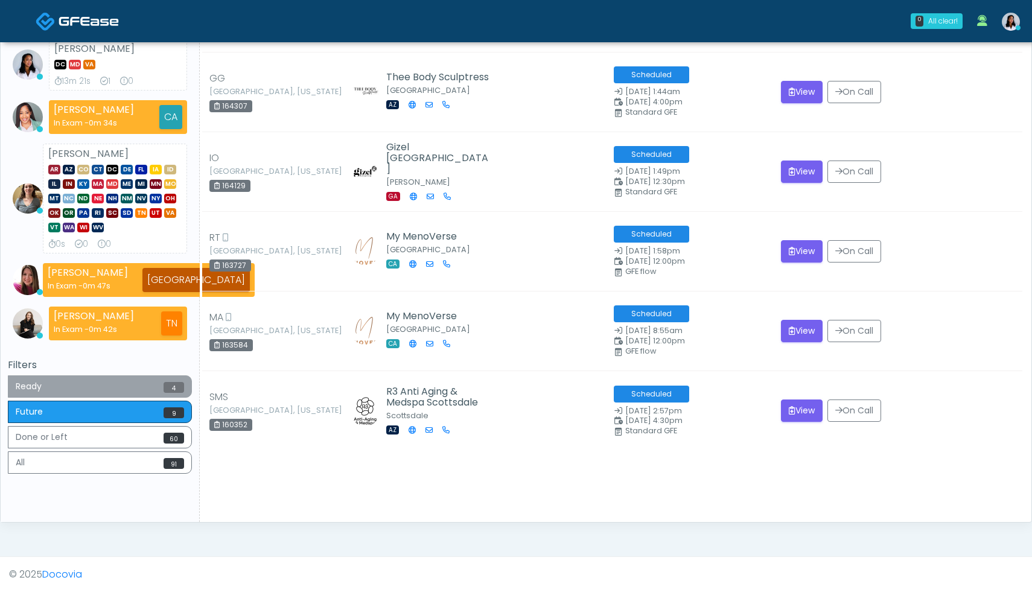
click at [103, 383] on button "Ready 4" at bounding box center [100, 386] width 184 height 22
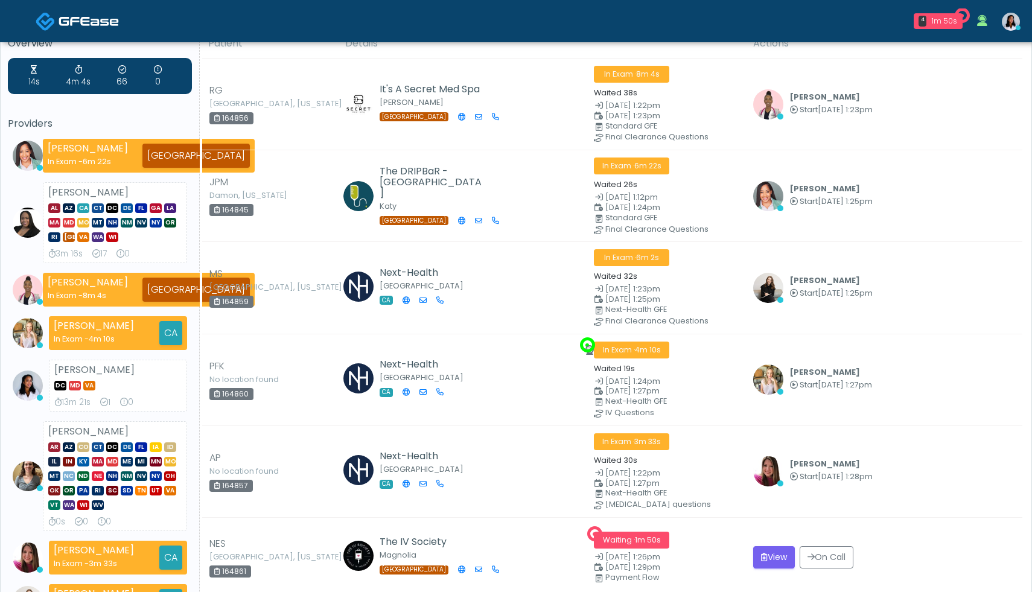
scroll to position [0, 0]
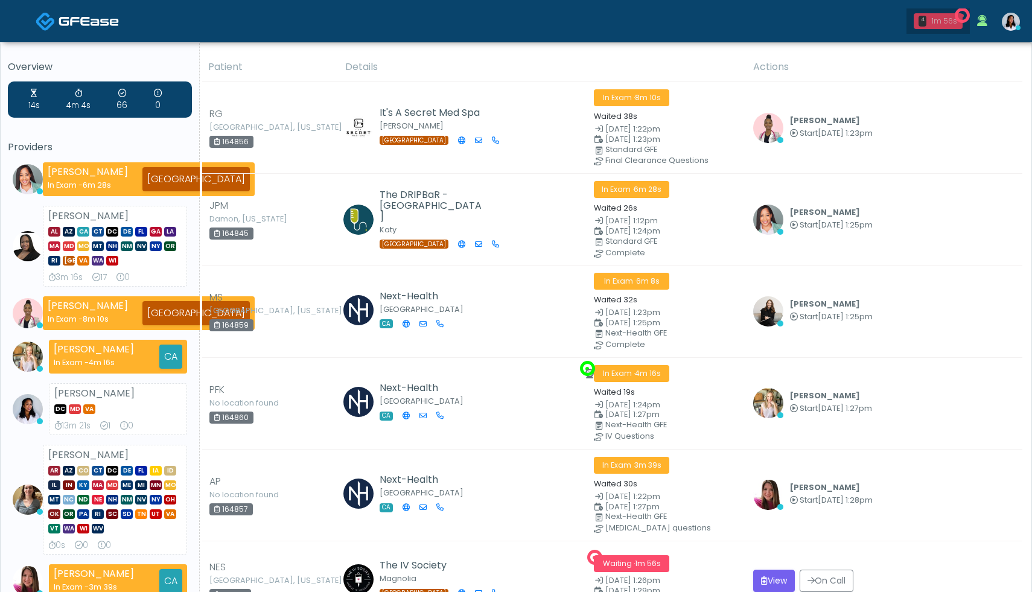
click at [945, 21] on div "1m 56s" at bounding box center [944, 21] width 27 height 11
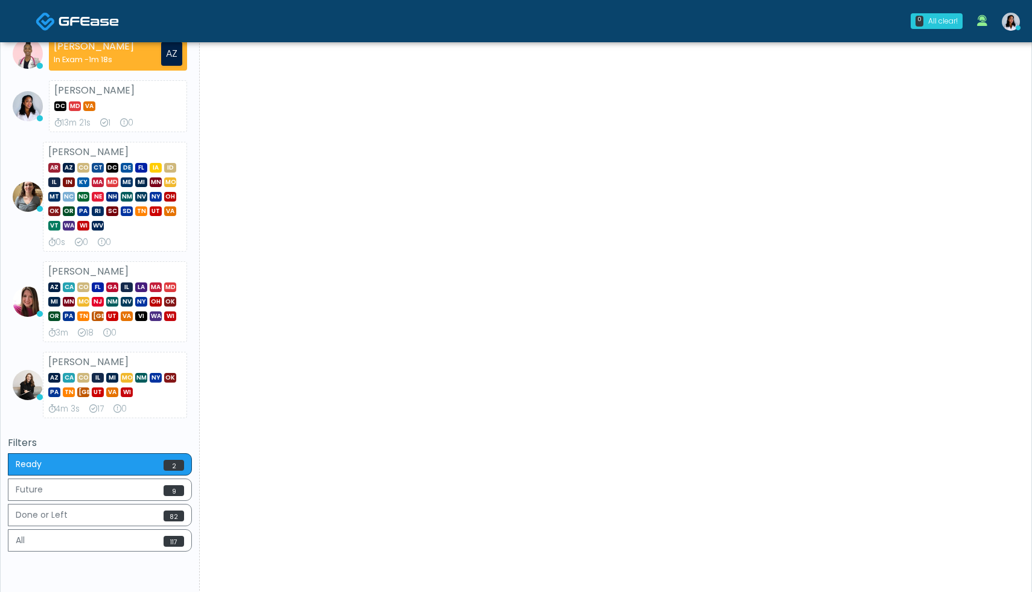
scroll to position [351, 0]
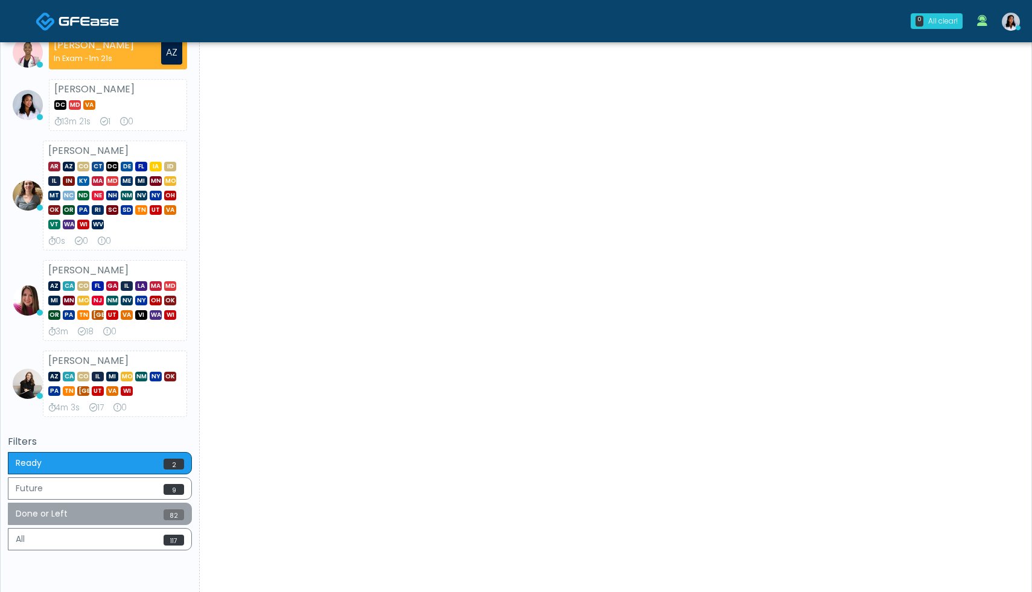
click at [64, 508] on button "Done or Left 82" at bounding box center [100, 514] width 184 height 22
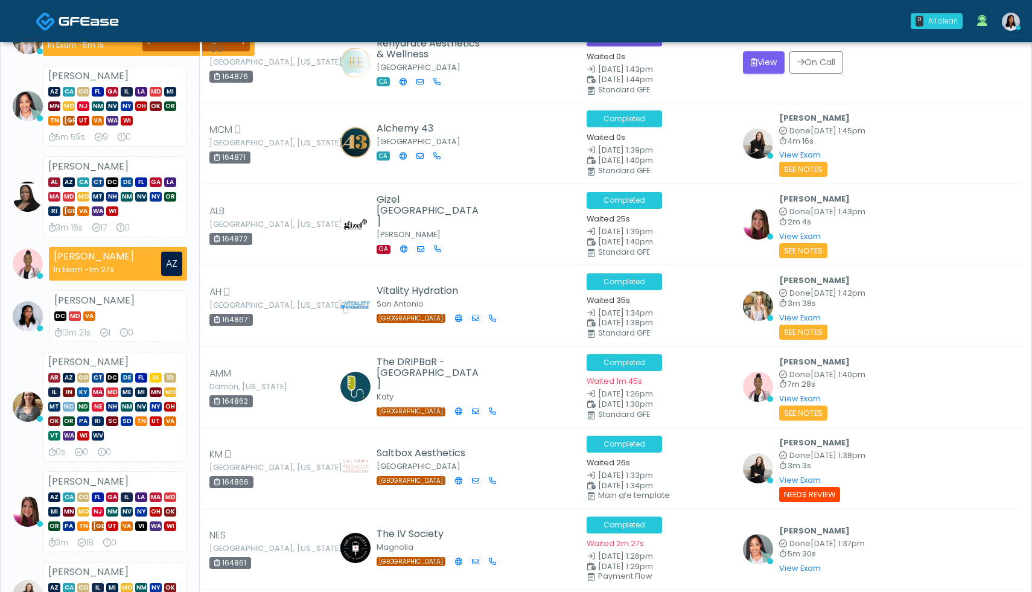
scroll to position [0, 0]
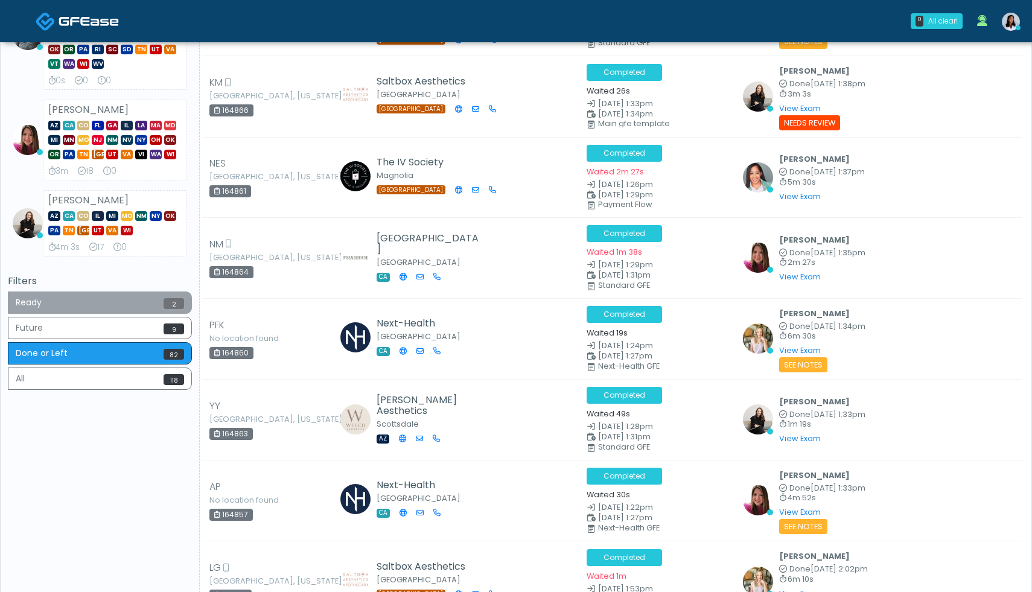
click at [116, 304] on button "Ready 2" at bounding box center [100, 302] width 184 height 22
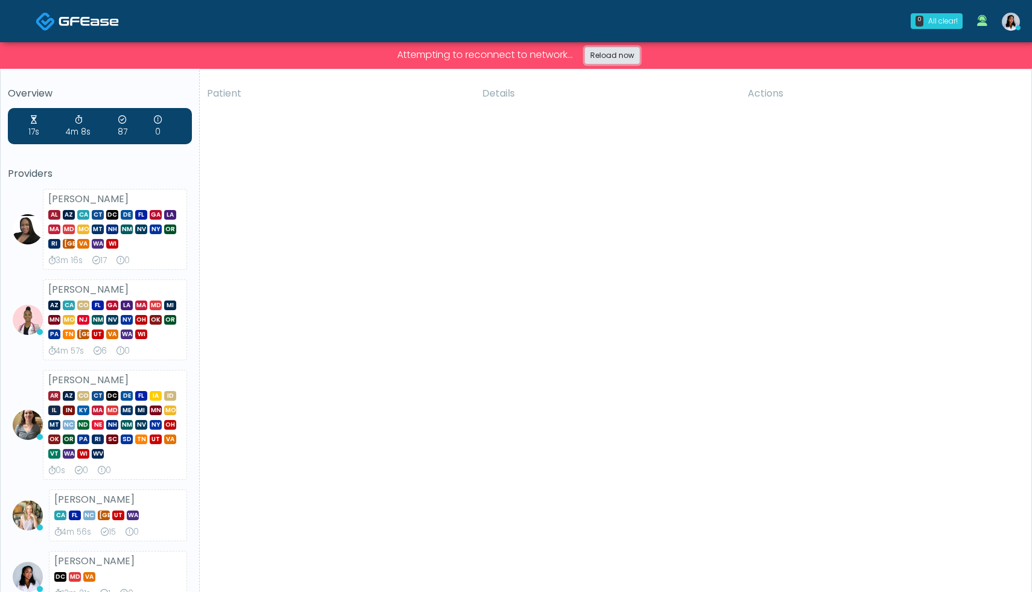
click at [600, 57] on link "Reload now" at bounding box center [612, 55] width 55 height 17
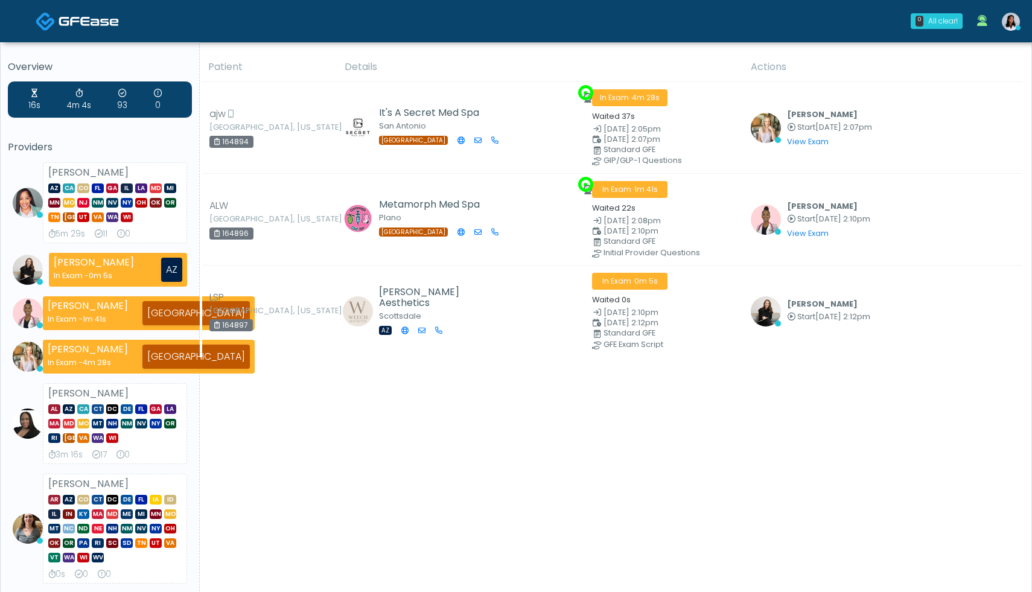
click at [24, 425] on img at bounding box center [28, 423] width 30 height 30
click at [81, 396] on strong "[PERSON_NAME]" at bounding box center [88, 393] width 80 height 14
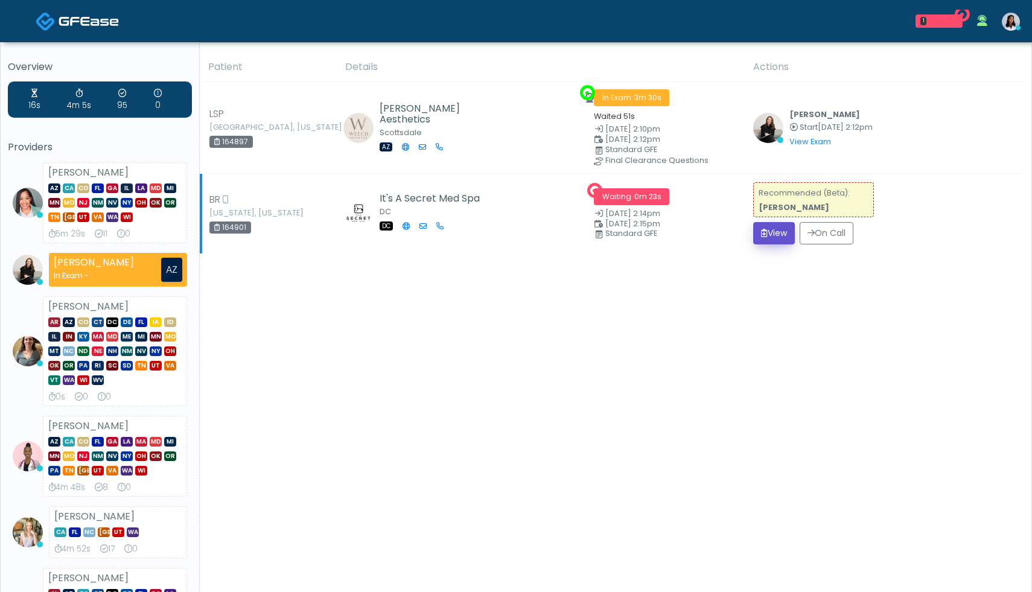
click at [784, 232] on button "View" at bounding box center [774, 233] width 42 height 22
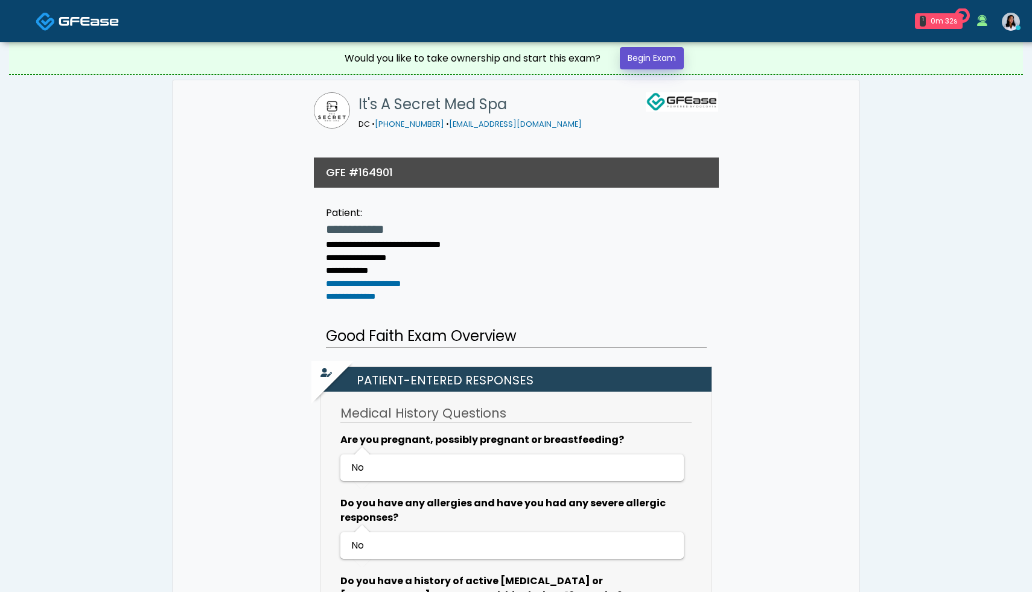
click at [652, 62] on link "Begin Exam" at bounding box center [652, 58] width 64 height 22
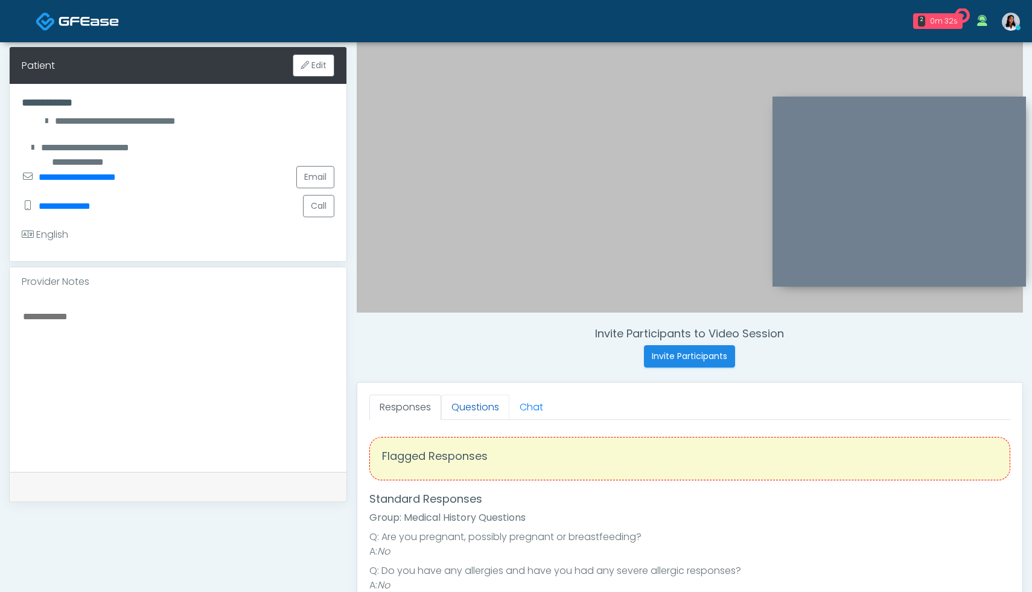
click at [477, 408] on link "Questions" at bounding box center [475, 407] width 68 height 25
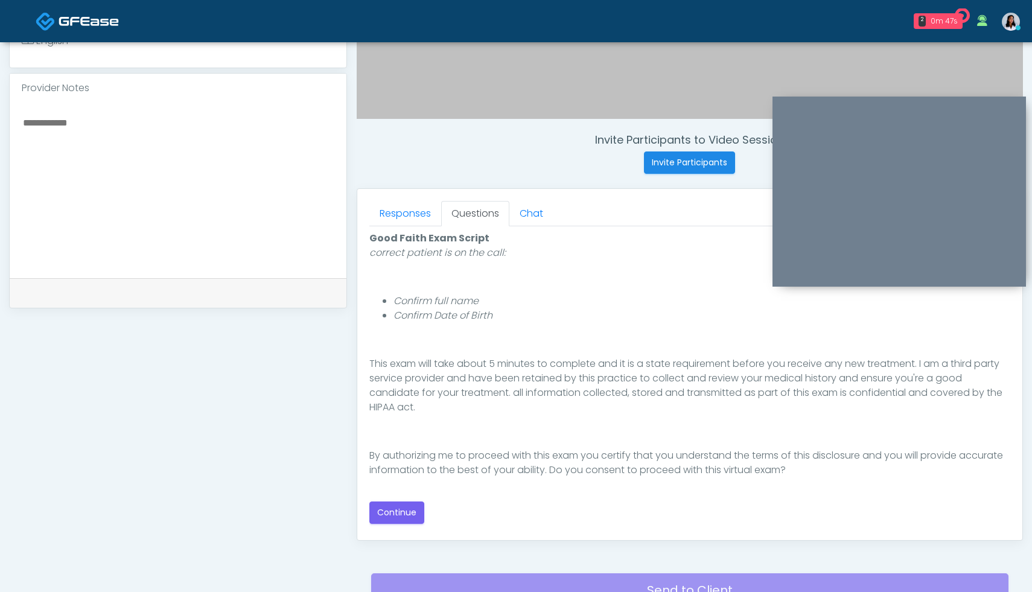
scroll to position [387, 0]
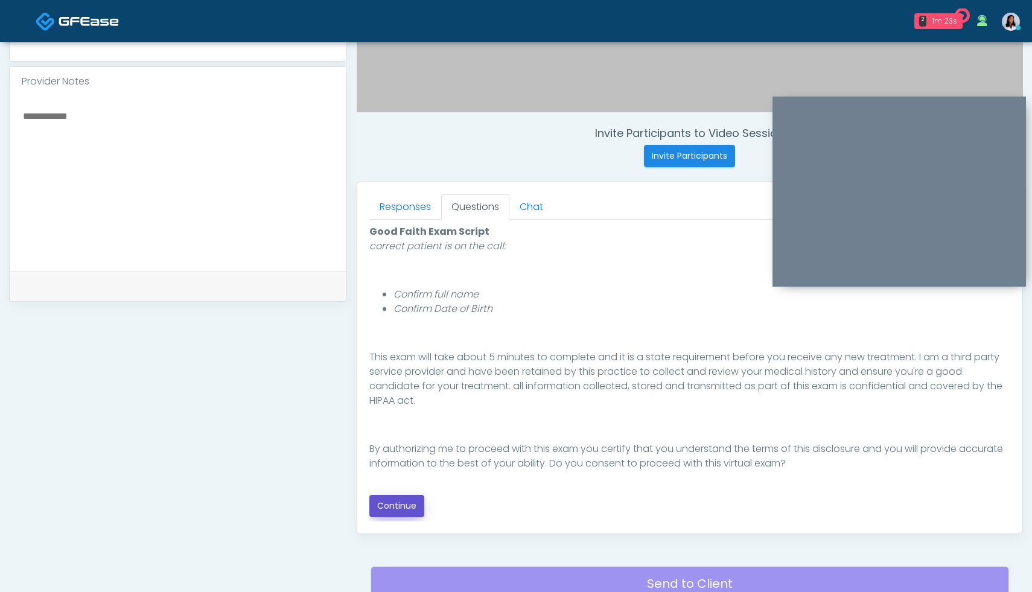
click at [401, 506] on button "Continue" at bounding box center [396, 506] width 55 height 22
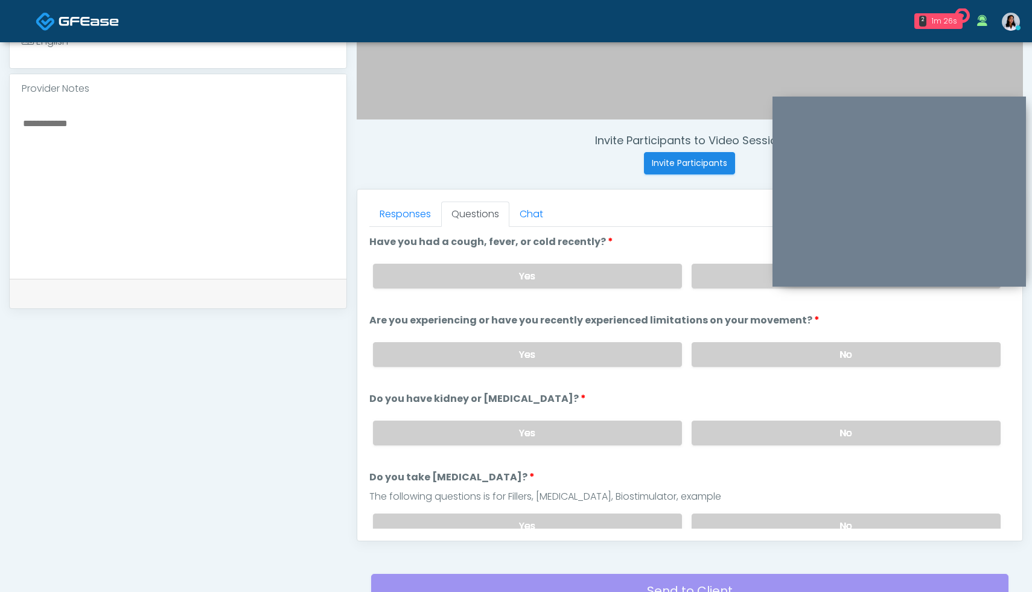
scroll to position [379, 0]
click at [740, 275] on label "No" at bounding box center [845, 276] width 309 height 25
click at [792, 355] on label "No" at bounding box center [845, 355] width 309 height 25
click at [831, 428] on label "No" at bounding box center [845, 433] width 309 height 25
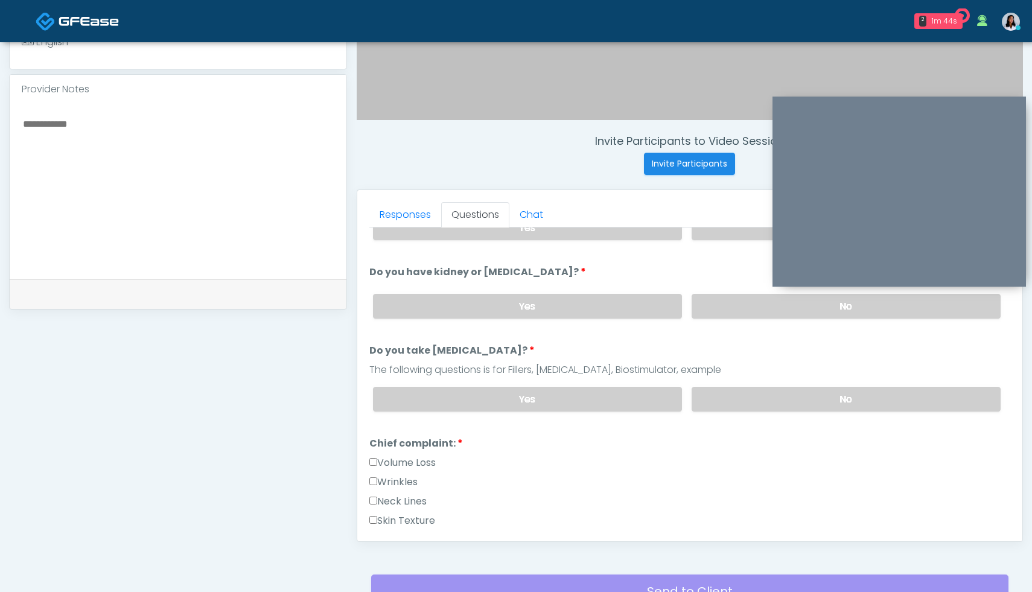
scroll to position [132, 0]
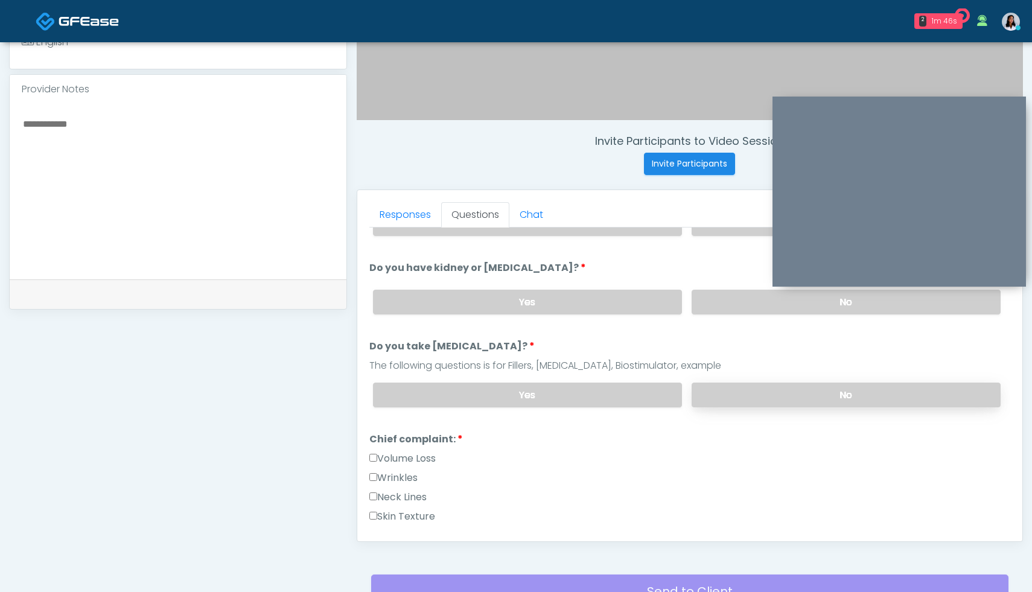
click at [789, 393] on label "No" at bounding box center [845, 395] width 309 height 25
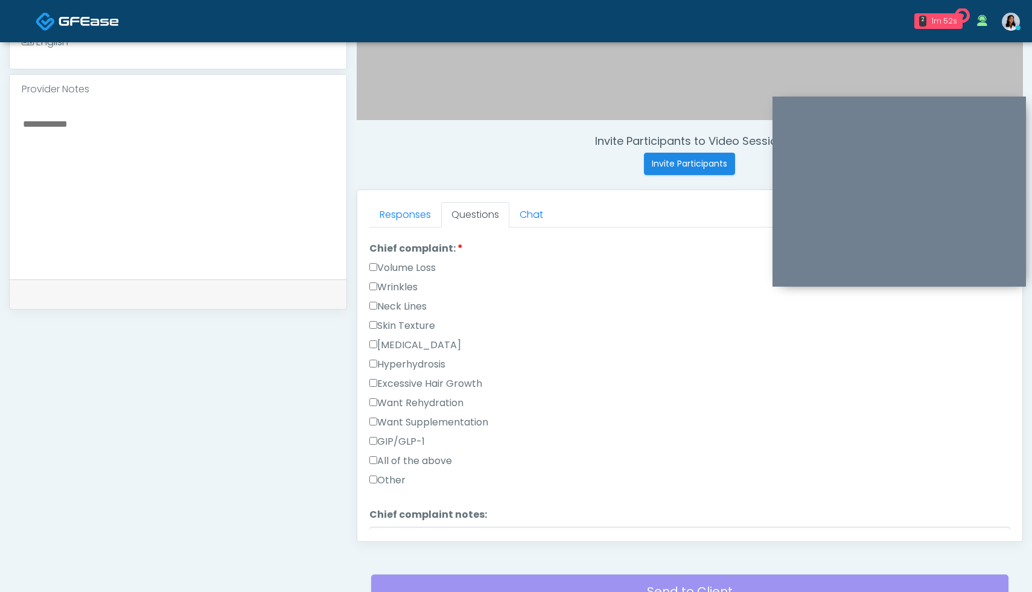
scroll to position [323, 0]
click at [373, 290] on label "Wrinkles" at bounding box center [393, 286] width 48 height 14
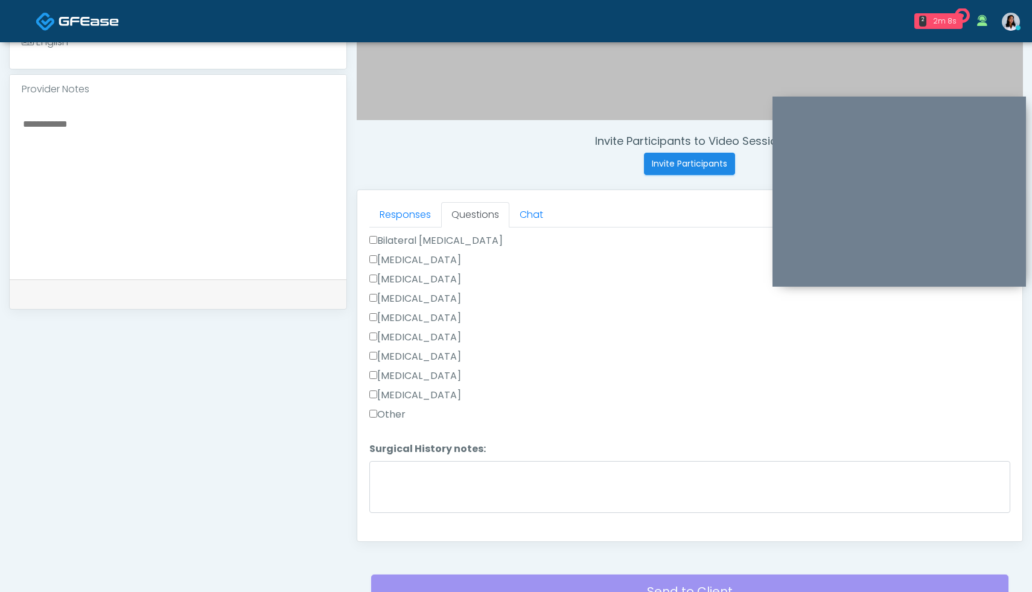
scroll to position [768, 0]
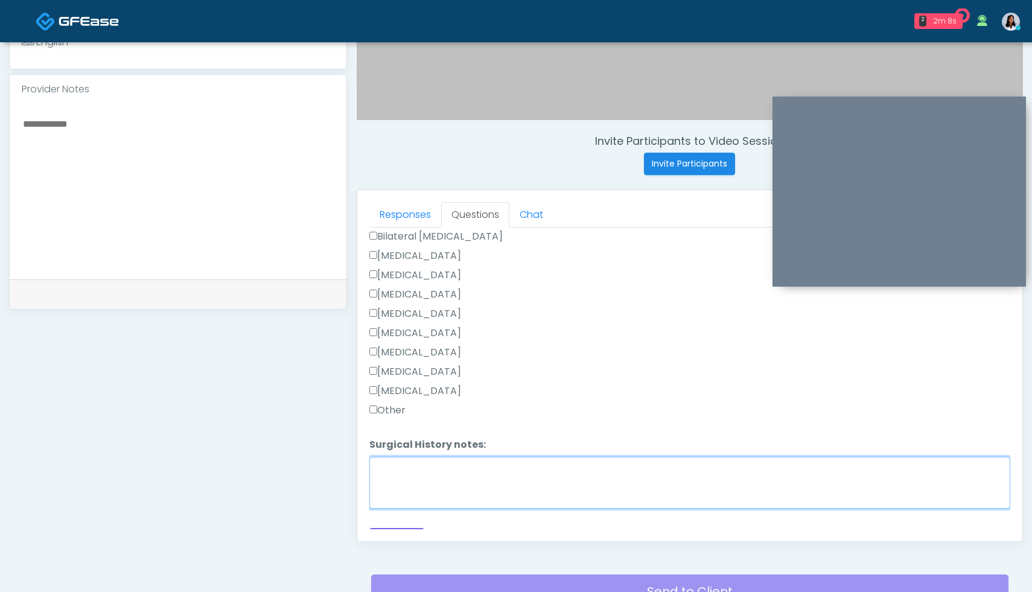
click at [436, 490] on textarea "Surgical History notes:" at bounding box center [689, 483] width 641 height 52
type textarea "*"
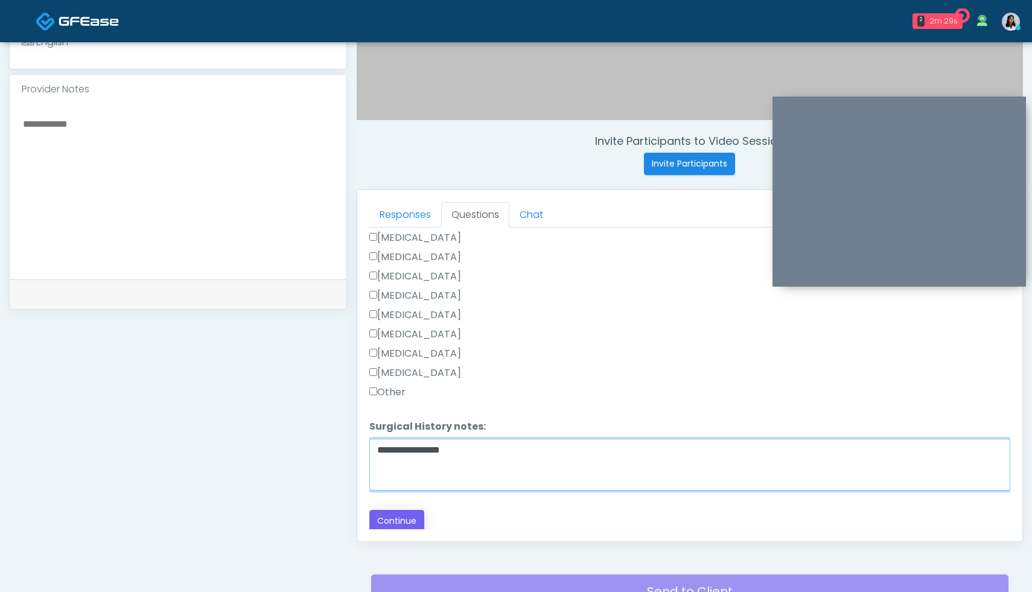
type textarea "**********"
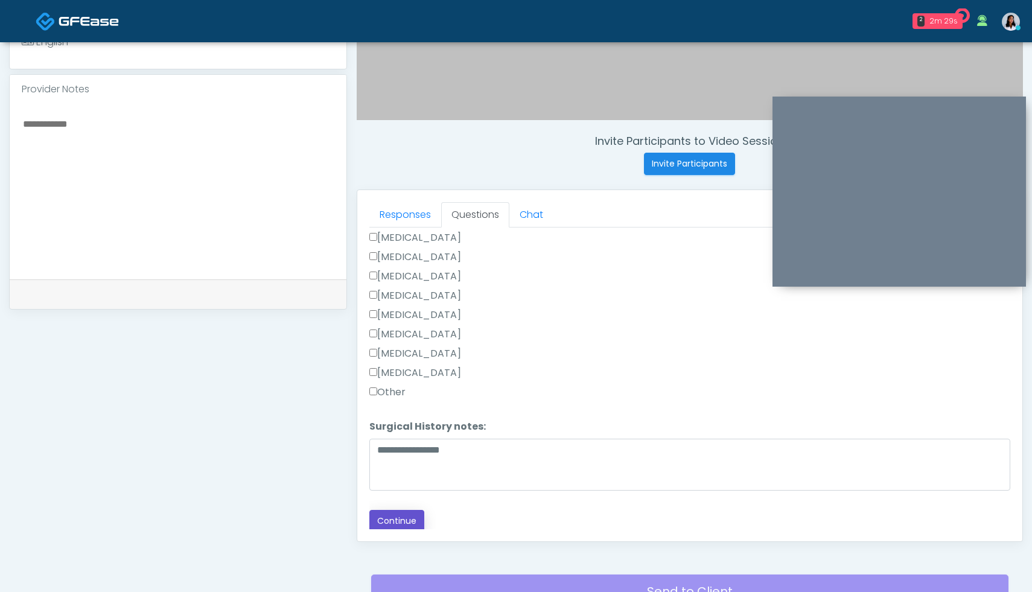
click at [389, 519] on button "Continue" at bounding box center [396, 521] width 55 height 22
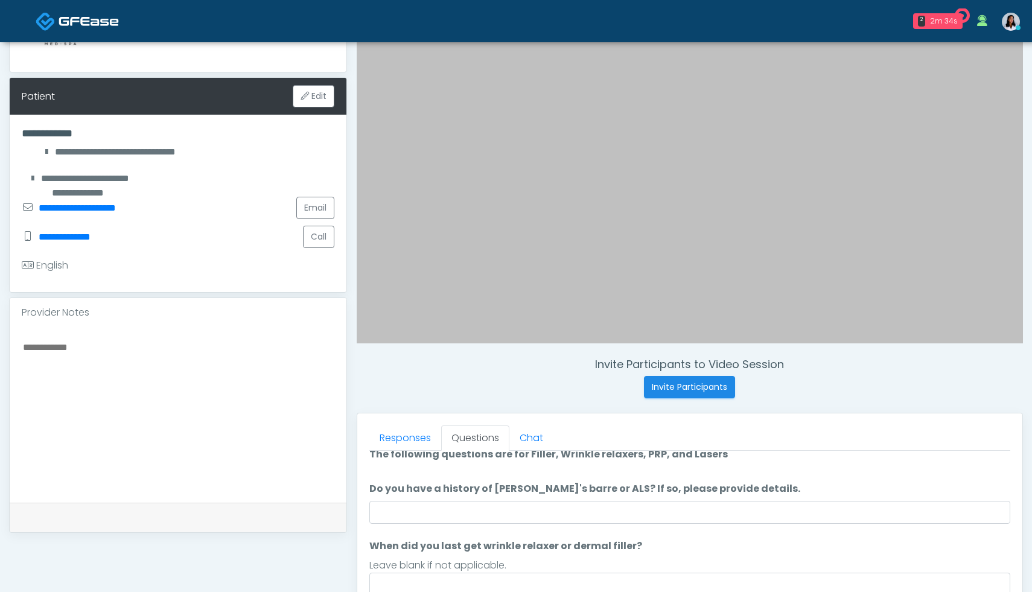
scroll to position [0, 0]
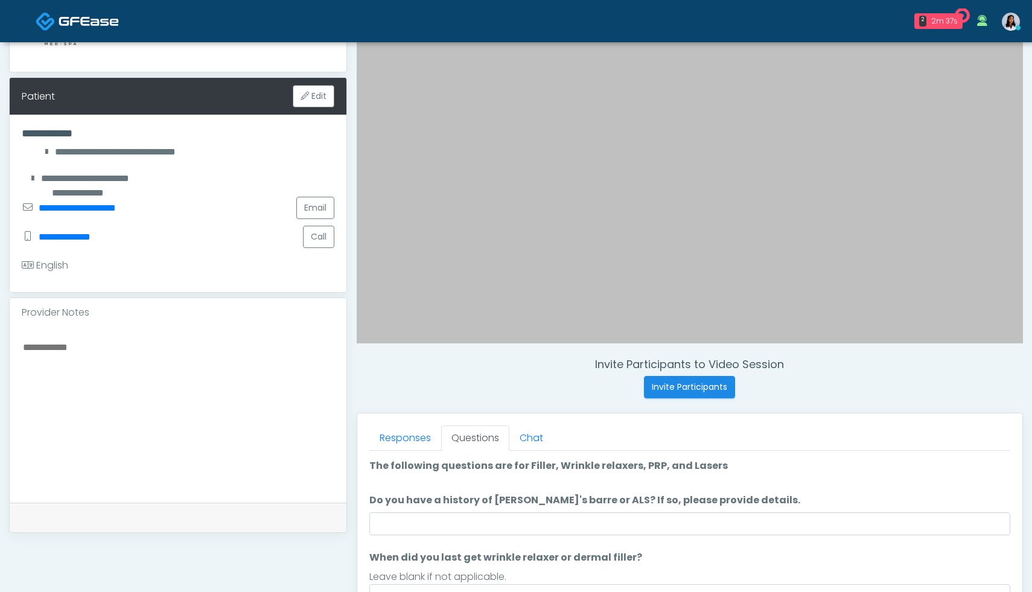
click at [825, 415] on div "Responses Questions Chat Good Faith Exam Script Good Faith Exam Script INTRODUC…" at bounding box center [689, 588] width 665 height 351
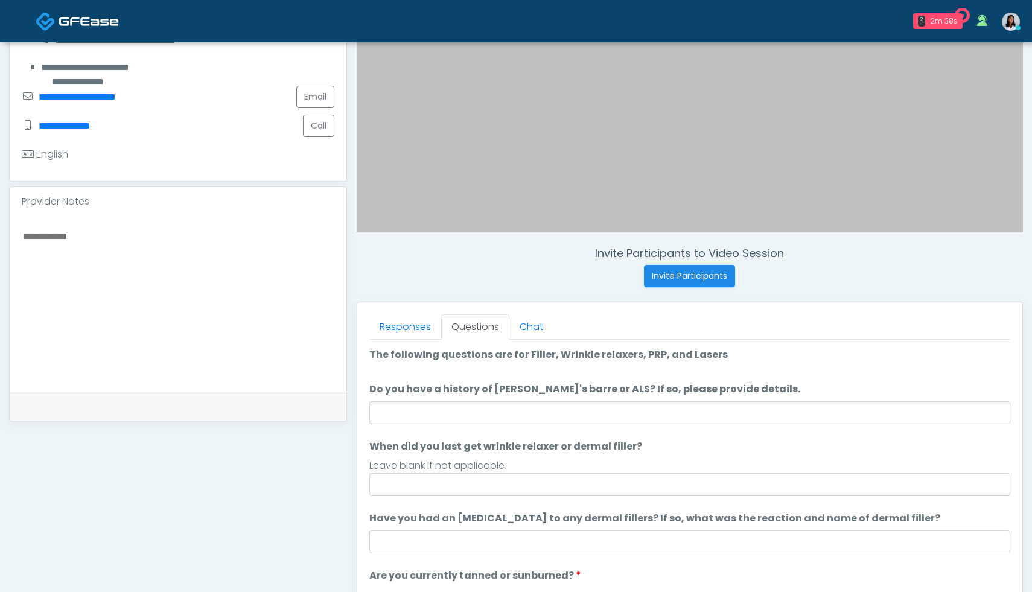
scroll to position [270, 0]
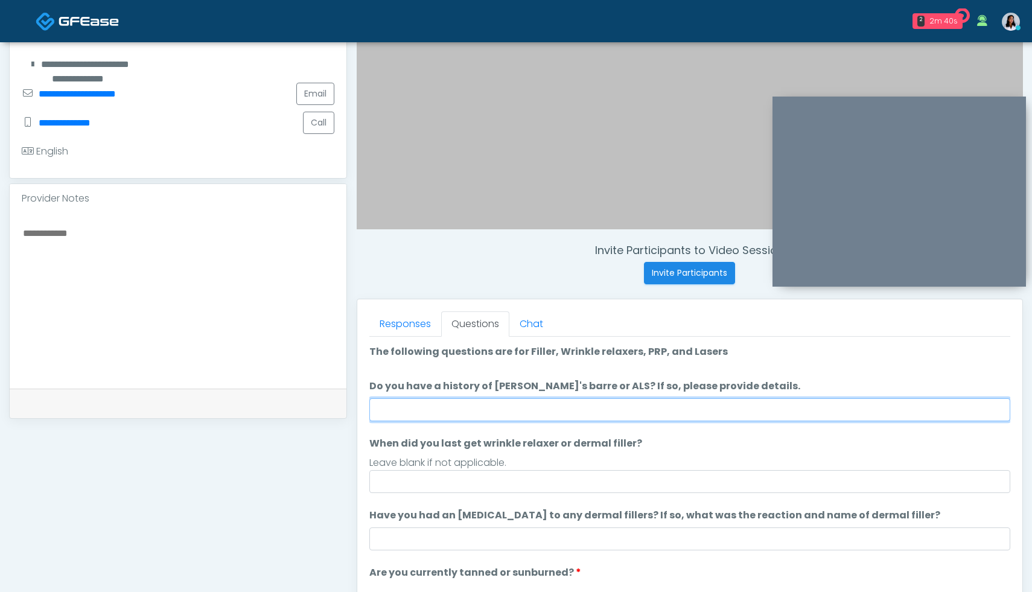
click at [661, 406] on input "Do you have a history of Guillain's barre or ALS? If so, please provide details." at bounding box center [689, 409] width 641 height 23
type input "**********"
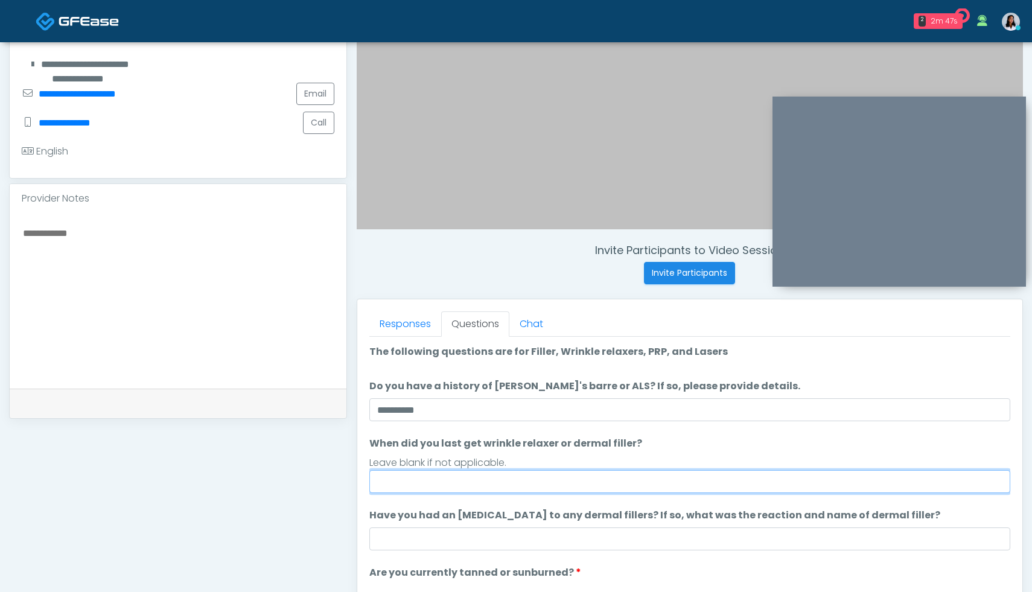
click at [550, 478] on input "When did you last get wrinkle relaxer or dermal filler?" at bounding box center [689, 481] width 641 height 23
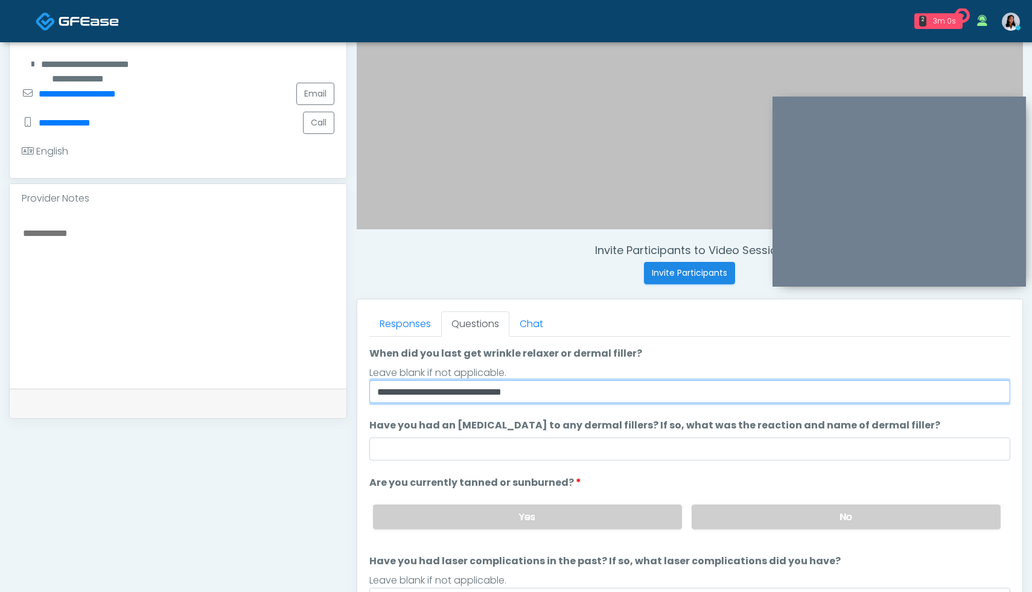
scroll to position [99, 0]
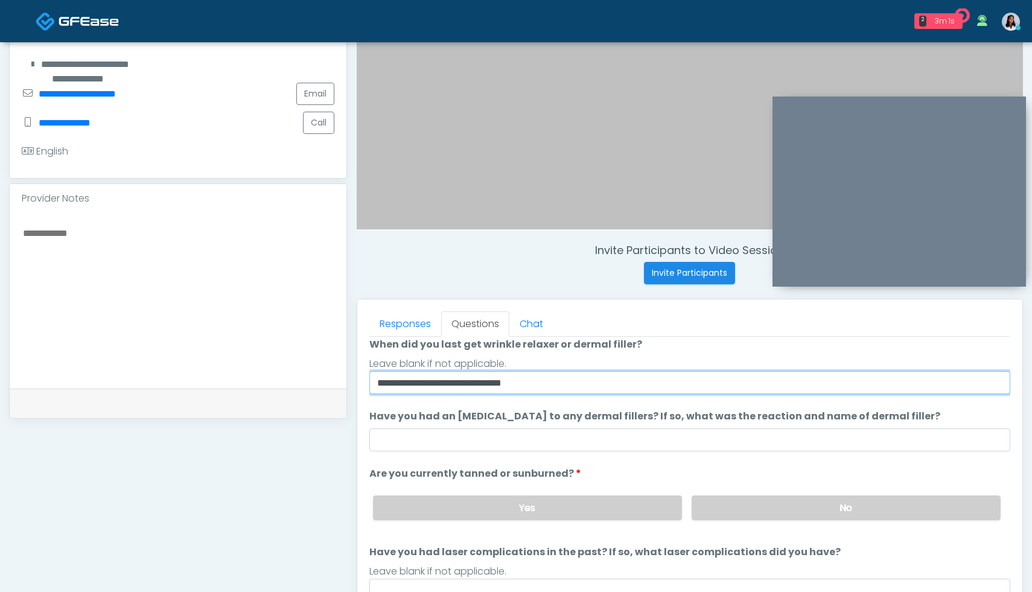
type input "**********"
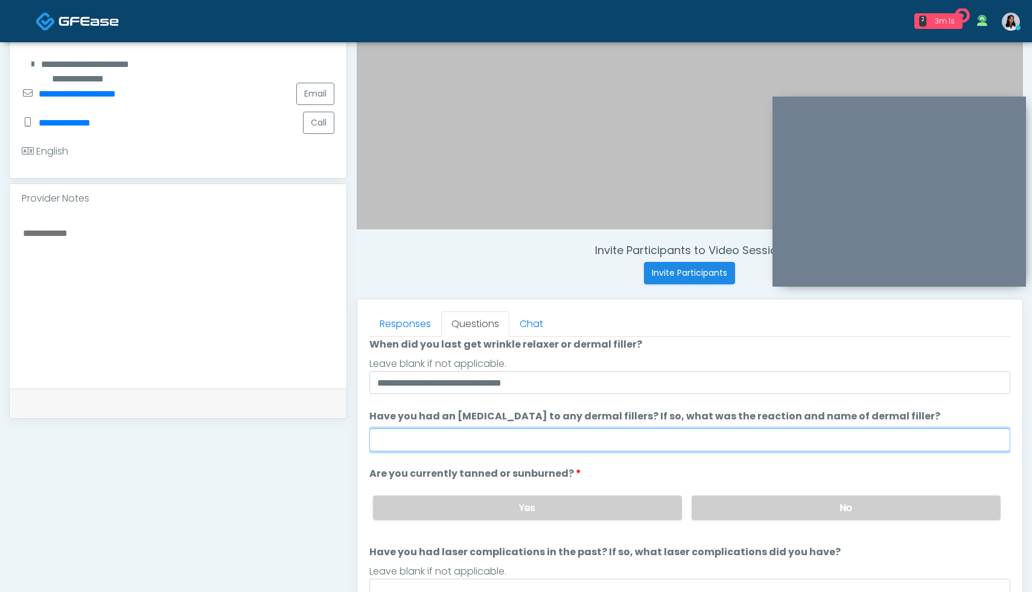
click at [443, 445] on input "Have you had an allergic response to any dermal fillers? If so, what was the re…" at bounding box center [689, 439] width 641 height 23
type input "**"
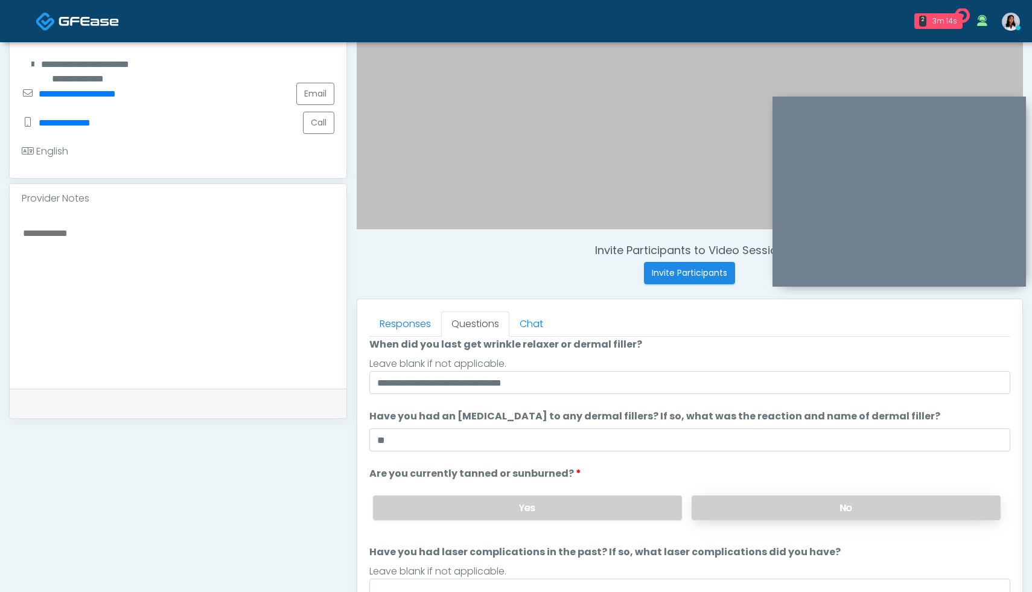
click at [837, 504] on label "No" at bounding box center [845, 507] width 309 height 25
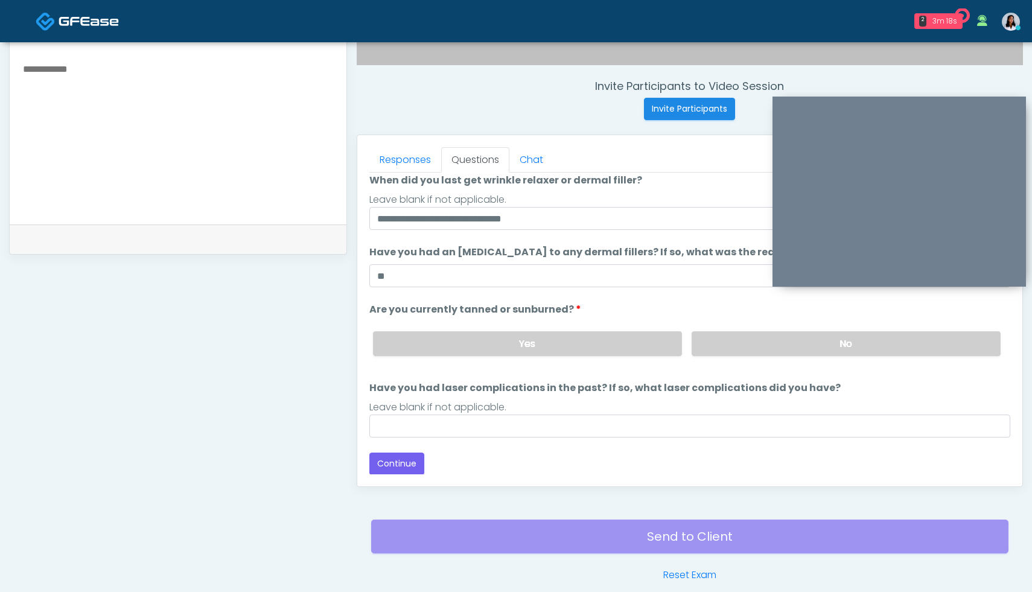
scroll to position [459, 0]
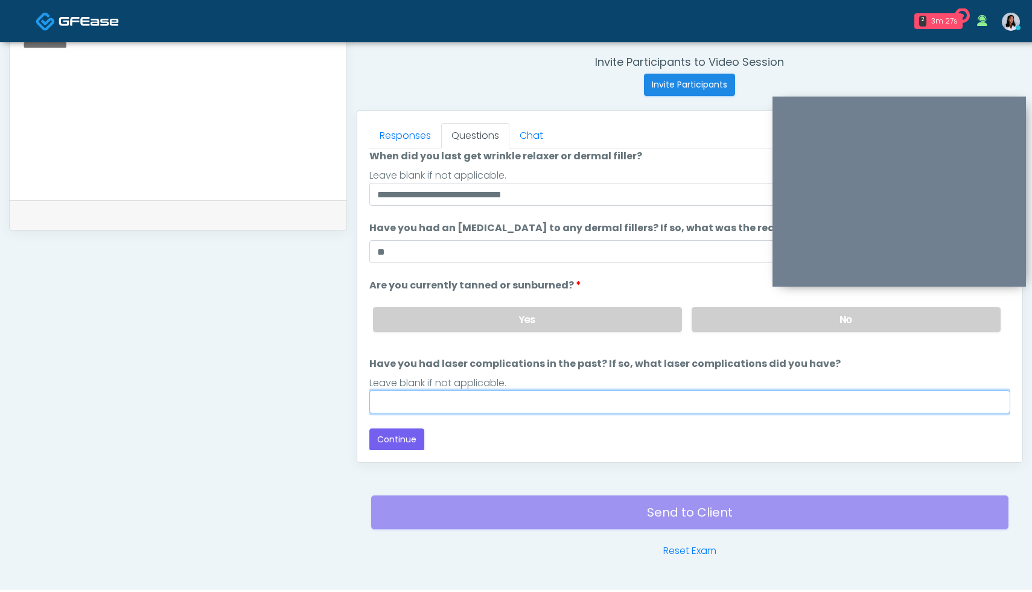
click at [539, 408] on input "Have you had laser complications in the past? If so, what laser complications d…" at bounding box center [689, 401] width 641 height 23
type input "**"
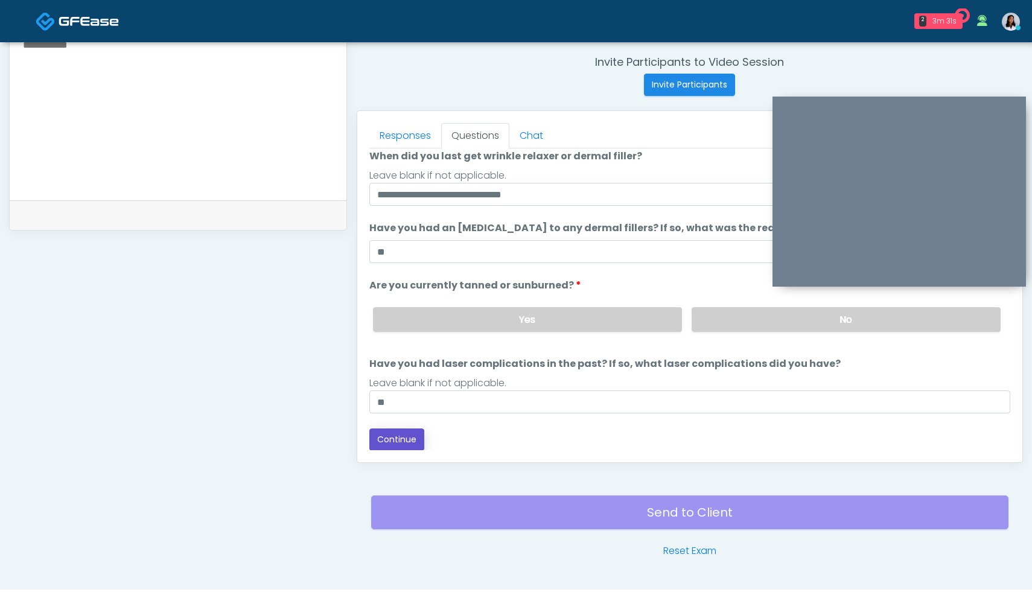
click at [392, 437] on button "Continue" at bounding box center [396, 439] width 55 height 22
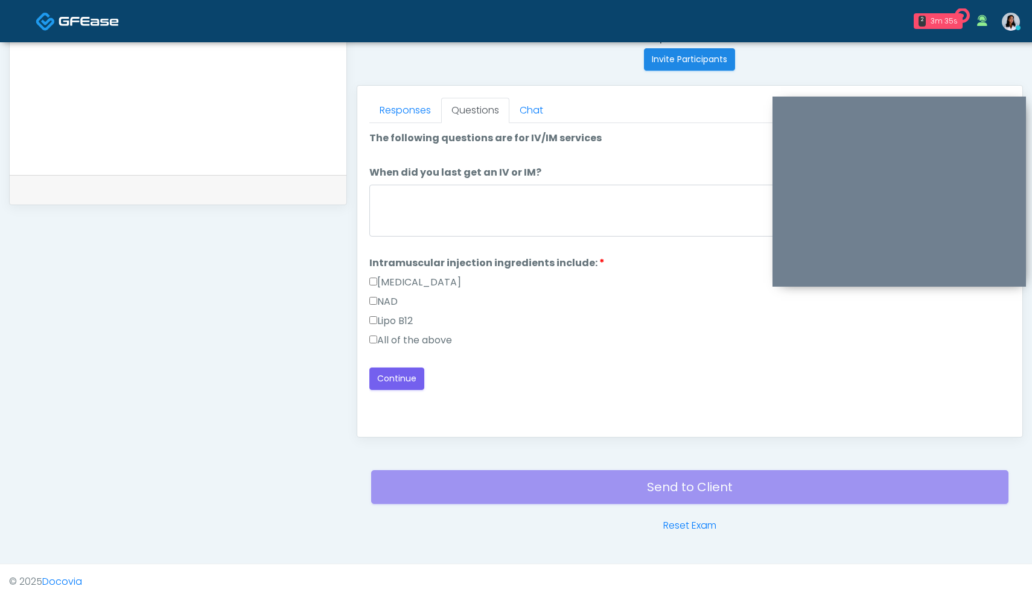
scroll to position [468, 0]
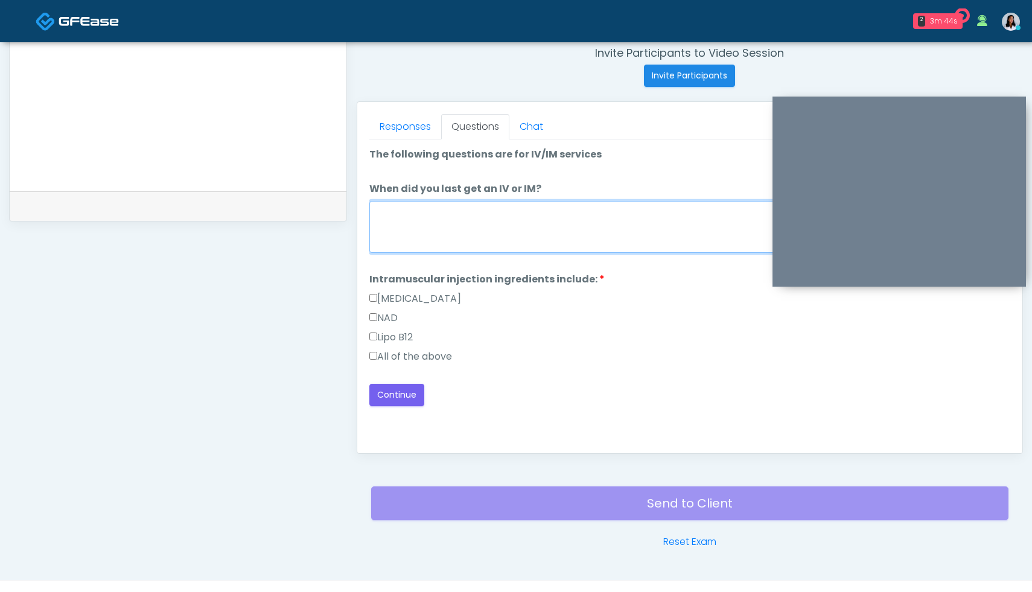
click at [415, 231] on textarea "When did you last get an IV or IM?" at bounding box center [689, 227] width 641 height 52
type textarea "*"
type textarea "**********"
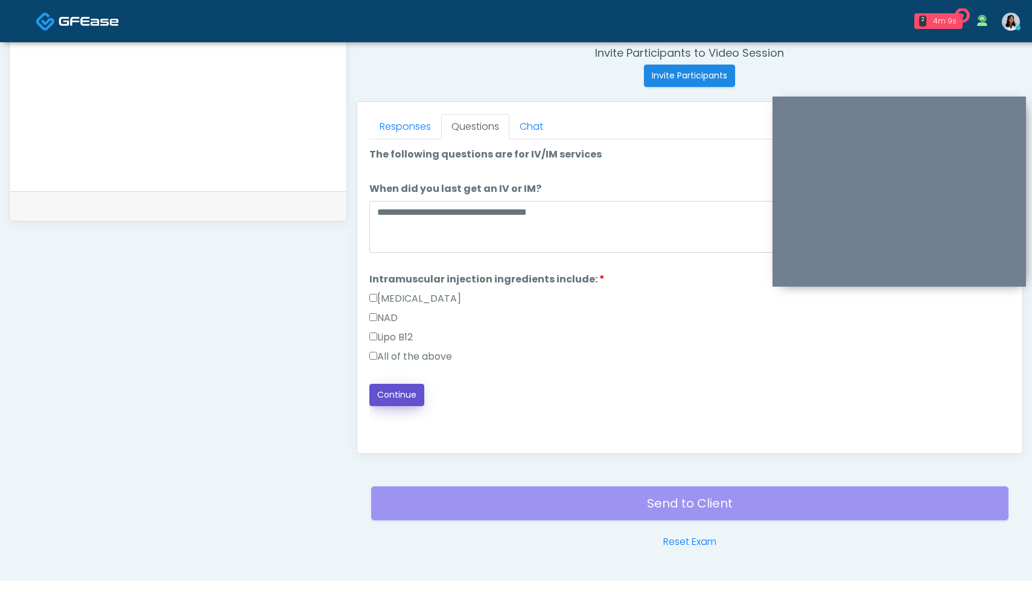
click at [396, 395] on button "Continue" at bounding box center [396, 395] width 55 height 22
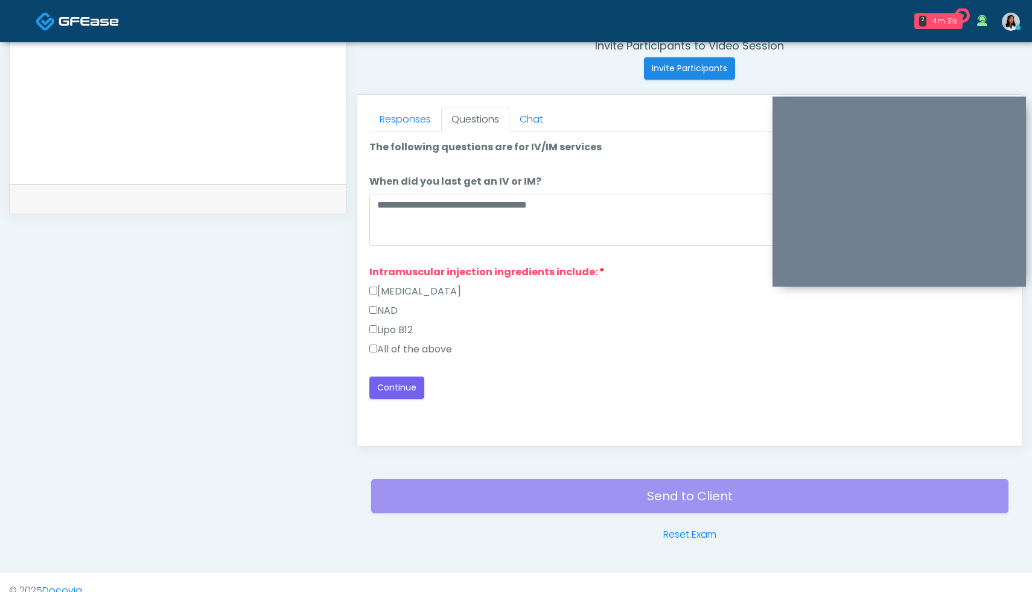
scroll to position [483, 0]
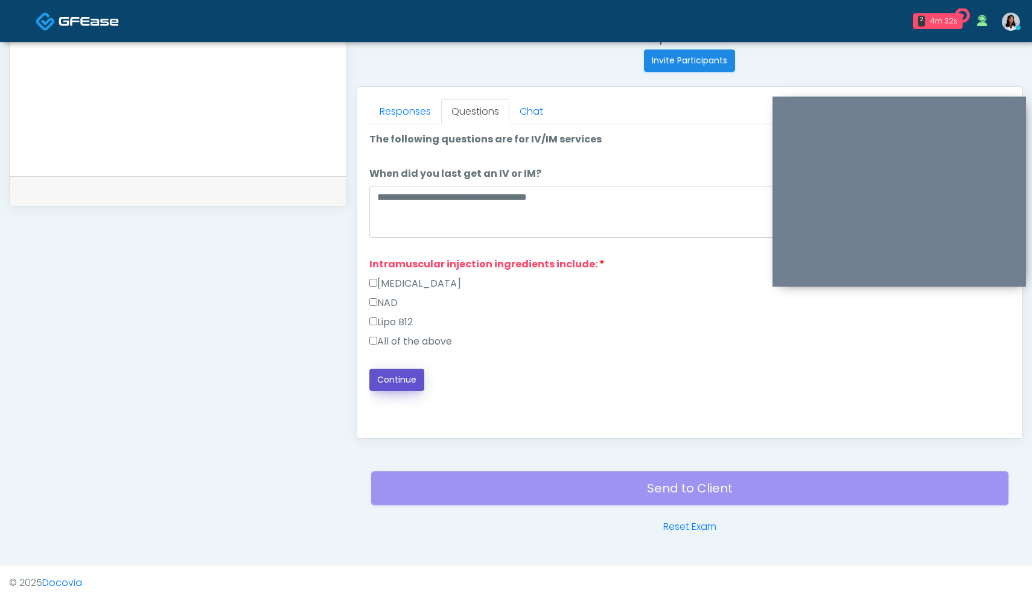
click at [408, 379] on button "Continue" at bounding box center [396, 380] width 55 height 22
click at [405, 383] on button "Continue" at bounding box center [396, 380] width 55 height 22
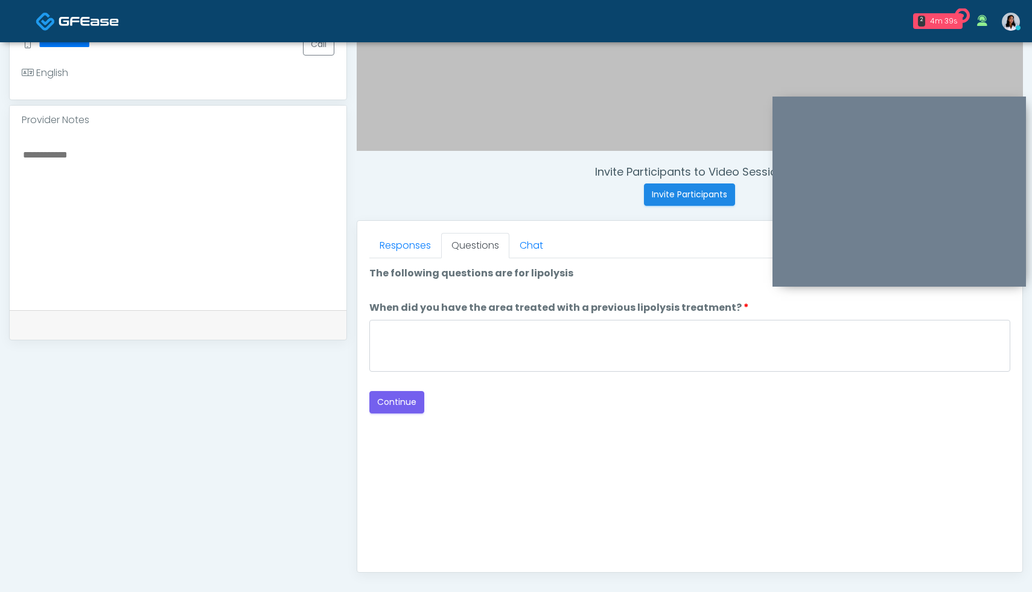
scroll to position [347, 0]
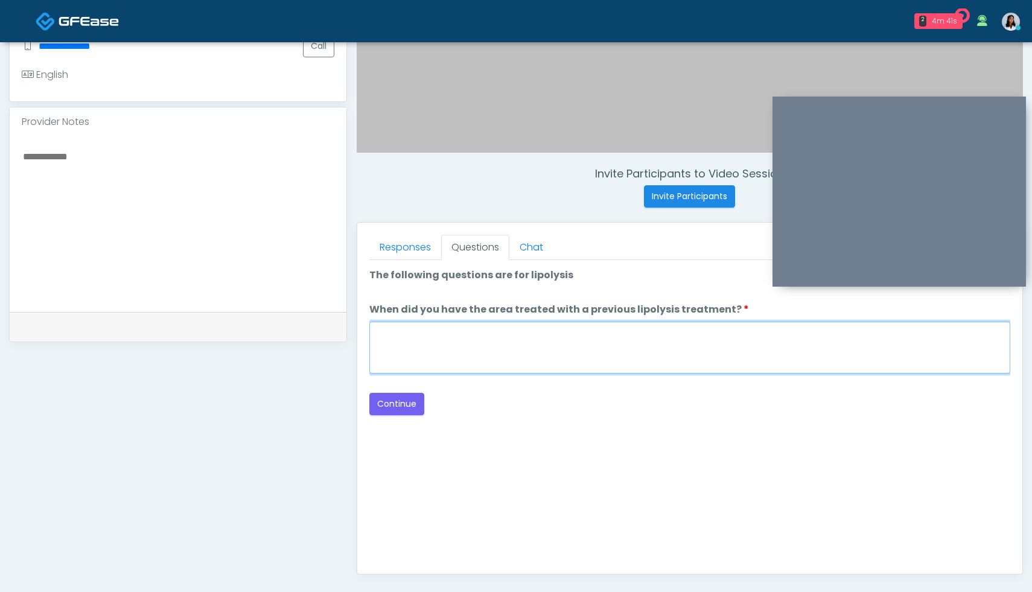
click at [543, 352] on textarea "When did you have the area treated with a previous lipolysis treatment?" at bounding box center [689, 348] width 641 height 52
type textarea "**********"
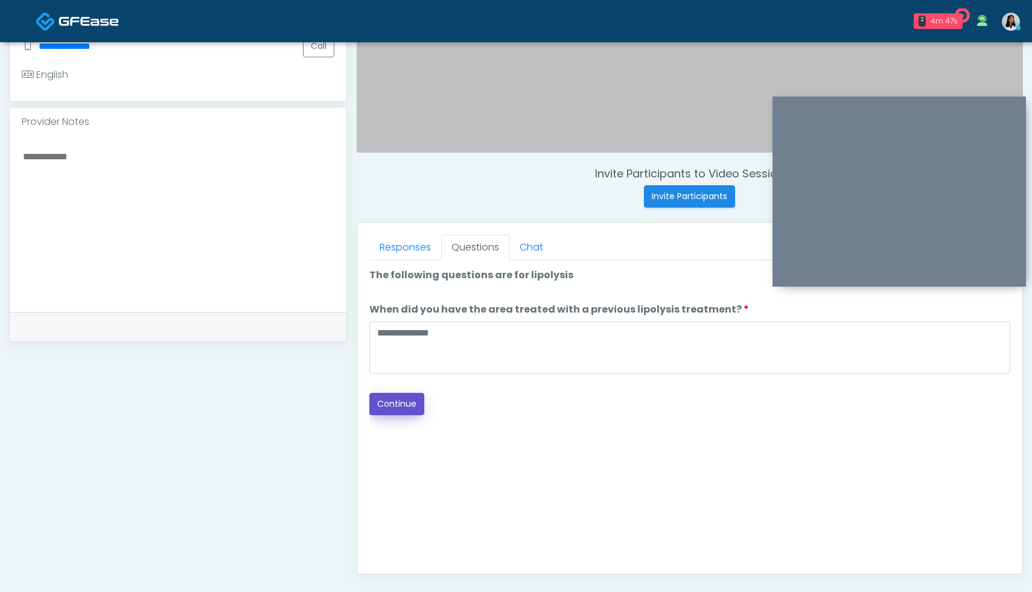
click at [393, 411] on button "Continue" at bounding box center [396, 404] width 55 height 22
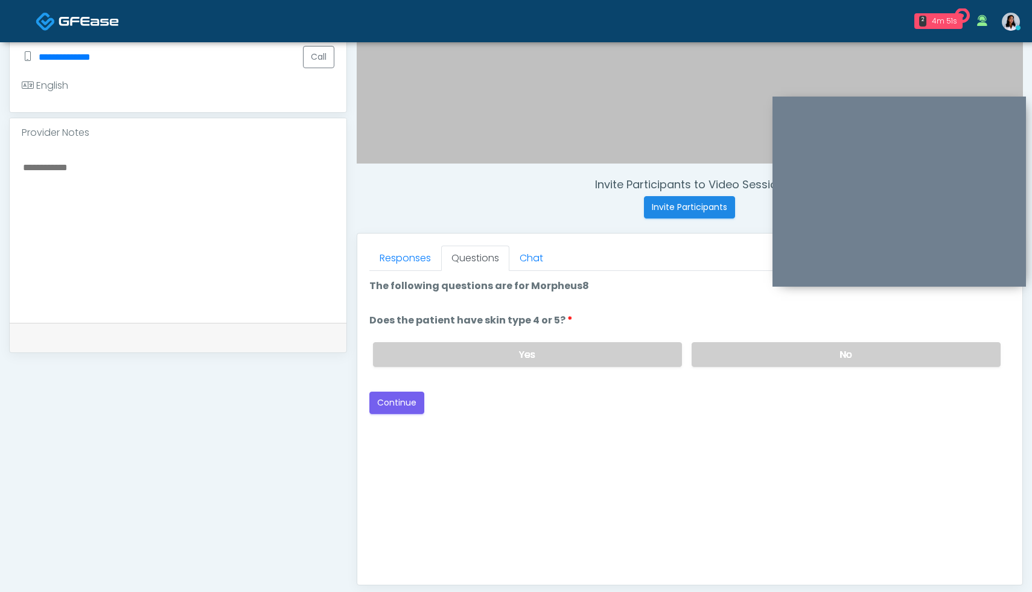
scroll to position [331, 0]
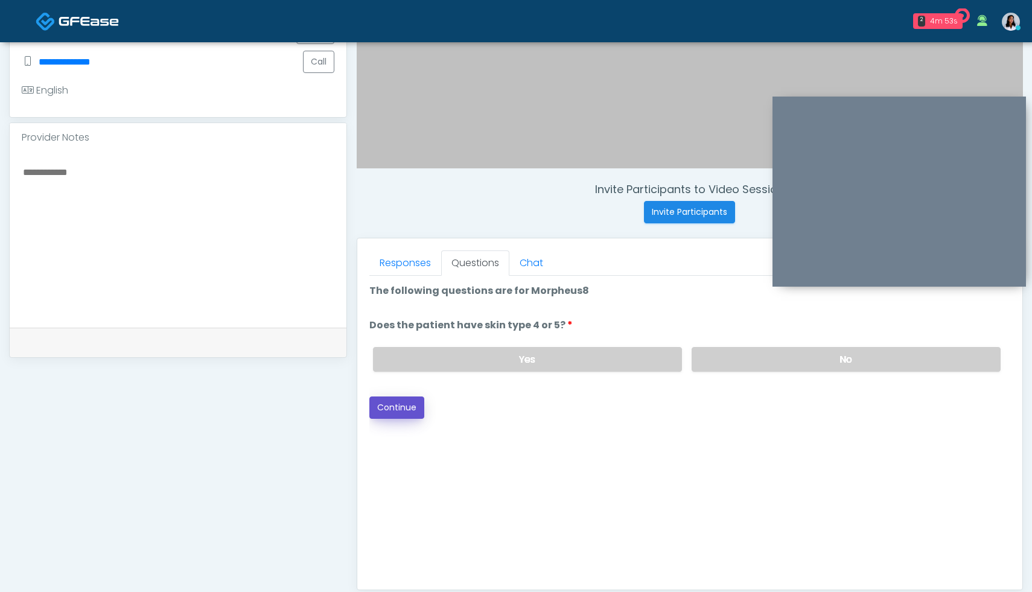
click at [397, 410] on button "Continue" at bounding box center [396, 407] width 55 height 22
click at [790, 360] on label "No" at bounding box center [845, 359] width 309 height 25
click at [386, 413] on button "Continue" at bounding box center [396, 407] width 55 height 22
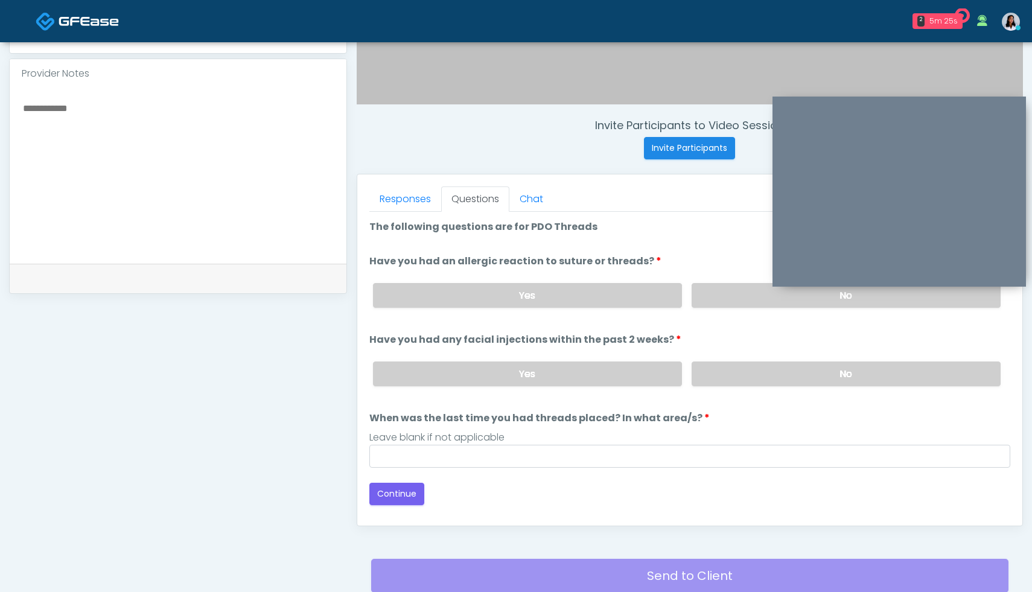
scroll to position [398, 0]
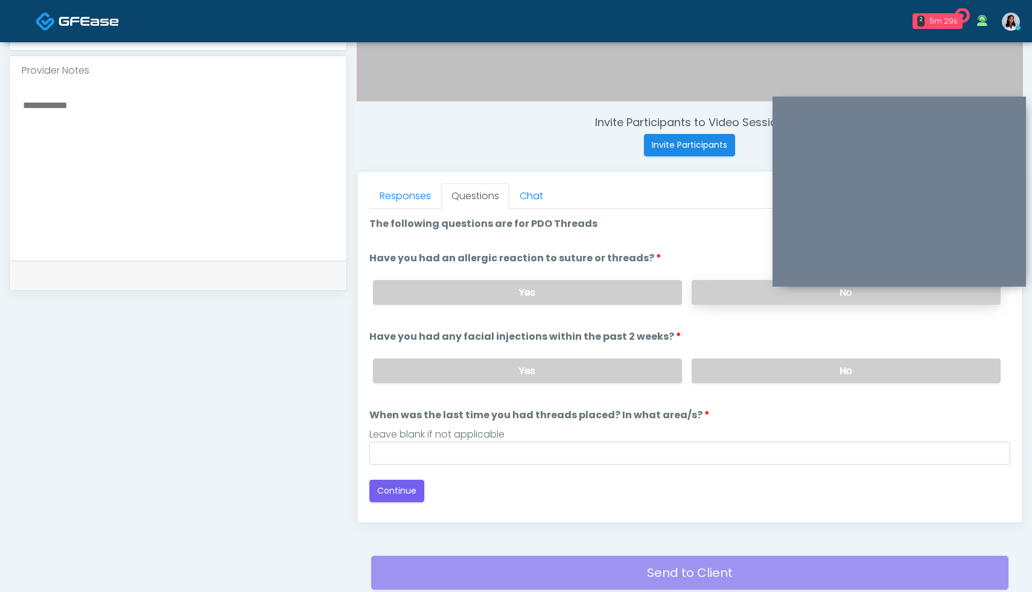
click at [729, 294] on label "No" at bounding box center [845, 292] width 309 height 25
click at [806, 371] on label "No" at bounding box center [845, 370] width 309 height 25
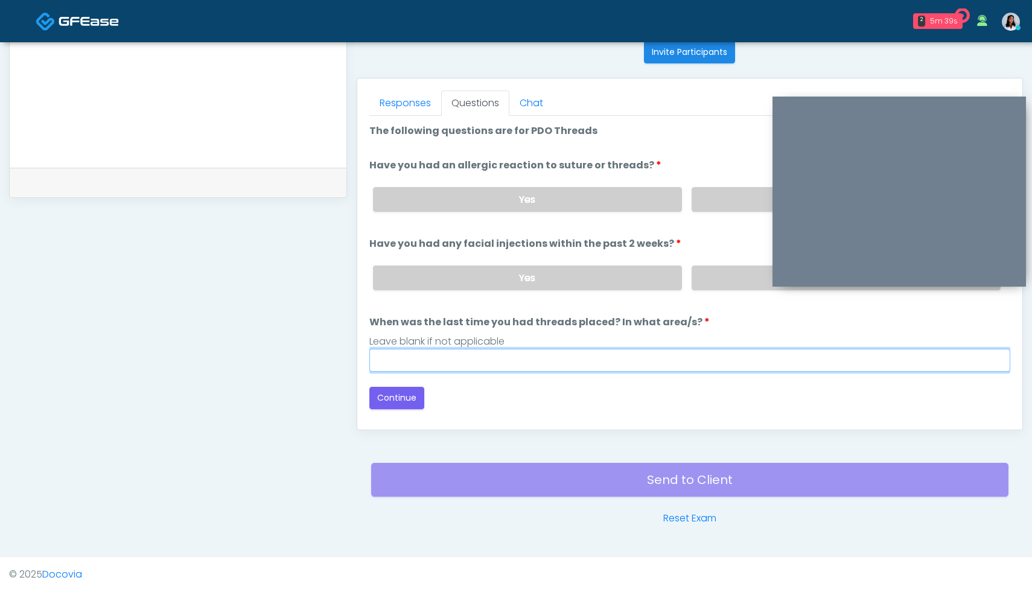
click at [548, 356] on input "When was the last time you had threads placed? In what area/s?" at bounding box center [689, 360] width 641 height 23
type input "**********"
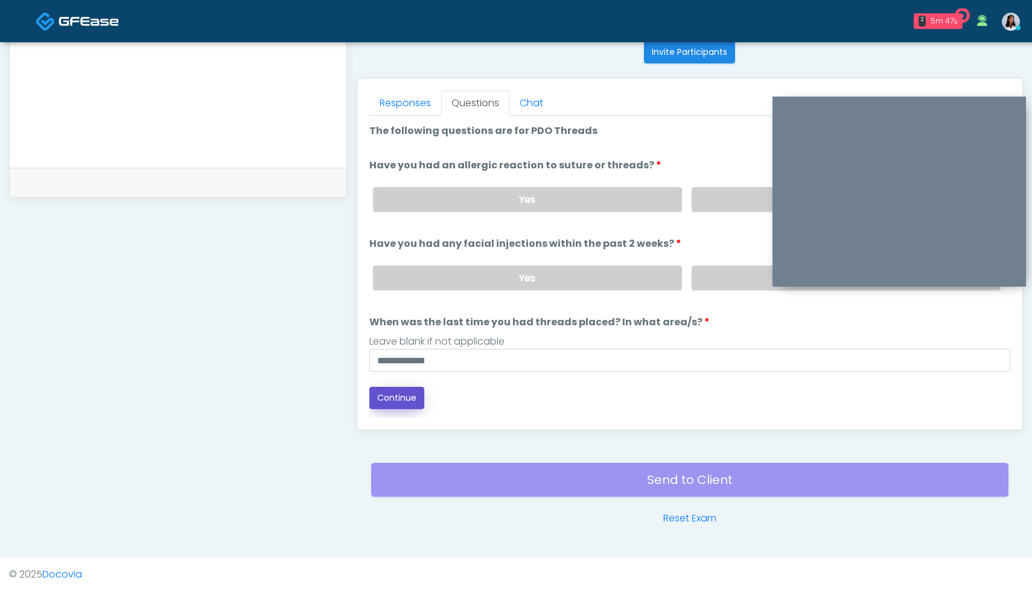
click at [421, 398] on button "Continue" at bounding box center [396, 398] width 55 height 22
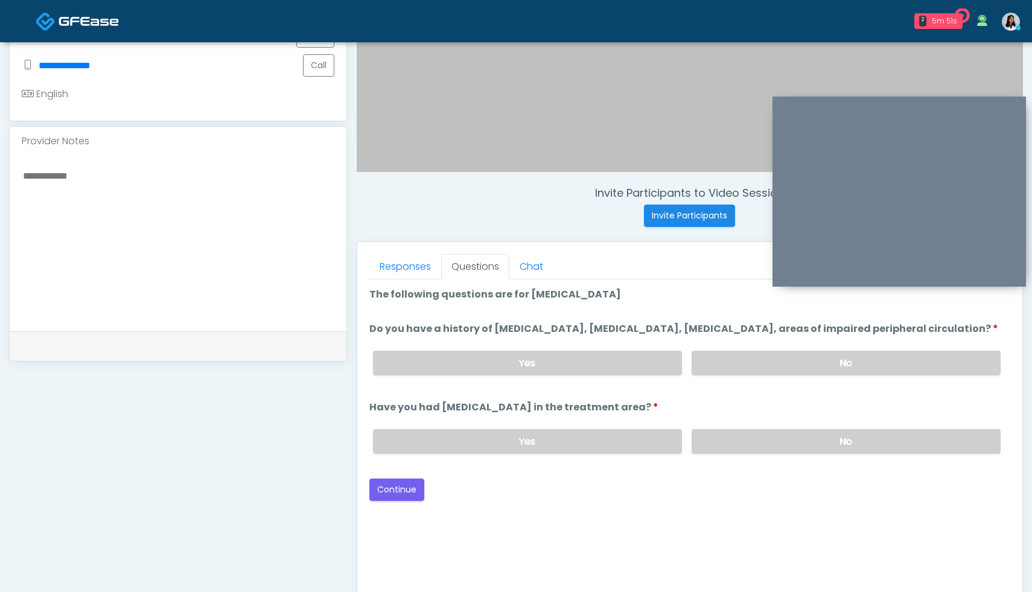
scroll to position [326, 0]
click at [766, 370] on label "No" at bounding box center [845, 364] width 309 height 25
click at [773, 455] on label "No" at bounding box center [845, 442] width 309 height 25
click at [401, 502] on button "Continue" at bounding box center [396, 491] width 55 height 22
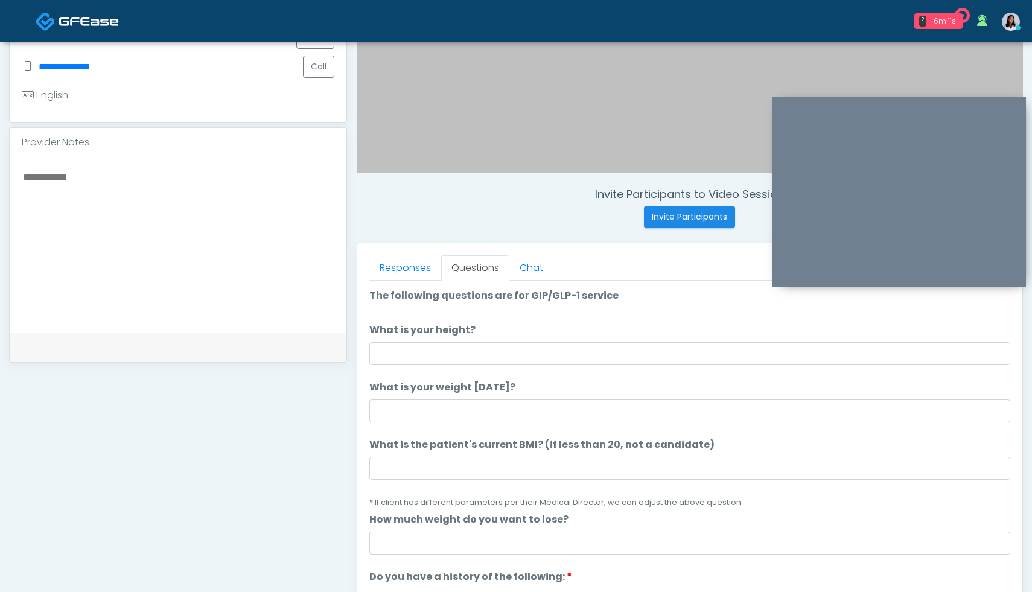
scroll to position [491, 0]
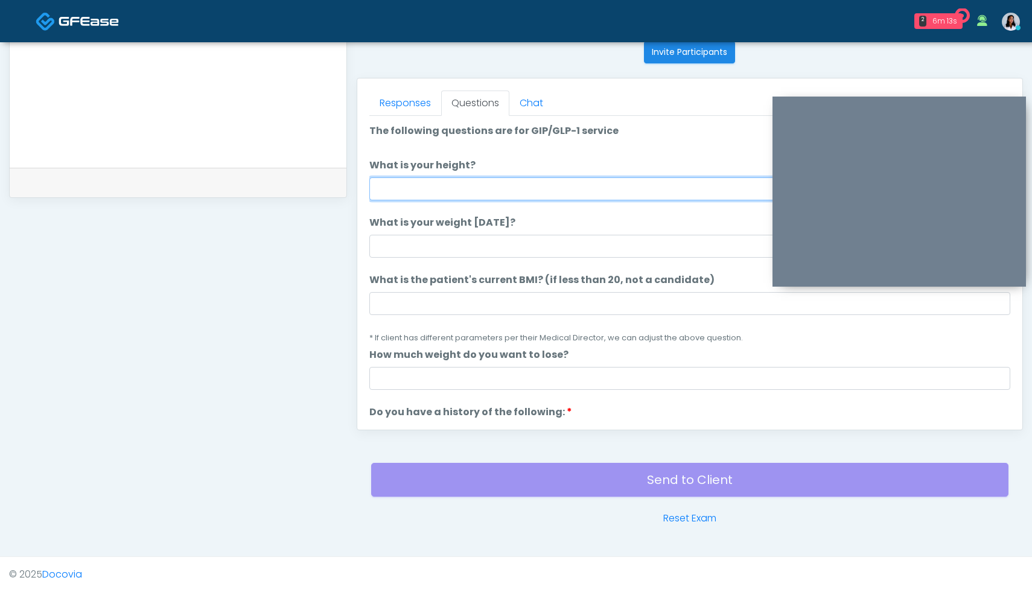
click at [503, 191] on input "What is your height?" at bounding box center [689, 188] width 641 height 23
type input "***"
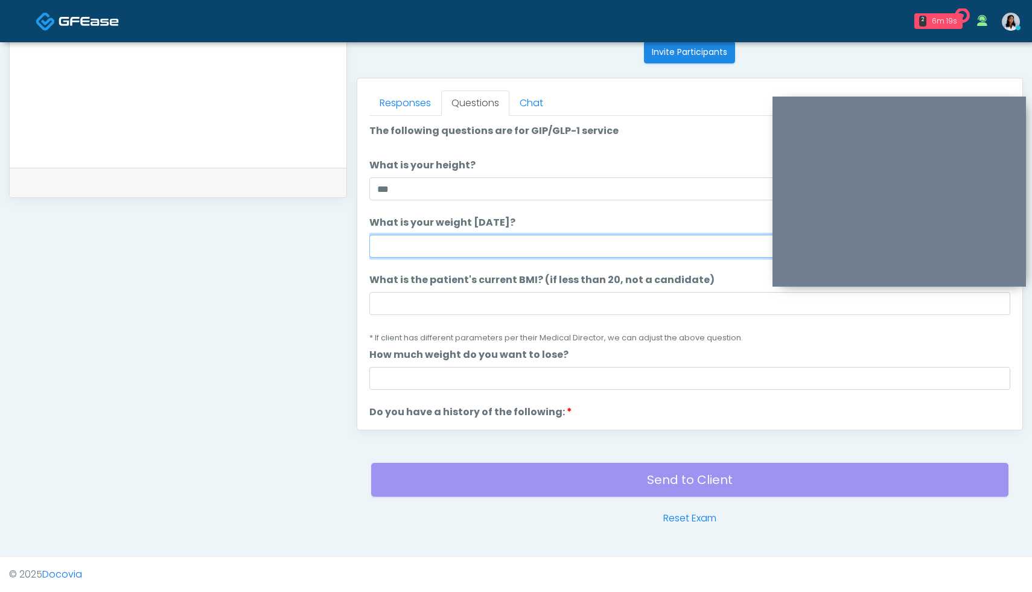
click at [498, 248] on input "What is your weight today?" at bounding box center [689, 246] width 641 height 23
type input "***"
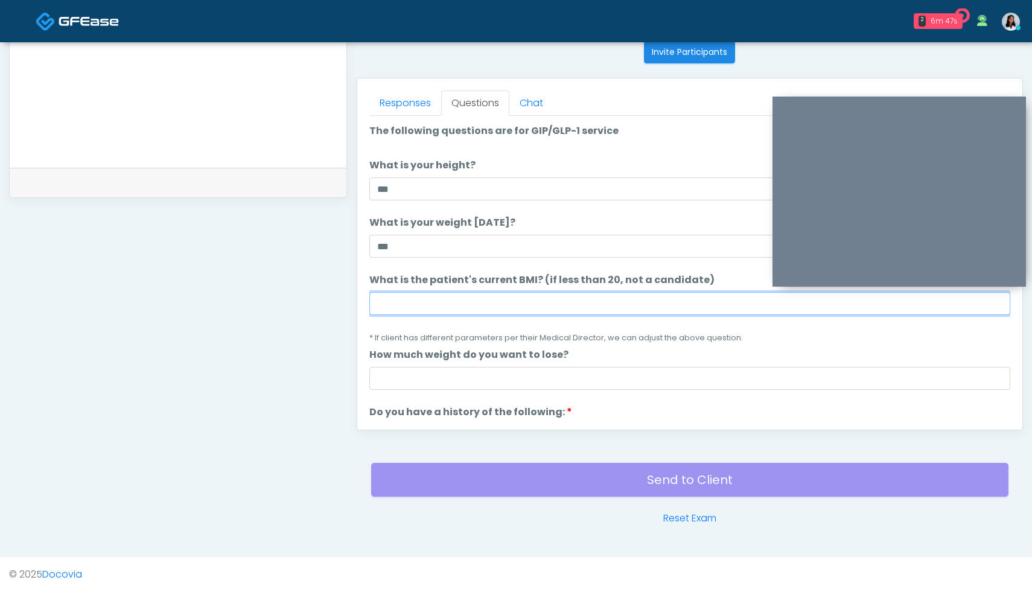
click at [389, 305] on input "What is the patient's current BMI? (if less than 20, not a candidate)" at bounding box center [689, 303] width 641 height 23
type input "****"
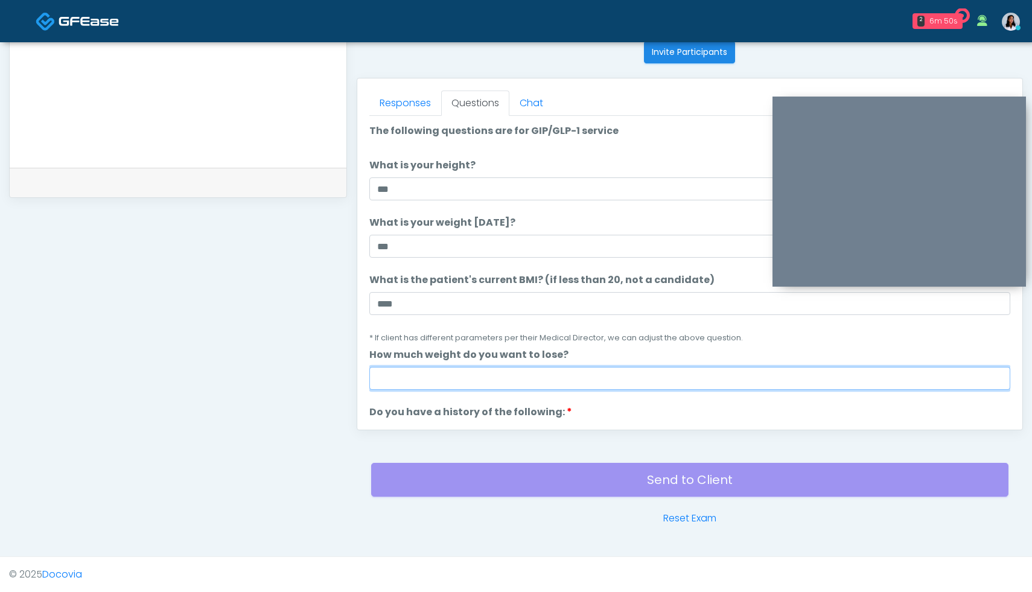
click at [417, 383] on input "How much weight do you want to lose?" at bounding box center [689, 378] width 641 height 23
type input "*"
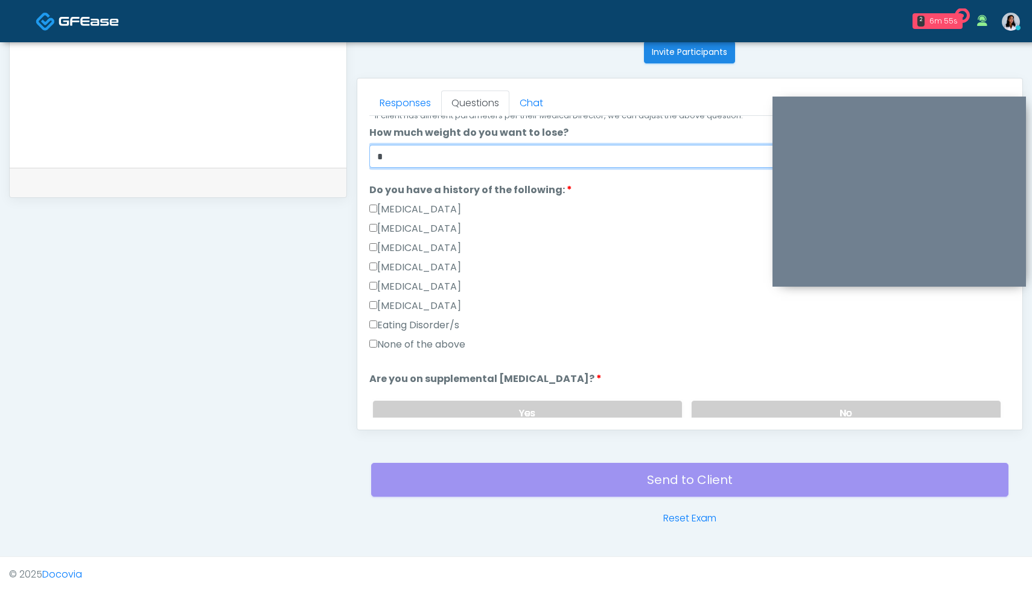
scroll to position [239, 0]
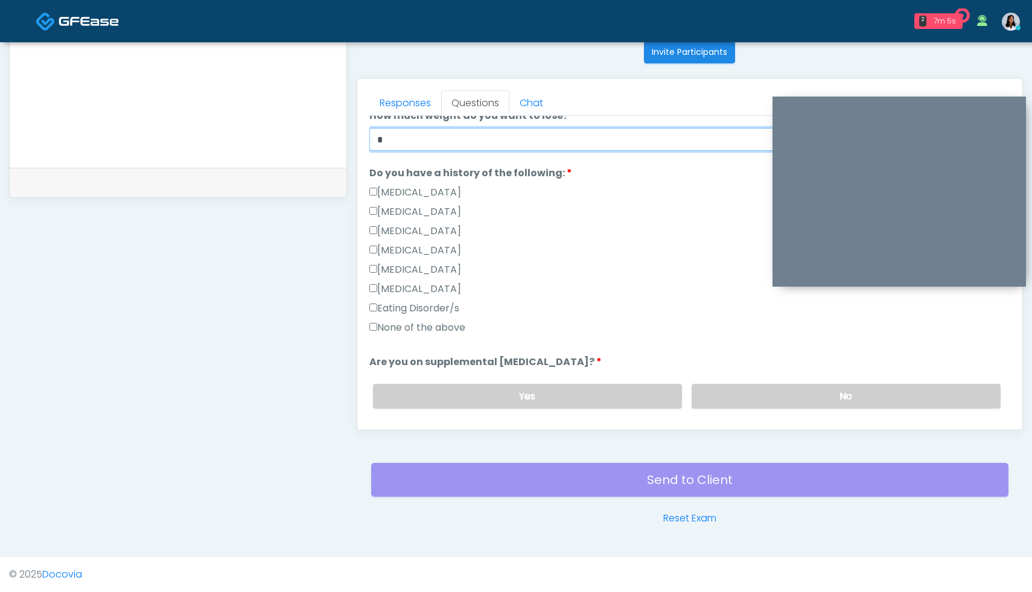
type input "*"
click at [808, 398] on label "No" at bounding box center [845, 396] width 309 height 25
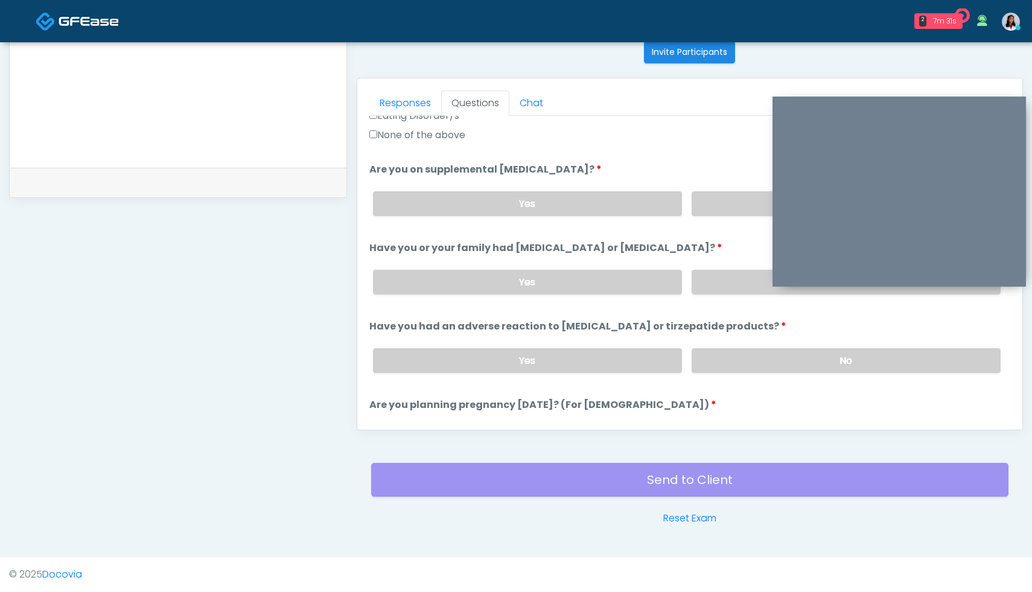
scroll to position [409, 0]
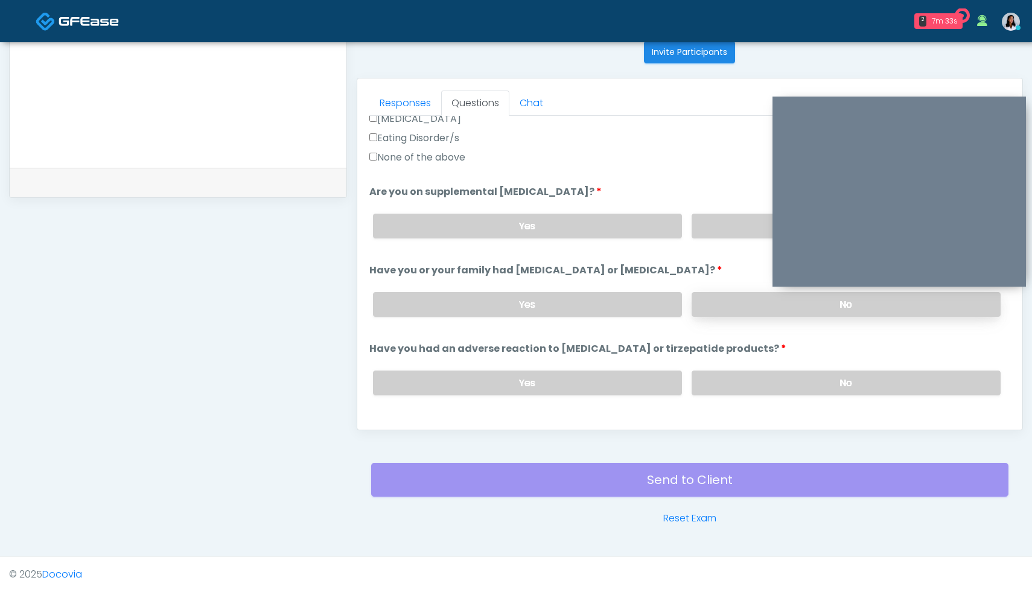
click at [760, 304] on label "No" at bounding box center [845, 304] width 309 height 25
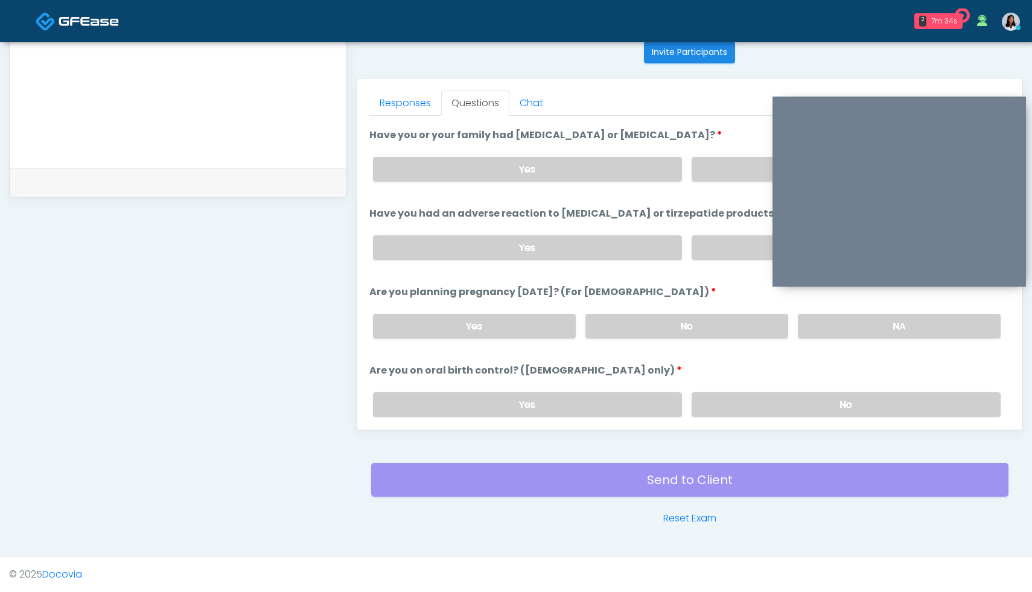
scroll to position [545, 0]
click at [735, 247] on label "No" at bounding box center [845, 247] width 309 height 25
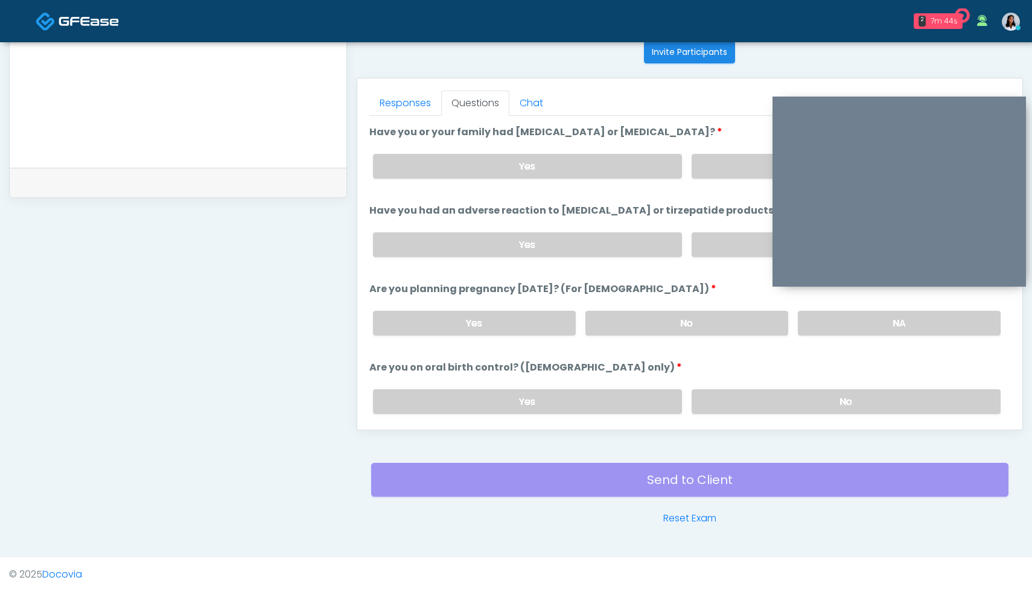
scroll to position [547, 0]
click at [695, 322] on label "No" at bounding box center [686, 323] width 203 height 25
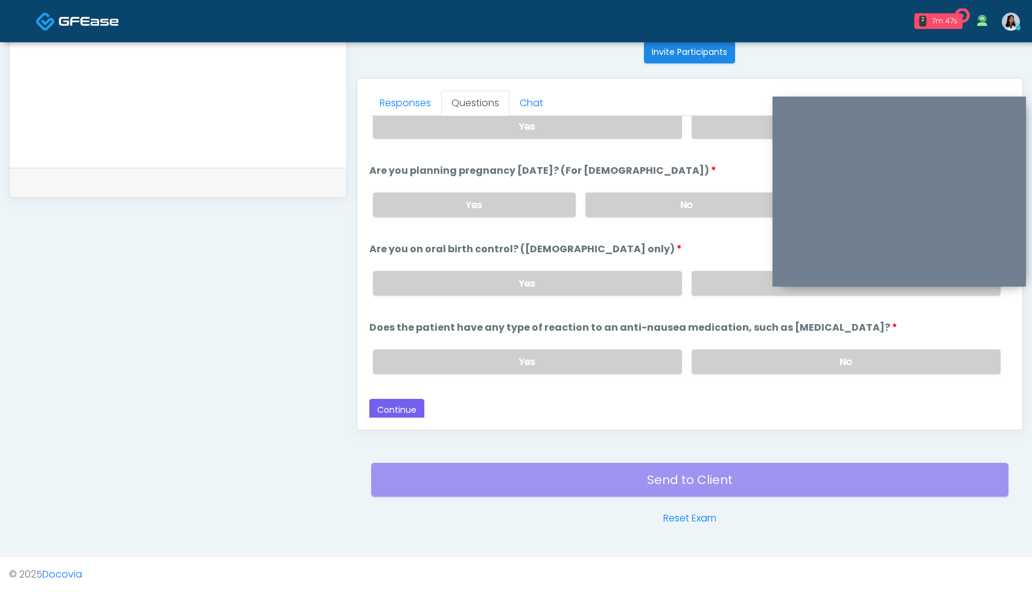
scroll to position [665, 0]
click at [532, 300] on div "Yes No" at bounding box center [686, 284] width 647 height 44
click at [731, 282] on label "No" at bounding box center [845, 283] width 309 height 25
click at [403, 403] on button "Continue" at bounding box center [396, 410] width 55 height 22
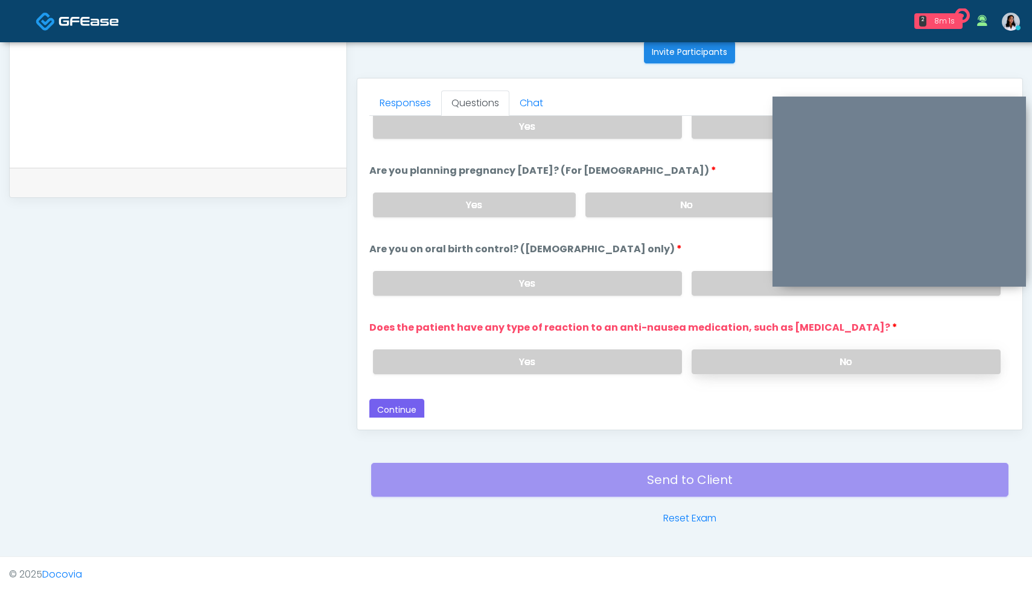
click at [740, 360] on label "No" at bounding box center [845, 361] width 309 height 25
click at [364, 408] on div "Responses Questions Chat Good Faith Exam Script Good Faith Exam Script INTRODUC…" at bounding box center [689, 253] width 665 height 351
click at [399, 408] on button "Continue" at bounding box center [396, 410] width 55 height 22
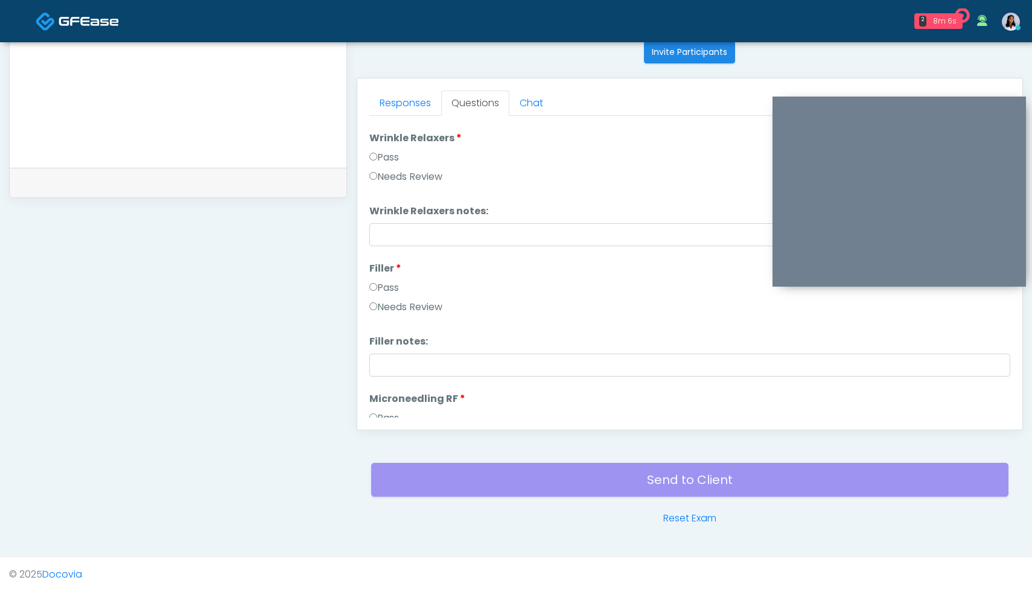
scroll to position [1, 0]
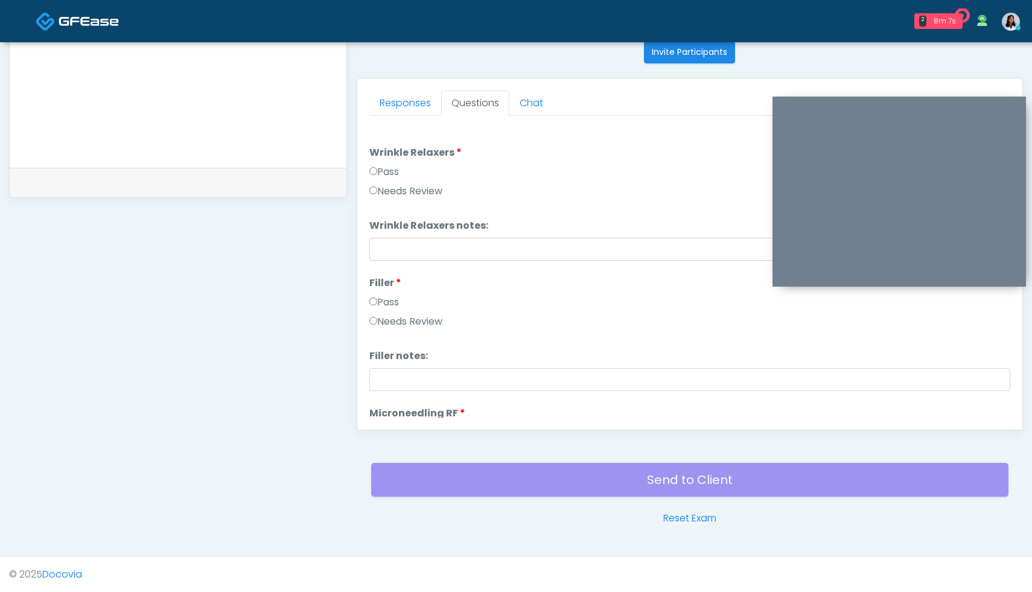
click at [377, 170] on label "Pass" at bounding box center [384, 172] width 30 height 14
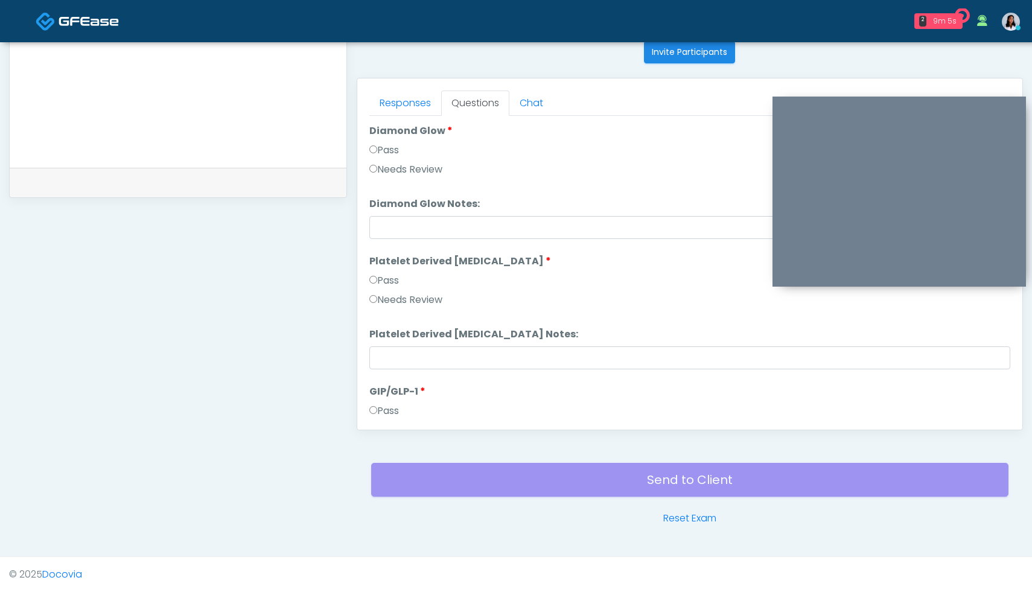
scroll to position [2120, 0]
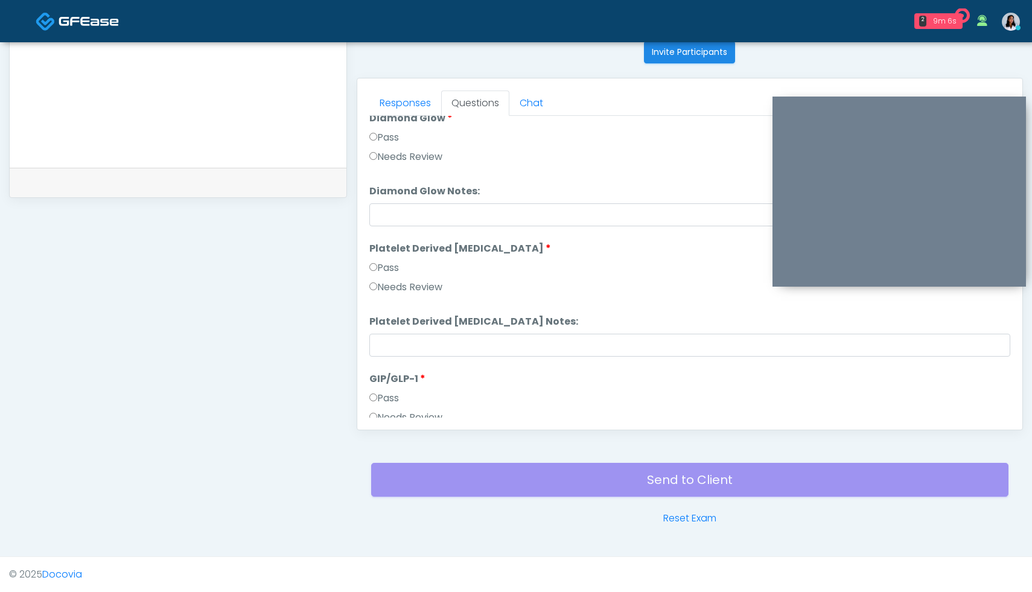
click at [378, 268] on label "Pass" at bounding box center [384, 268] width 30 height 14
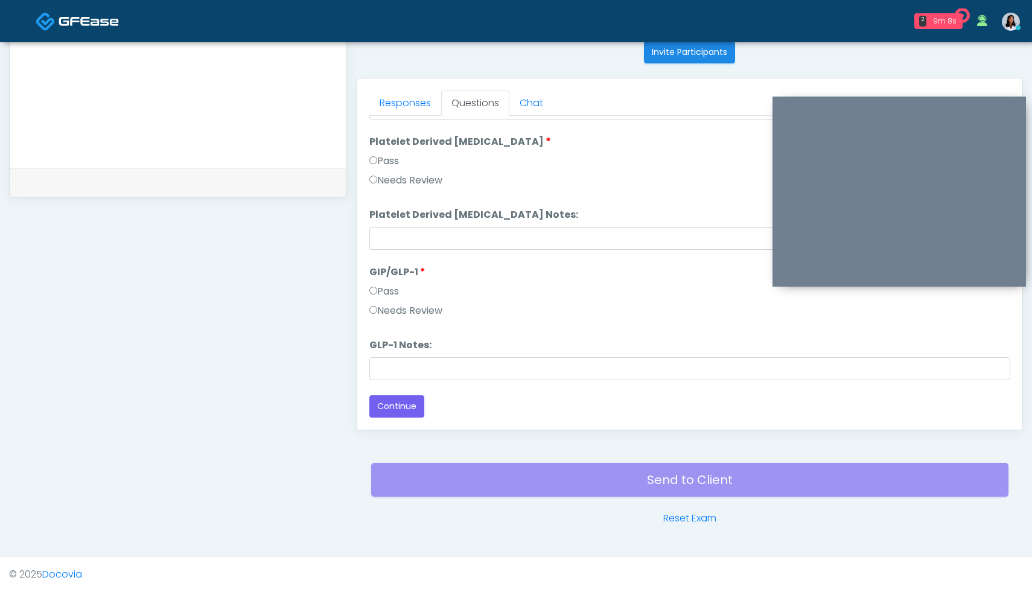
scroll to position [2226, 0]
click at [407, 404] on button "Continue" at bounding box center [396, 407] width 55 height 22
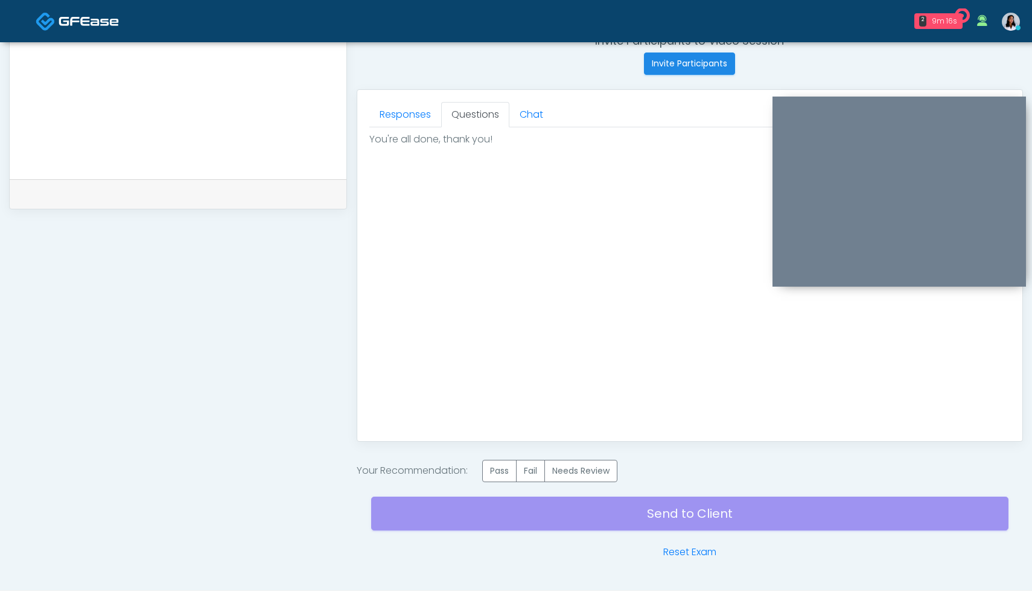
scroll to position [479, 0]
click at [419, 116] on link "Responses" at bounding box center [405, 115] width 72 height 25
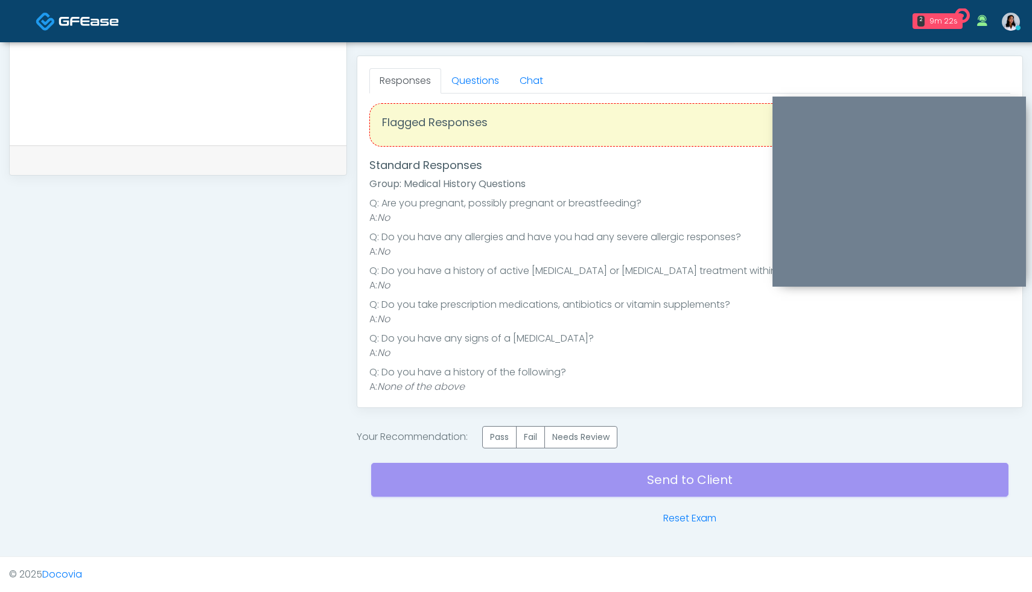
scroll to position [0, 0]
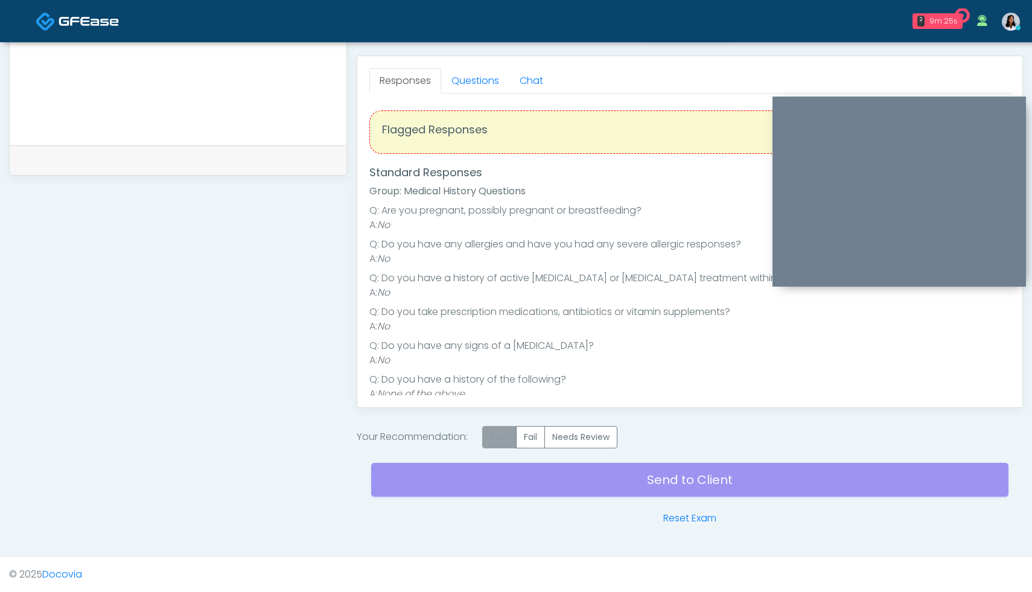
click at [506, 436] on label "Pass" at bounding box center [499, 437] width 34 height 22
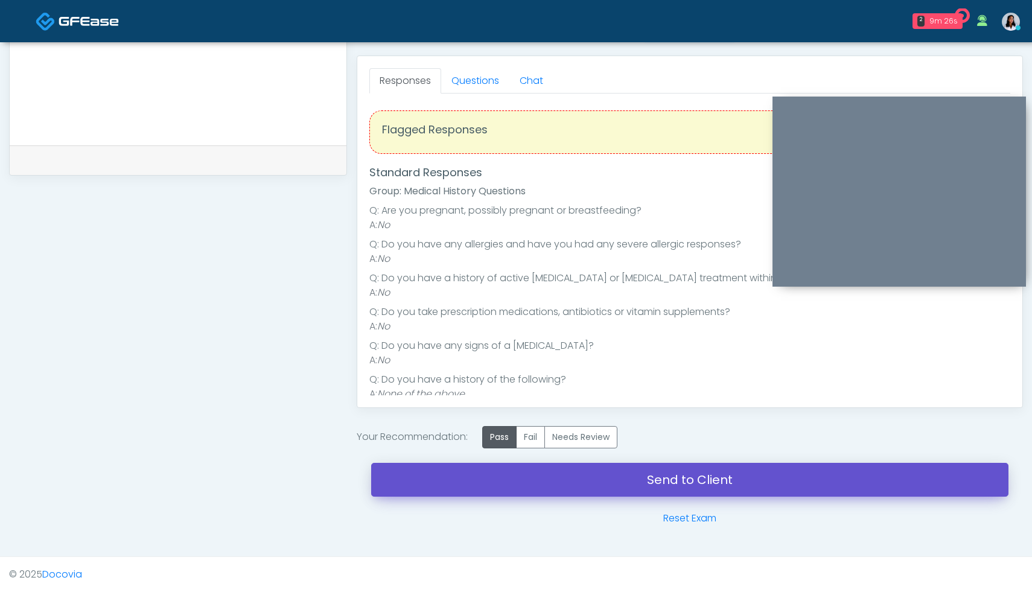
click at [672, 479] on link "Send to Client" at bounding box center [689, 480] width 637 height 34
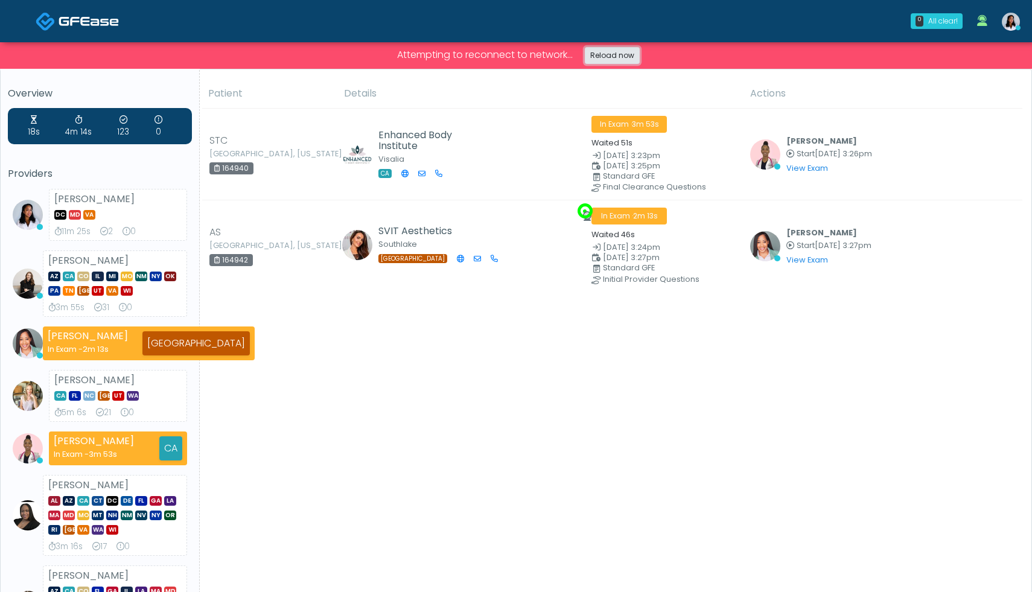
click at [627, 52] on link "Reload now" at bounding box center [612, 55] width 55 height 17
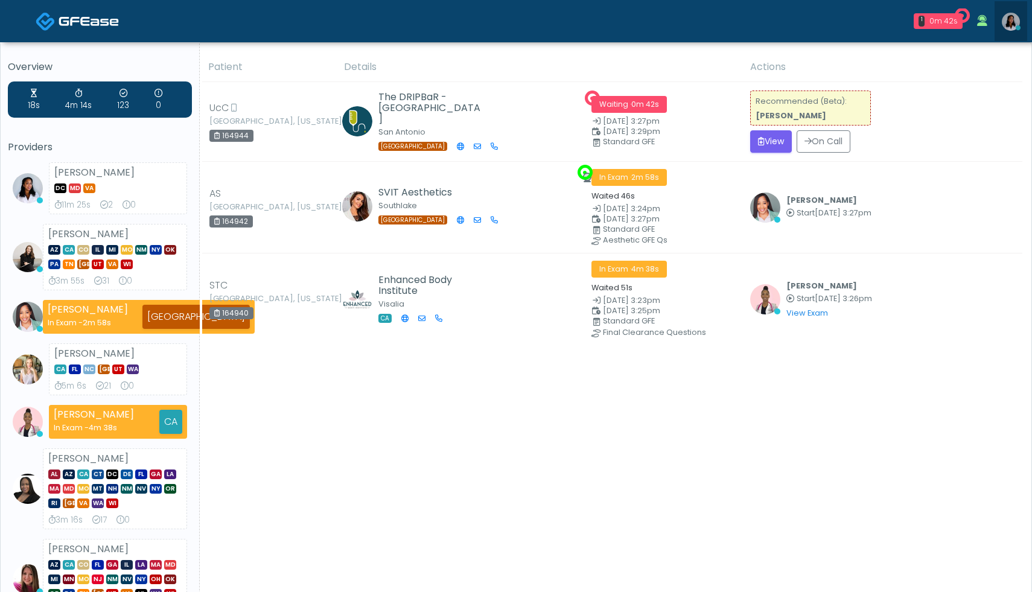
click at [1013, 24] on img at bounding box center [1011, 22] width 18 height 18
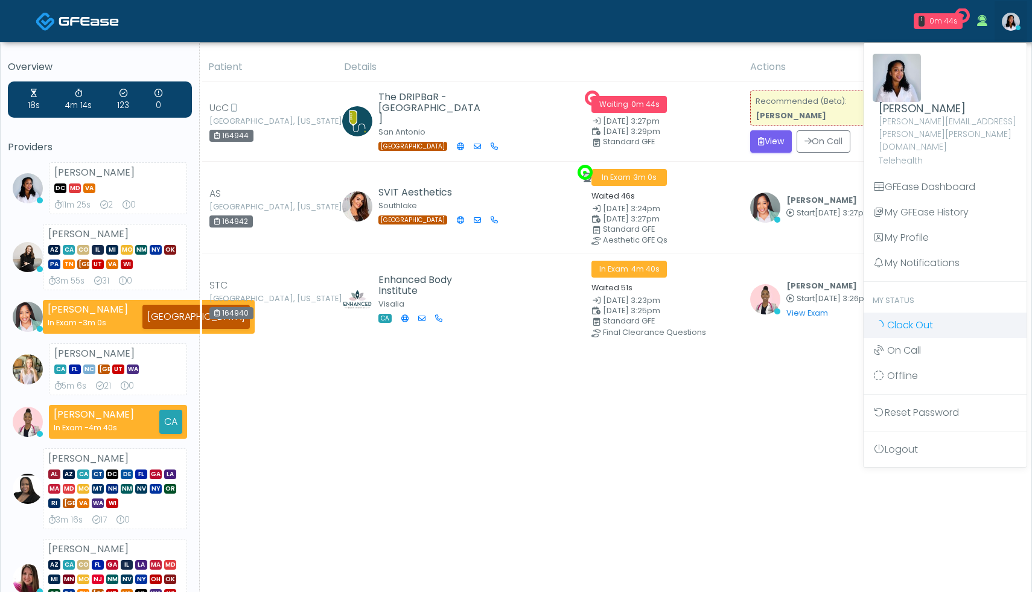
click at [935, 313] on link "Clock Out" at bounding box center [944, 325] width 163 height 25
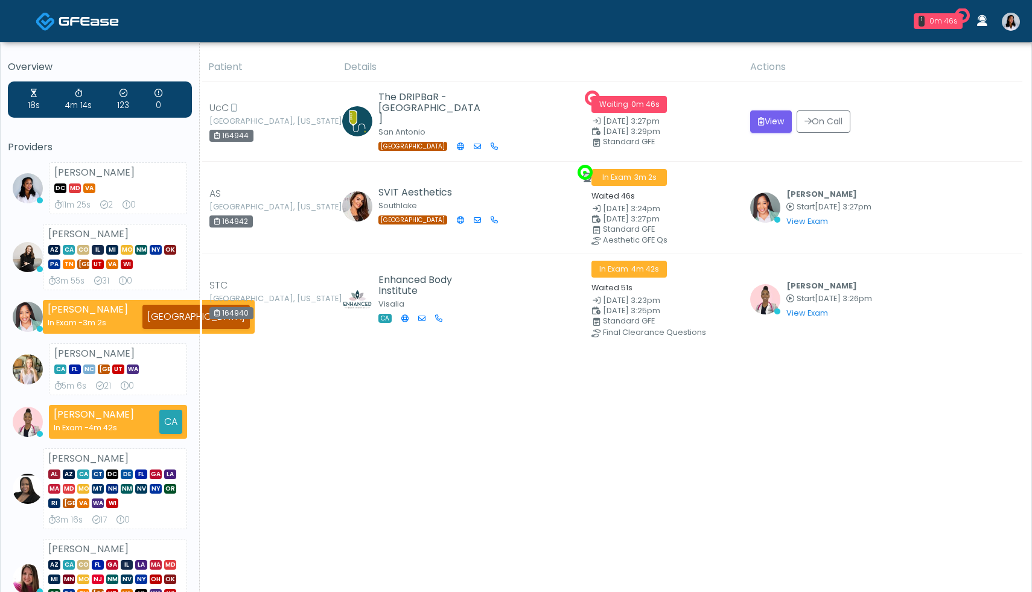
click at [1010, 20] on img at bounding box center [1011, 22] width 18 height 18
